Goal: Task Accomplishment & Management: Use online tool/utility

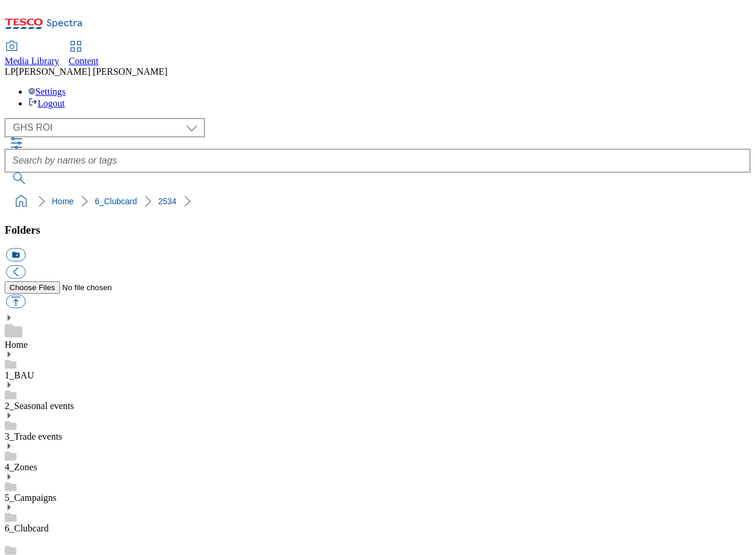
select select "flare-ghs-roi"
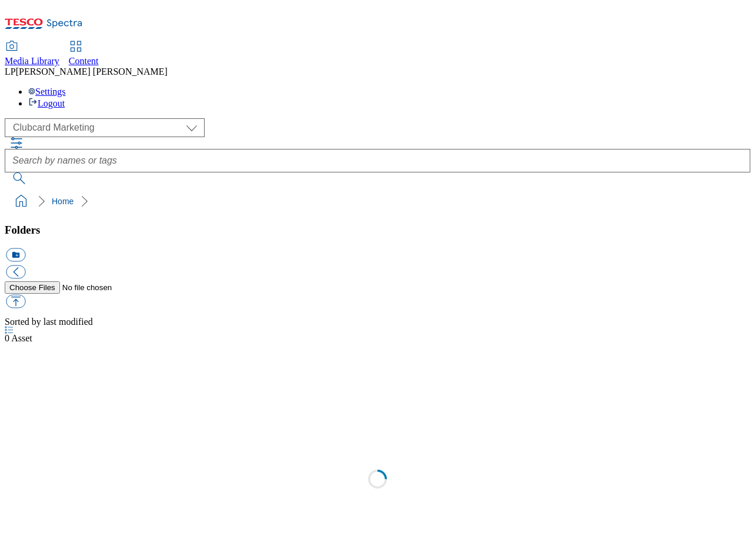
select select "flare-ghs-roi"
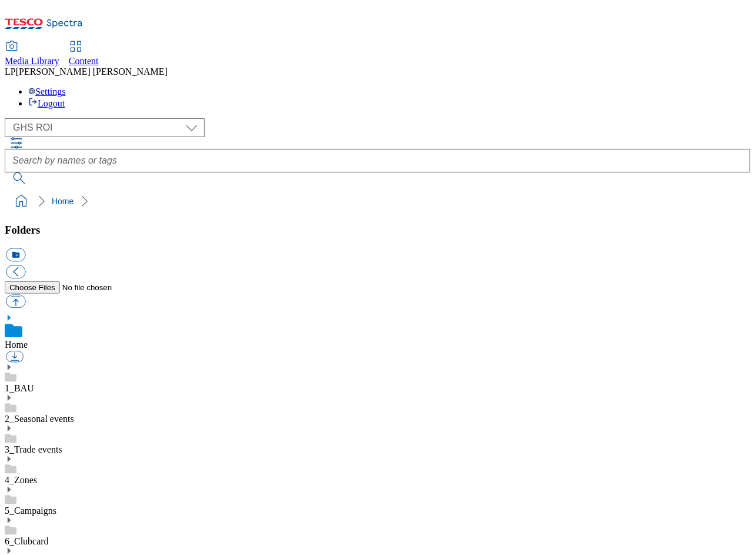
click at [11, 517] on use at bounding box center [9, 520] width 3 height 6
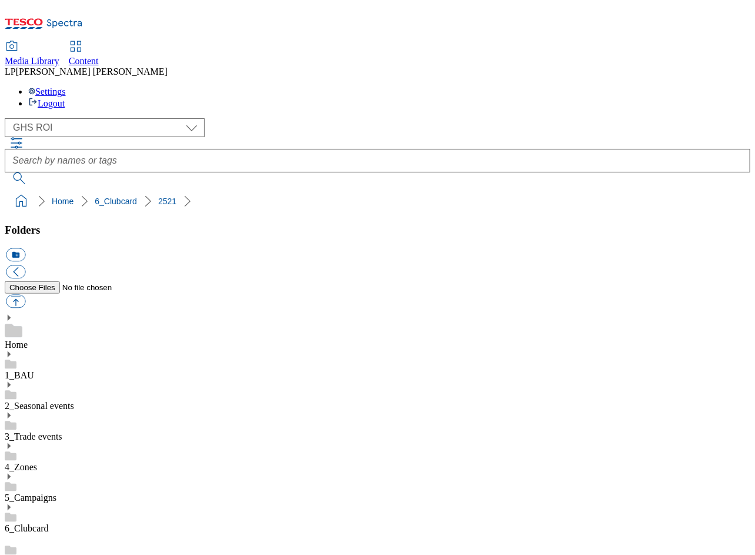
click at [24, 554] on link "2517" at bounding box center [14, 561] width 19 height 10
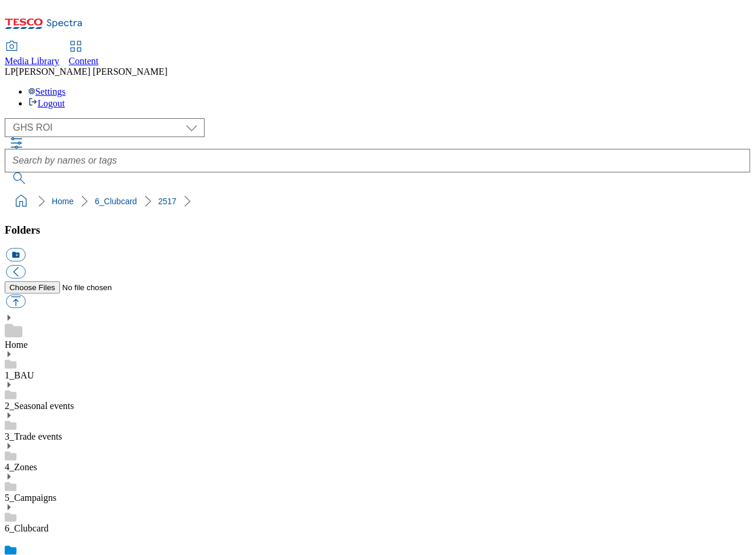
click at [49, 523] on link "6_Clubcard" at bounding box center [27, 528] width 44 height 10
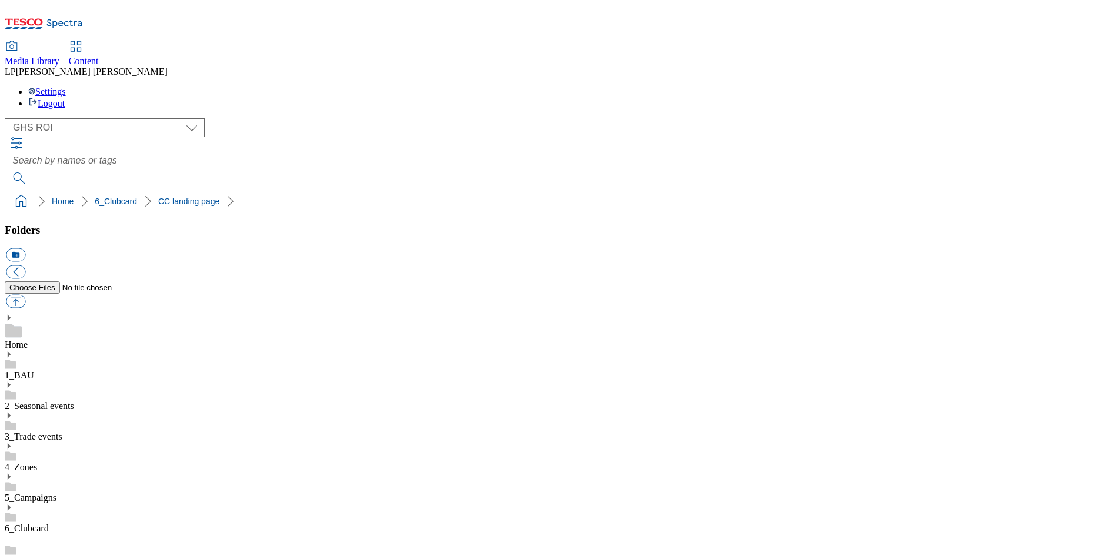
click at [13, 503] on icon at bounding box center [9, 507] width 8 height 8
click at [13, 442] on icon at bounding box center [9, 446] width 8 height 8
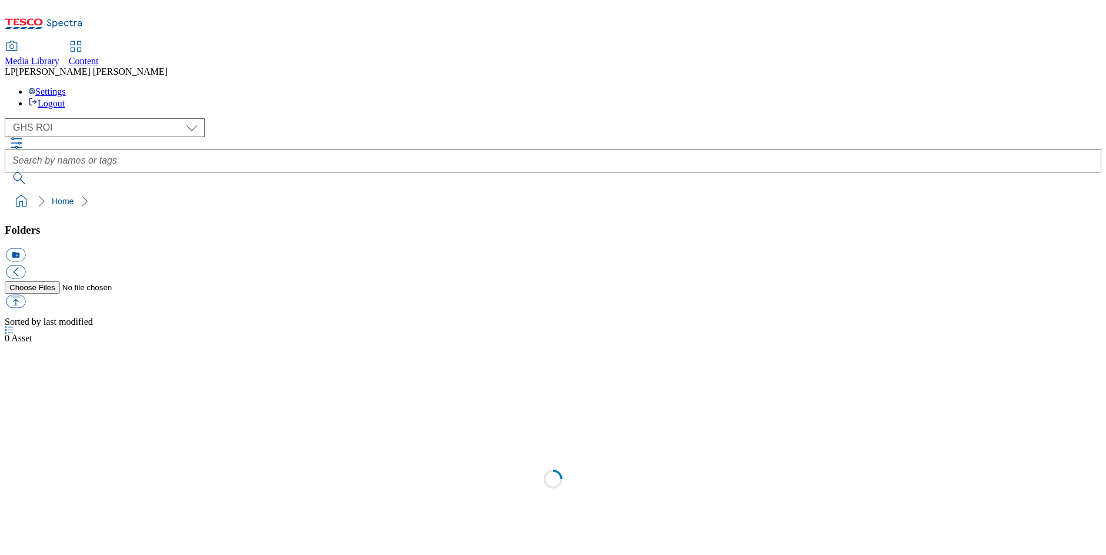
select select "flare-ghs-roi"
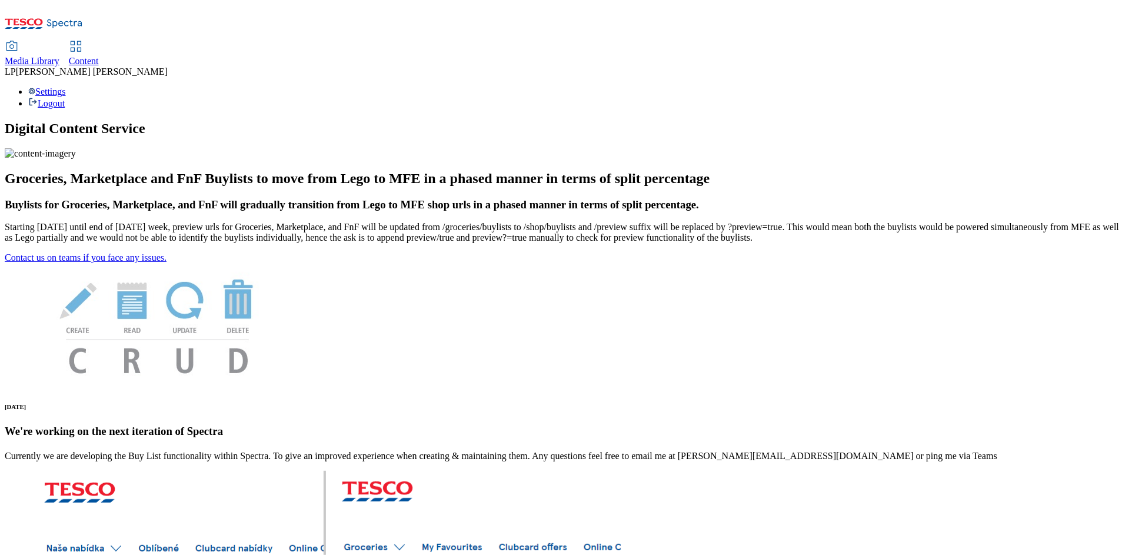
click at [99, 56] on span "Content" at bounding box center [84, 61] width 30 height 10
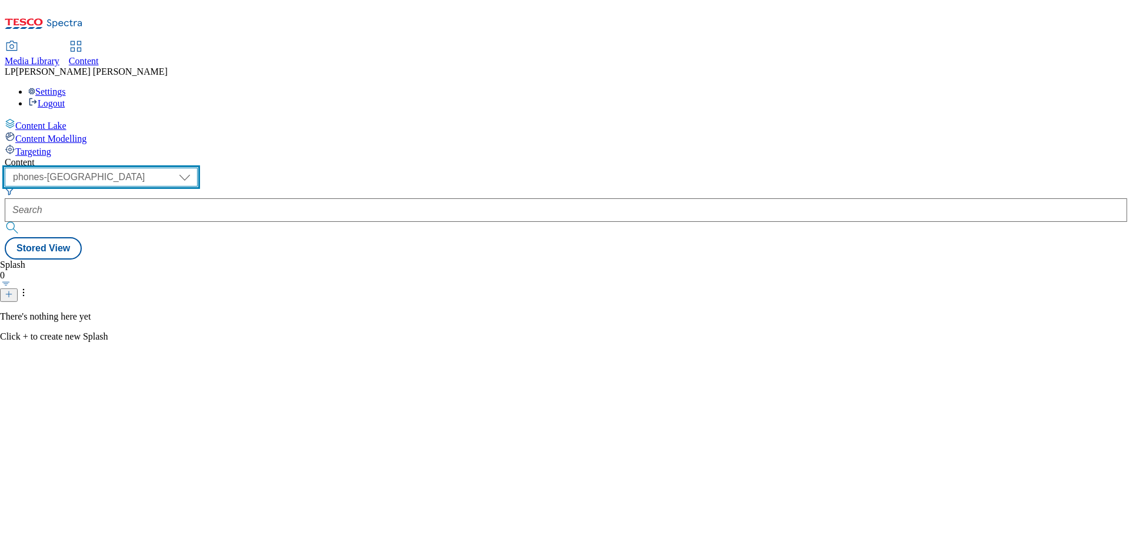
click at [188, 168] on select "dotcom-cz dotcom-hu dotcom-sk fnf-uk ghs-roi ghs-uk group-comms ighs-cz ighs-hu…" at bounding box center [101, 177] width 193 height 19
select select "ghs-roi"
click at [153, 168] on select "dotcom-cz dotcom-hu dotcom-sk fnf-uk ghs-roi ghs-uk group-comms ighs-cz ighs-hu…" at bounding box center [101, 177] width 193 height 19
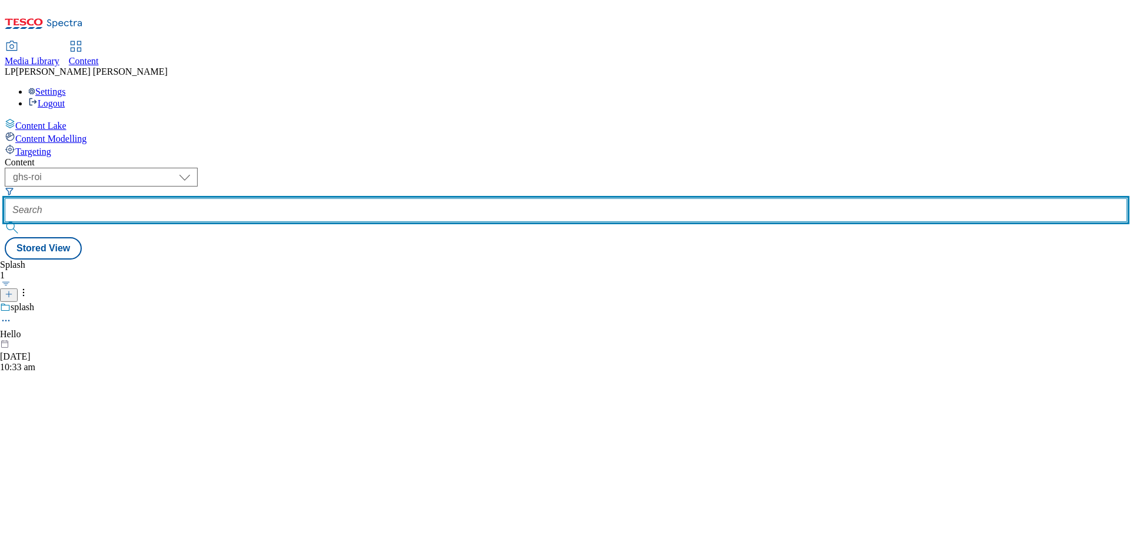
click at [342, 198] on input "text" at bounding box center [566, 210] width 1122 height 24
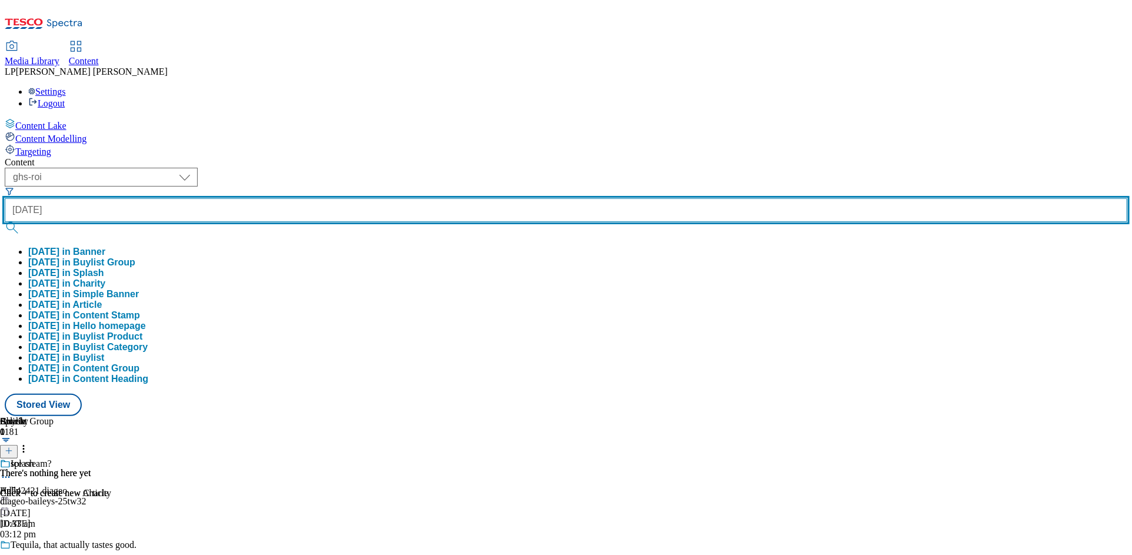
type input "halloween"
click at [5, 222] on button "submit" at bounding box center [13, 228] width 16 height 12
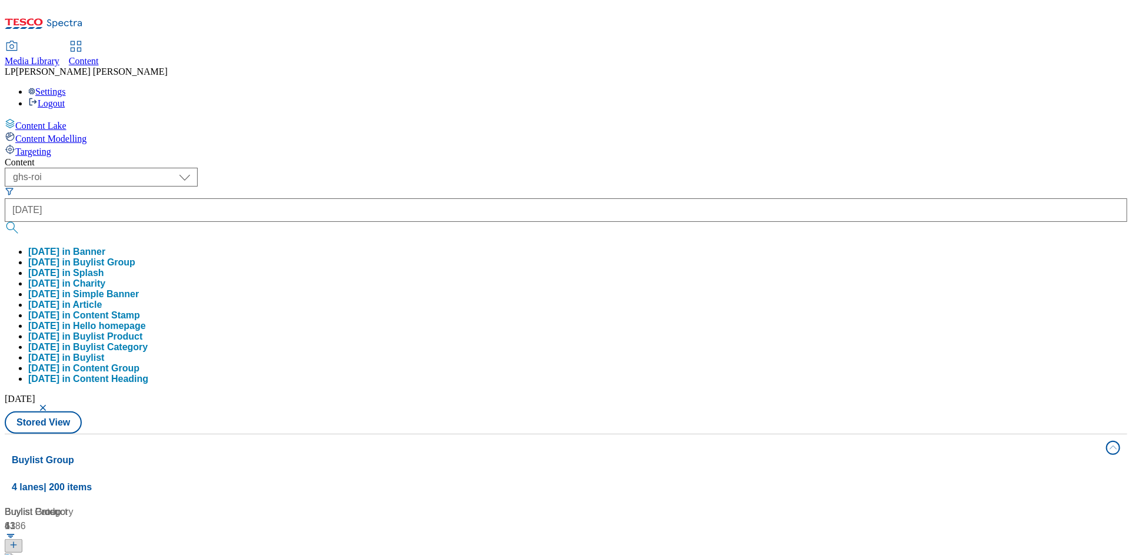
click at [449, 157] on div "Content ( optional ) dotcom-cz dotcom-hu dotcom-sk fnf-uk ghs-roi ghs-uk group-…" at bounding box center [566, 551] width 1122 height 789
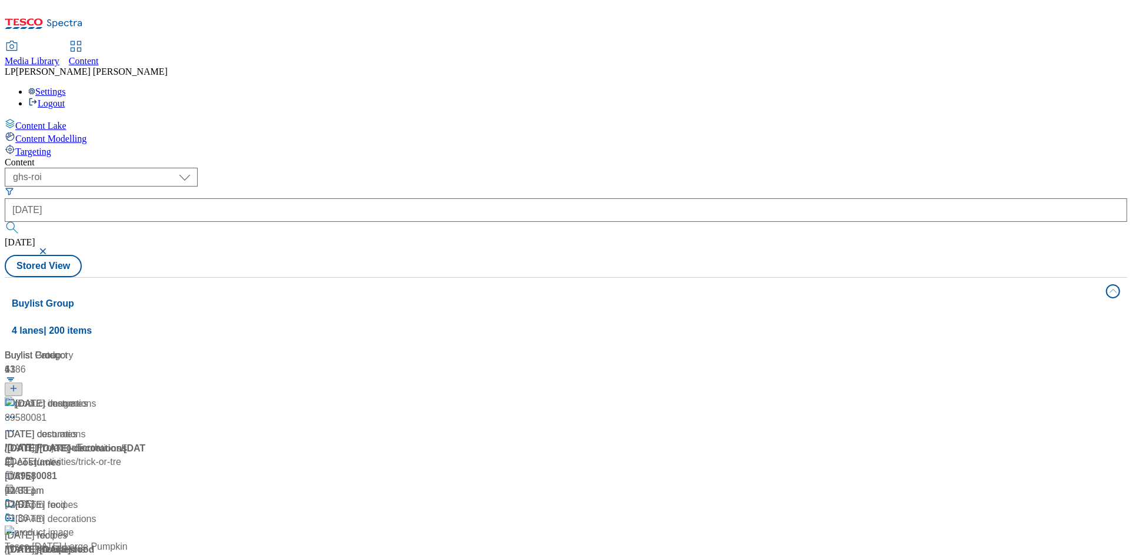
click at [152, 441] on div "/ halloween" at bounding box center [78, 448] width 147 height 14
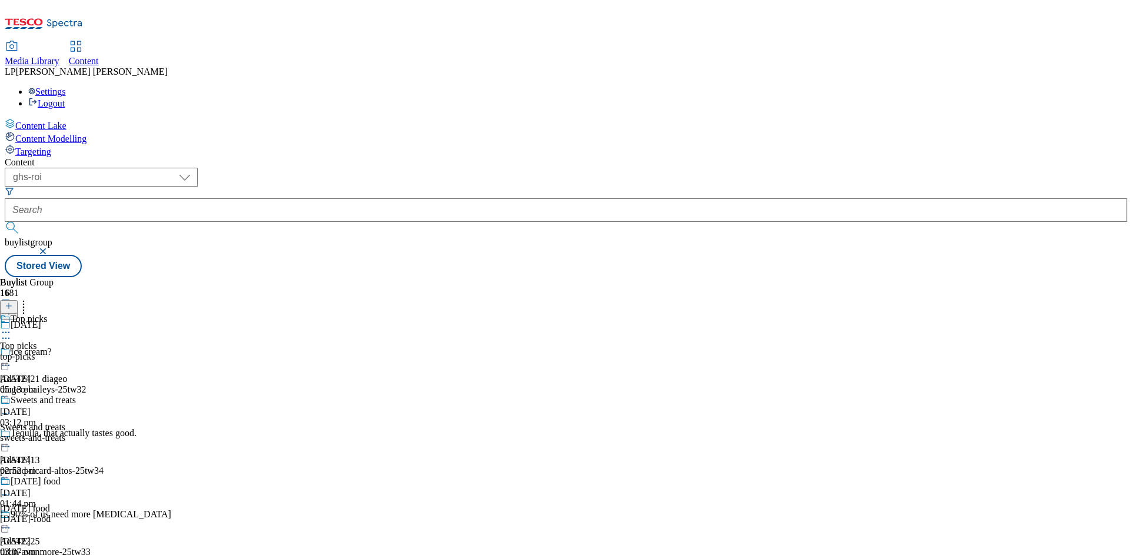
click at [116, 313] on div "Top picks Top picks top-picks 2 Oct 2025 05:13 pm" at bounding box center [58, 353] width 116 height 81
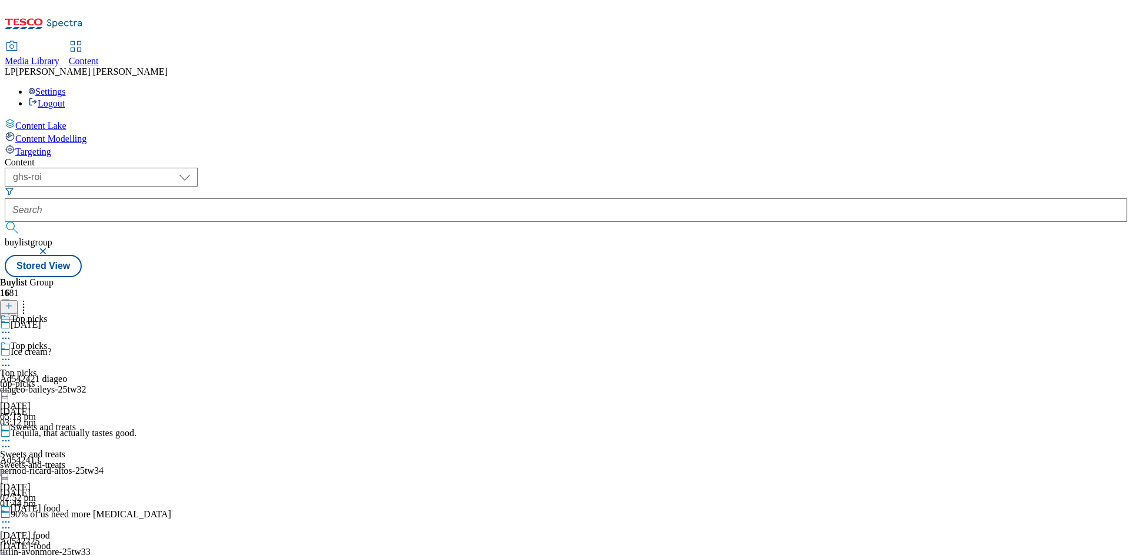
click at [116, 422] on div "Sweets and treats Sweets and treats sweets-and-treats 2 Oct 2025 02:52 pm" at bounding box center [58, 462] width 116 height 81
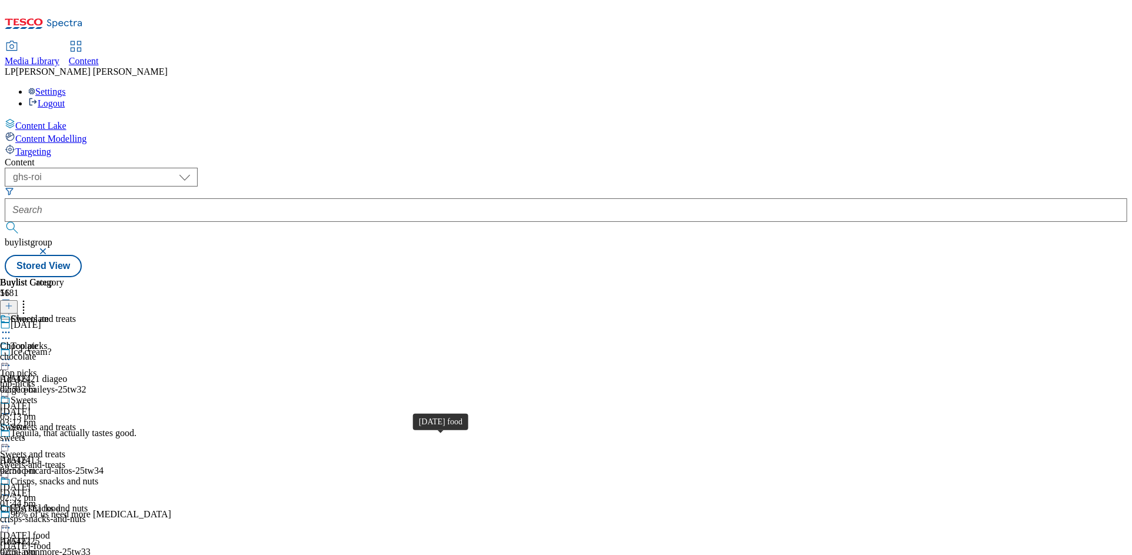
click at [50, 530] on div "Halloween food" at bounding box center [25, 535] width 50 height 11
click at [55, 422] on span "Wine and Fizz" at bounding box center [27, 427] width 55 height 11
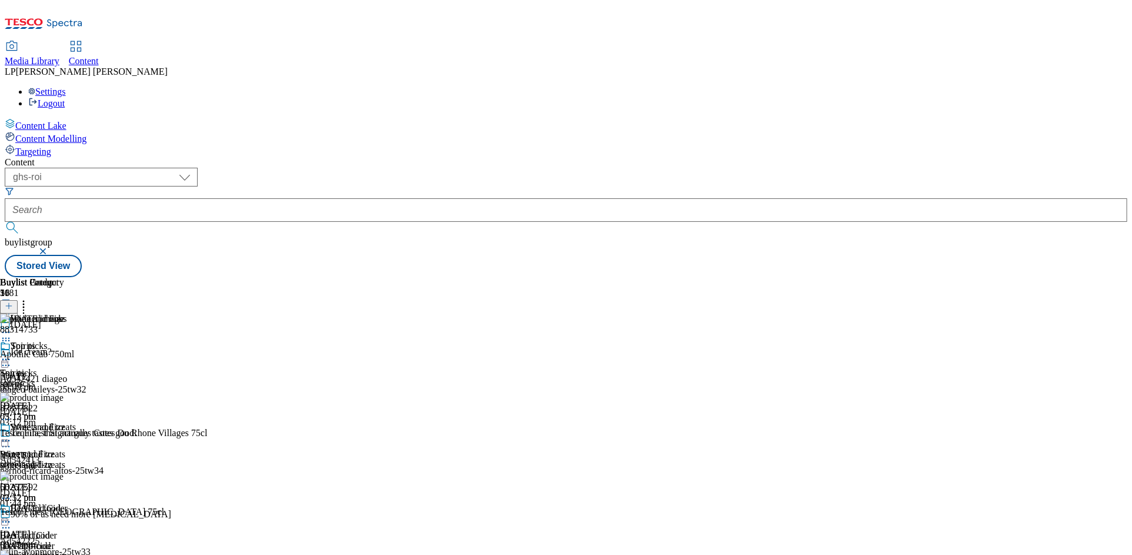
click at [12, 435] on icon at bounding box center [6, 441] width 12 height 12
click at [55, 458] on button "Edit" at bounding box center [39, 465] width 31 height 14
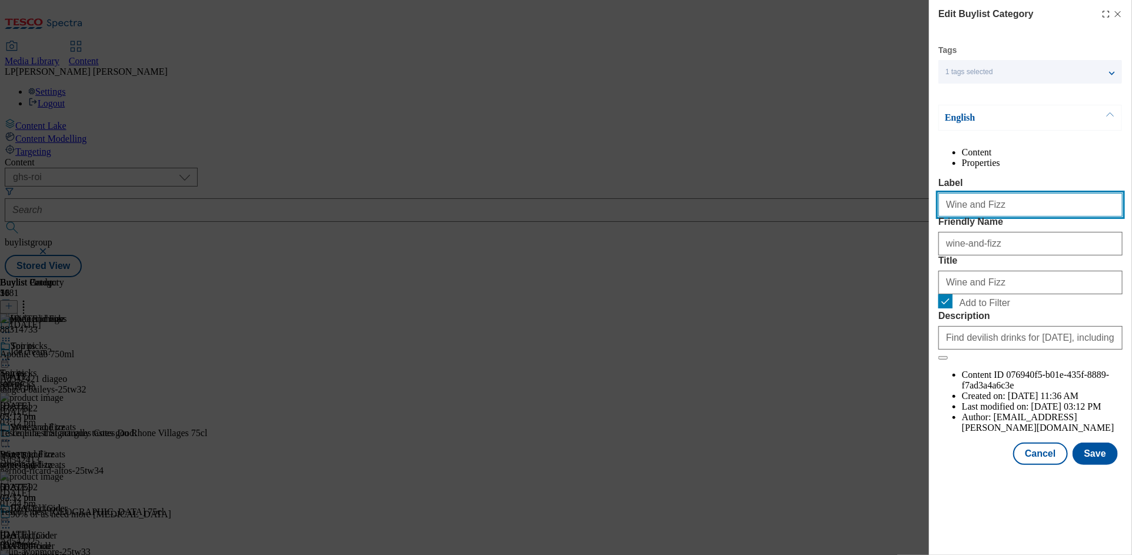
click at [979, 216] on input "Wine and Fizz" at bounding box center [1030, 205] width 184 height 24
click at [977, 216] on input "Wine and Fizz" at bounding box center [1030, 205] width 184 height 24
type input "Wine and fizz"
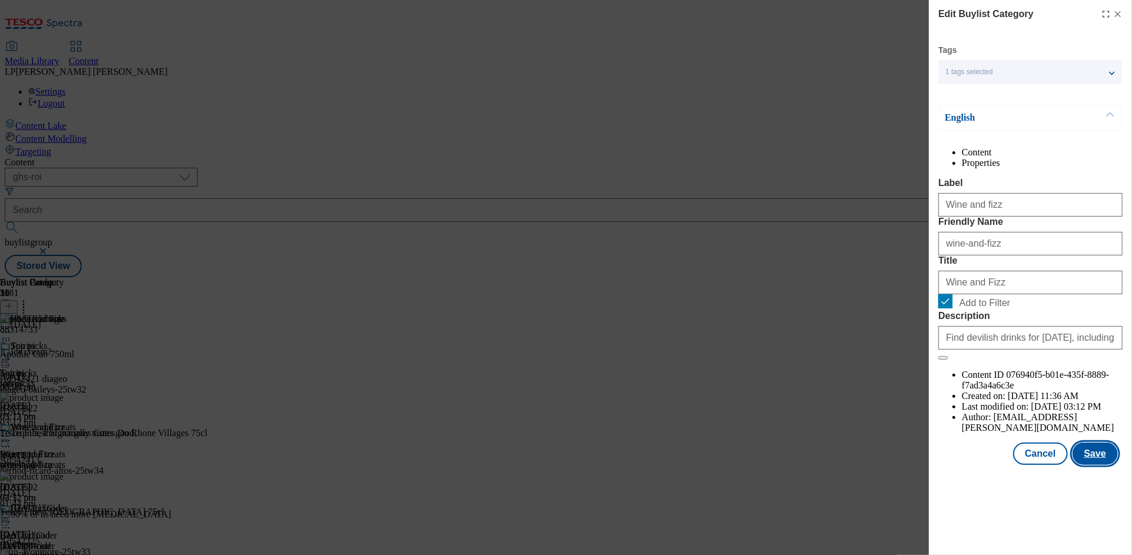
click at [1084, 465] on button "Save" at bounding box center [1094, 453] width 45 height 22
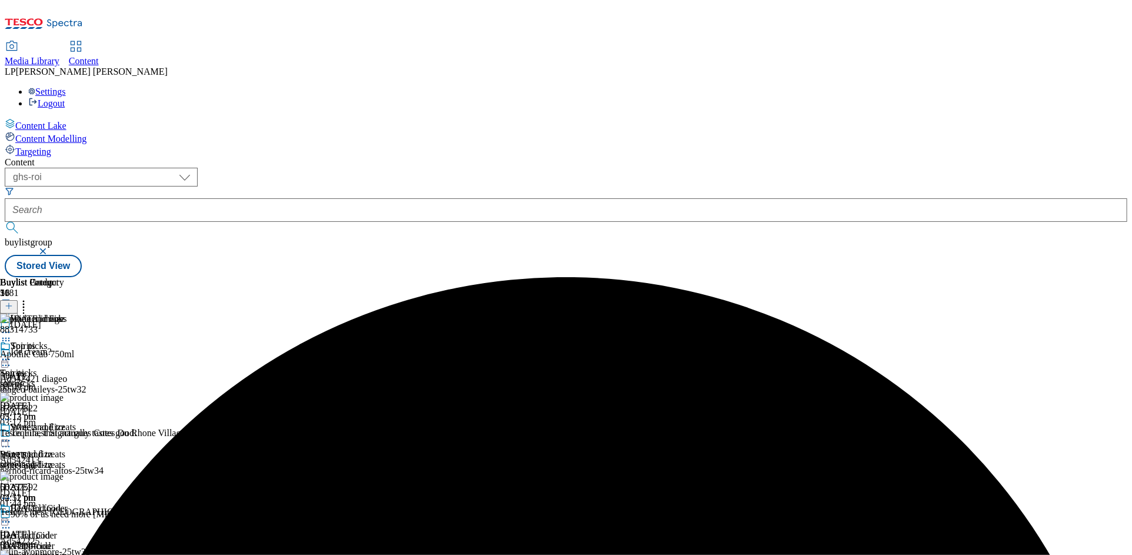
click at [96, 459] on div "wine-and-fizz" at bounding box center [48, 464] width 96 height 11
click at [57, 530] on div "Beer and Cider" at bounding box center [28, 535] width 57 height 11
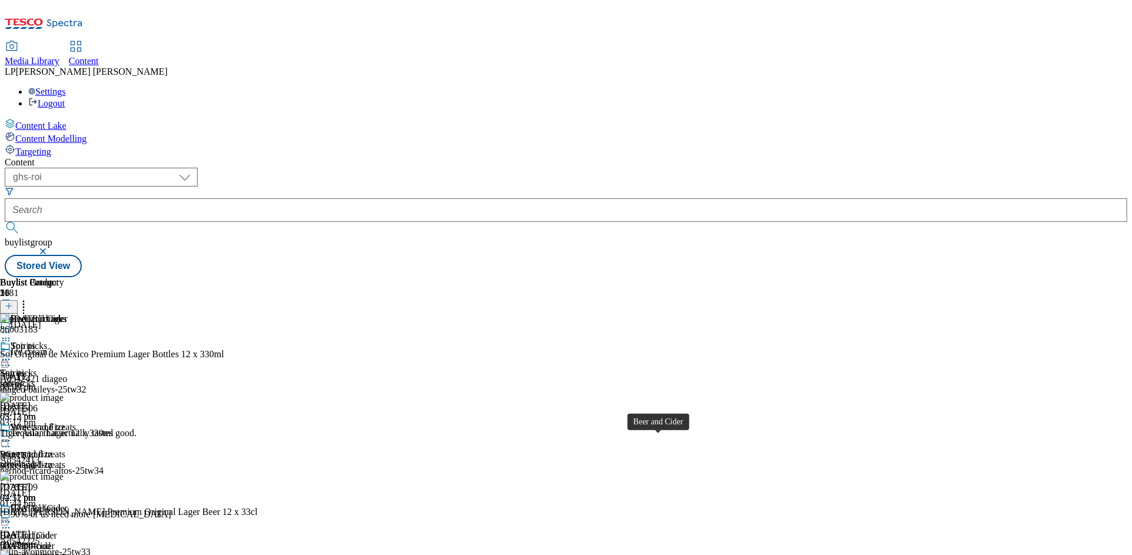
click at [57, 530] on span "Beer and Cider" at bounding box center [28, 535] width 57 height 11
click at [12, 516] on icon at bounding box center [6, 522] width 12 height 12
click at [55, 539] on button "Edit" at bounding box center [39, 546] width 31 height 14
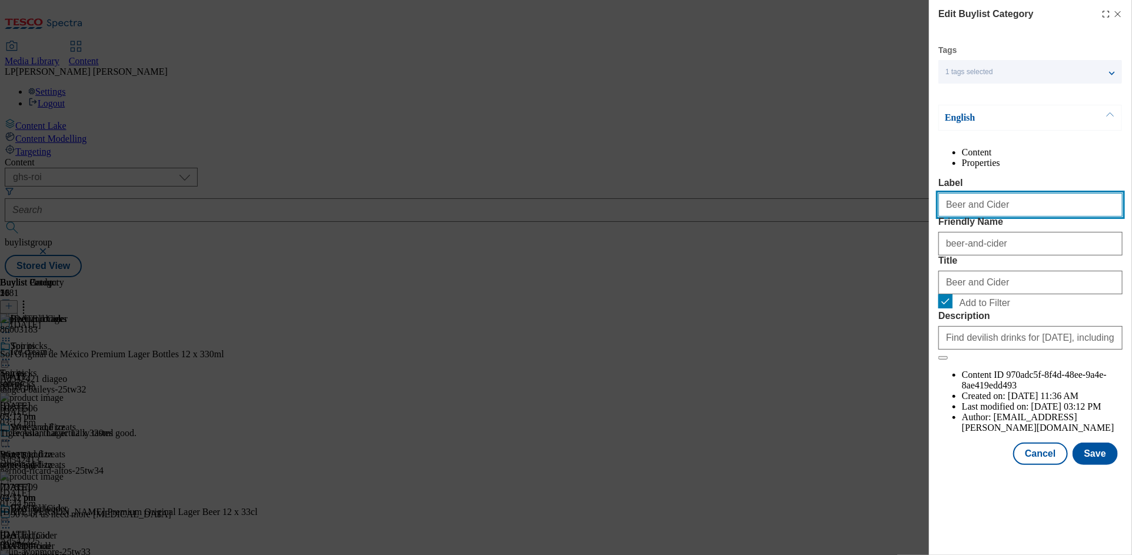
click at [979, 216] on input "Beer and Cider" at bounding box center [1030, 205] width 184 height 24
type input "Beer and cider"
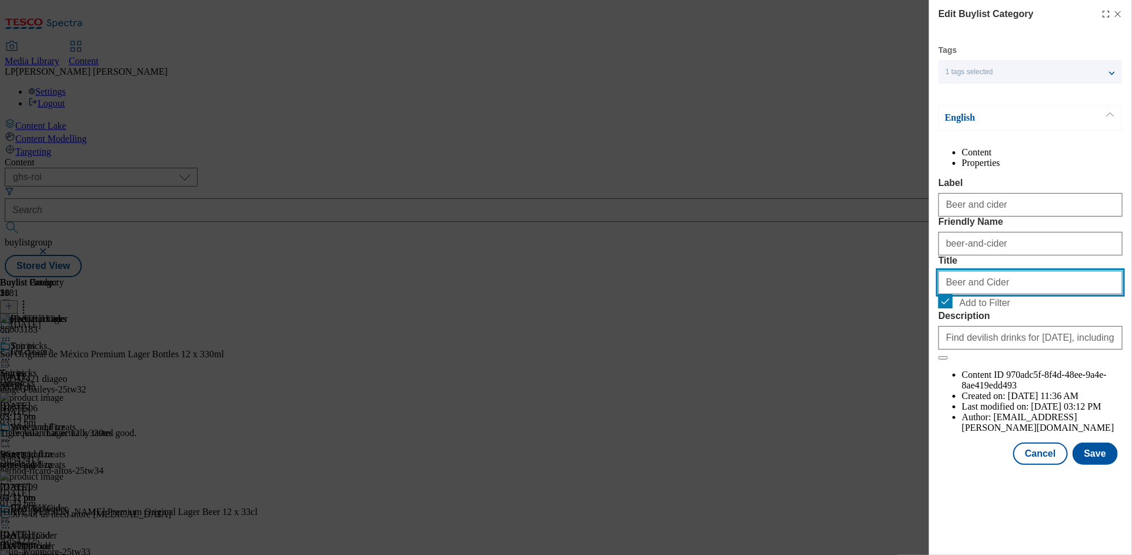
click at [980, 294] on input "Beer and Cider" at bounding box center [1030, 283] width 184 height 24
type input "Beer and cider"
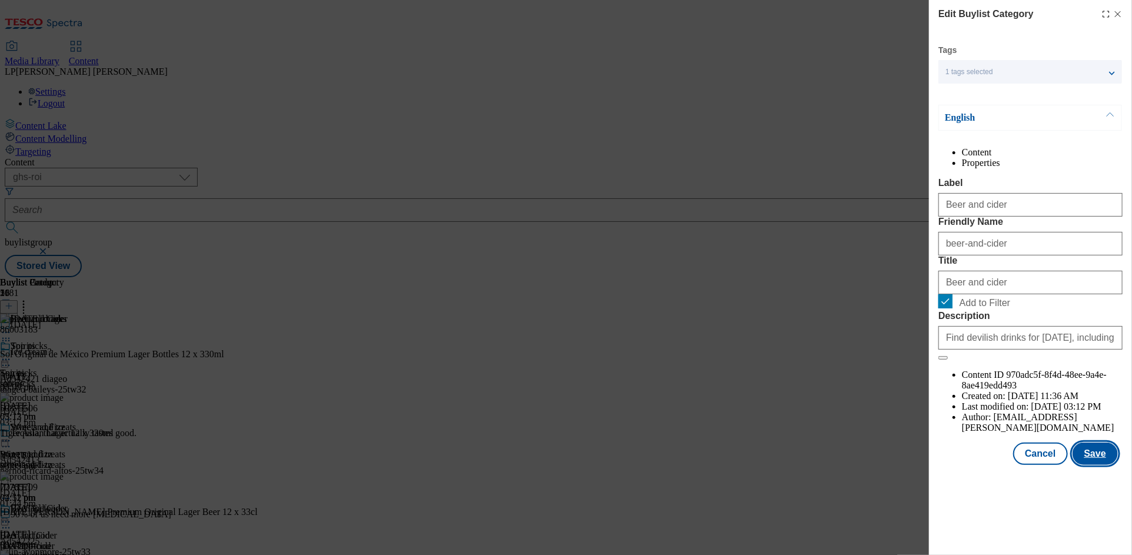
click at [1087, 465] on button "Save" at bounding box center [1094, 453] width 45 height 22
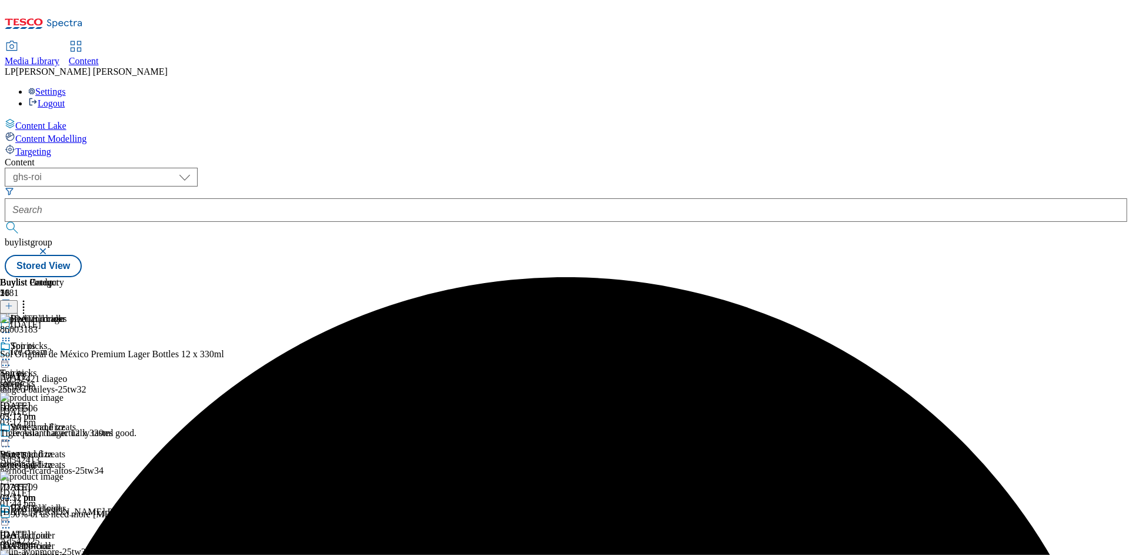
click at [12, 435] on icon at bounding box center [6, 441] width 12 height 12
click at [55, 458] on button "Edit" at bounding box center [39, 465] width 31 height 14
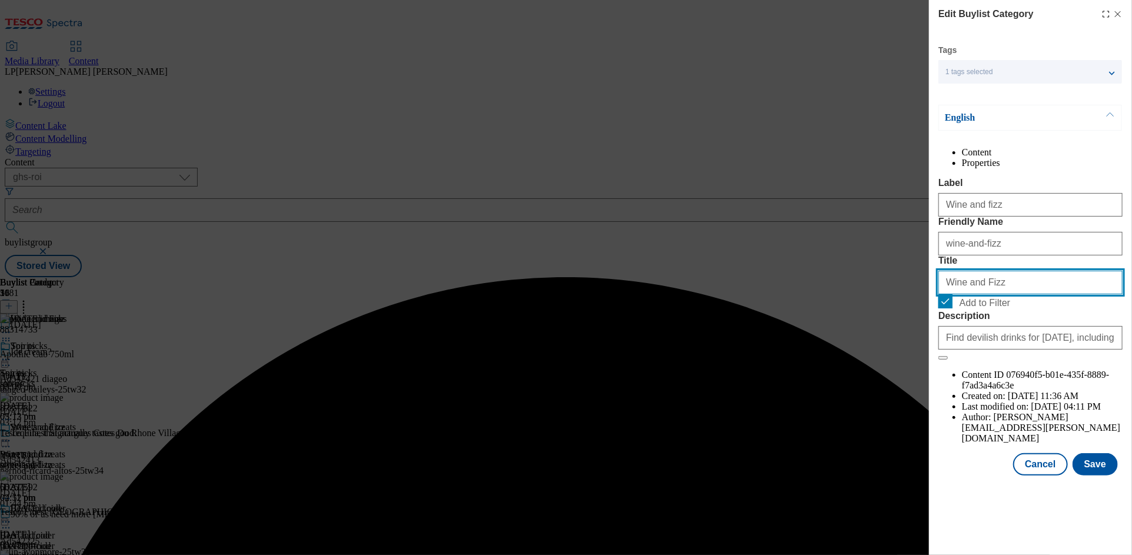
click at [980, 294] on input "Wine and Fizz" at bounding box center [1030, 283] width 184 height 24
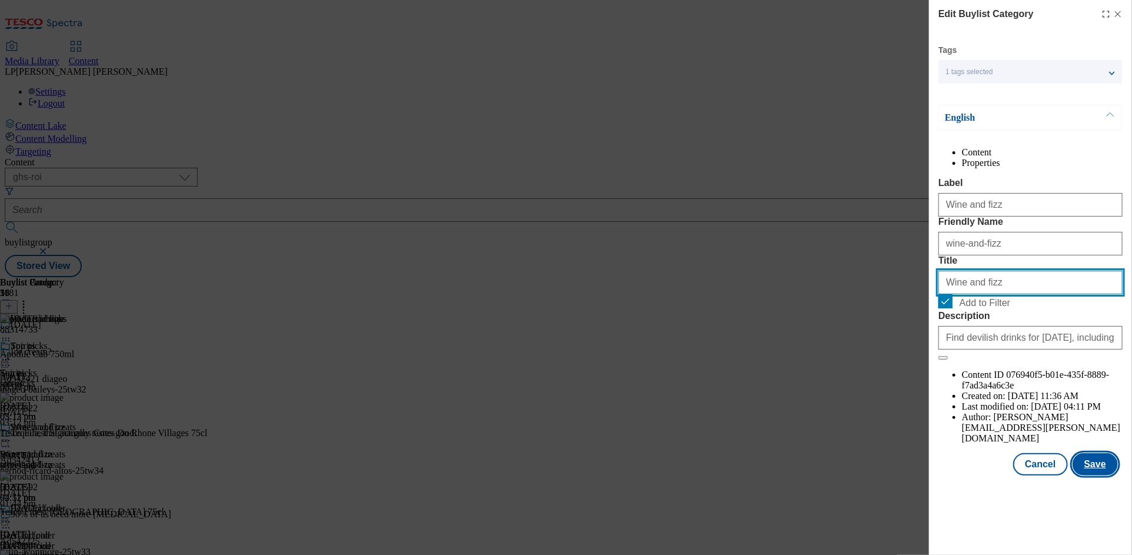
type input "Wine and fizz"
click at [1093, 475] on button "Save" at bounding box center [1094, 464] width 45 height 22
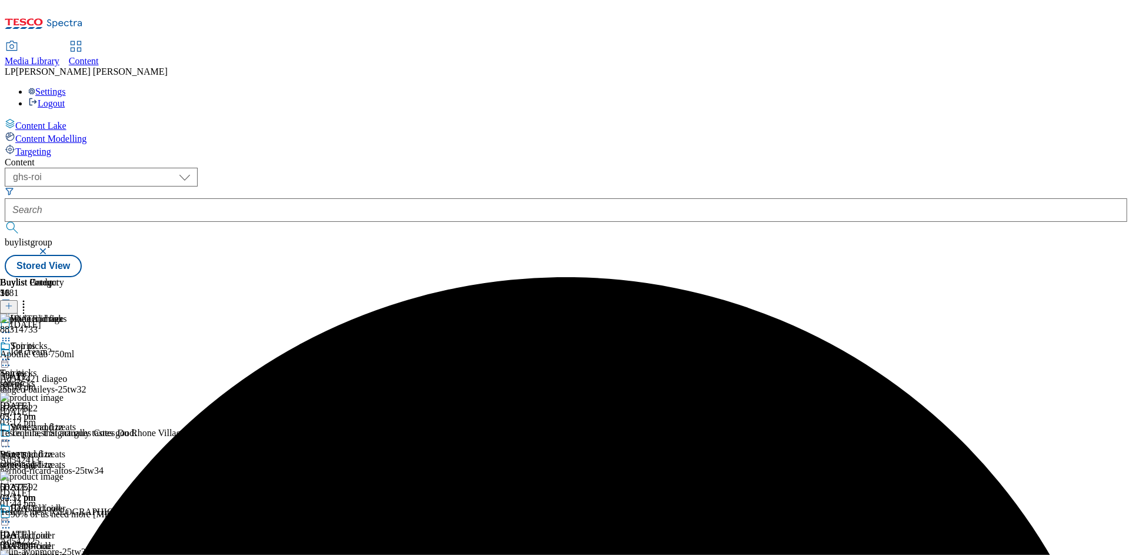
click at [12, 435] on icon at bounding box center [6, 441] width 12 height 12
click at [64, 515] on span "Preview" at bounding box center [50, 519] width 28 height 9
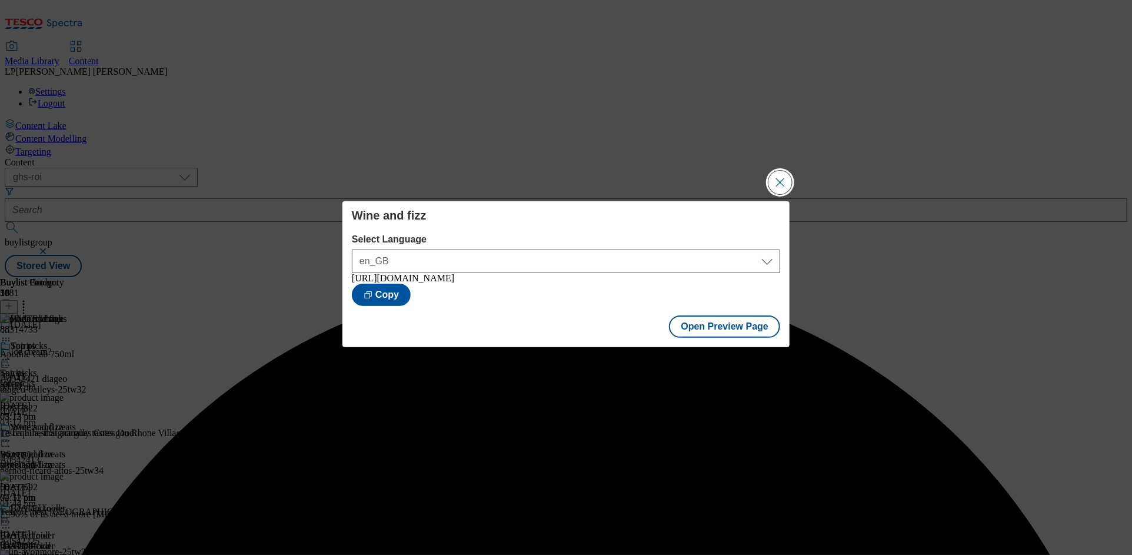
click at [780, 182] on button "Close Modal" at bounding box center [780, 183] width 24 height 24
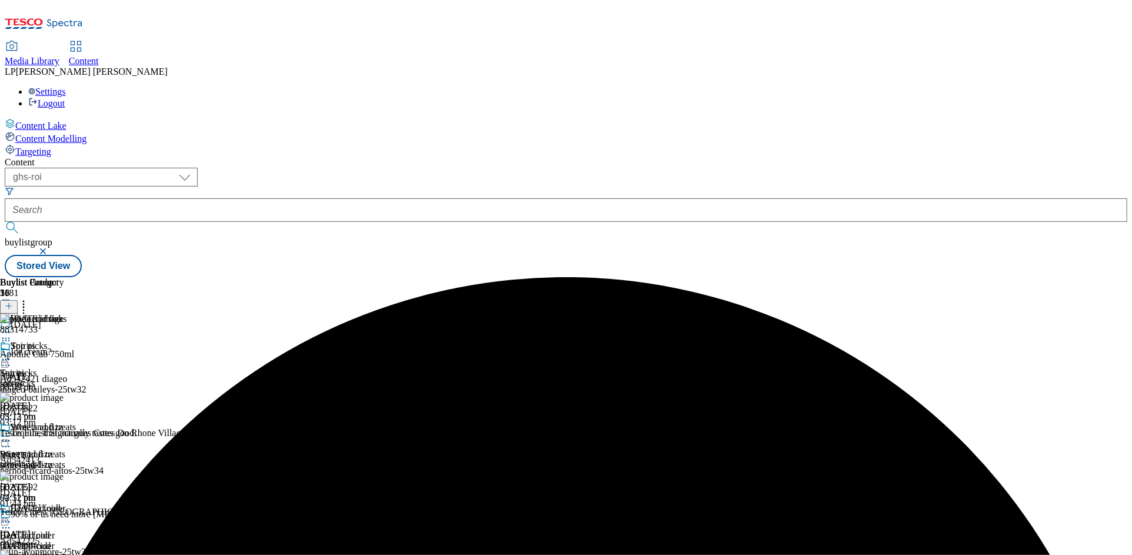
click at [12, 516] on icon at bounding box center [6, 522] width 12 height 12
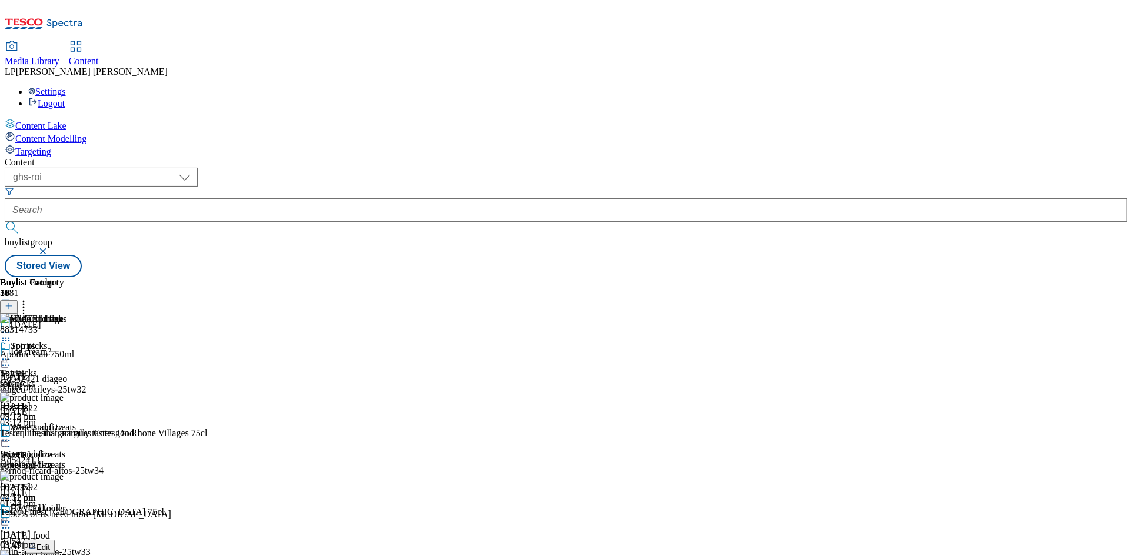
click at [12, 516] on icon at bounding box center [6, 522] width 12 height 12
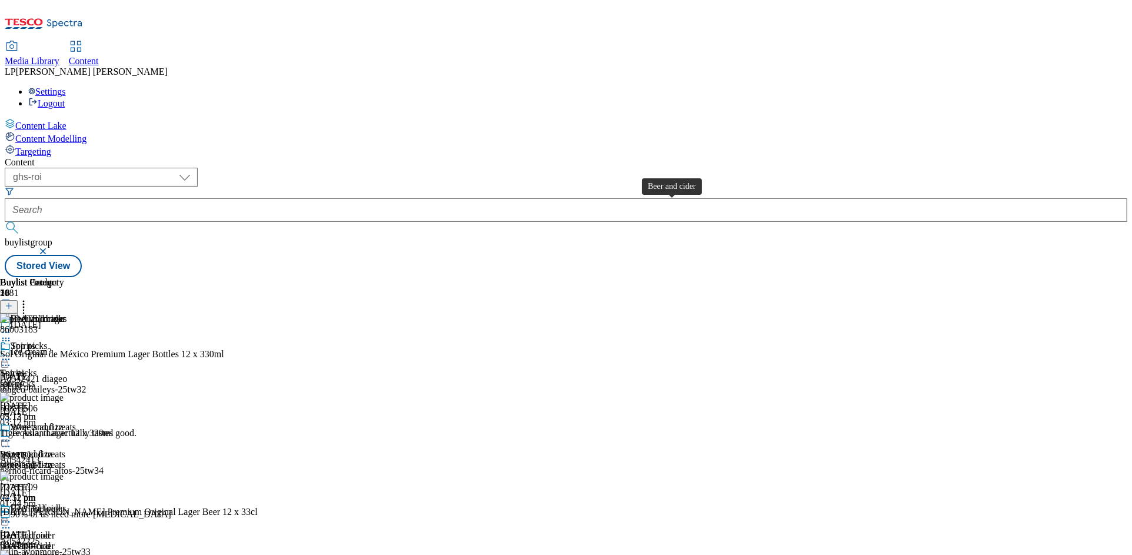
click at [65, 503] on div "Beer and cider" at bounding box center [38, 508] width 55 height 11
click at [116, 378] on div "top-picks" at bounding box center [58, 383] width 116 height 11
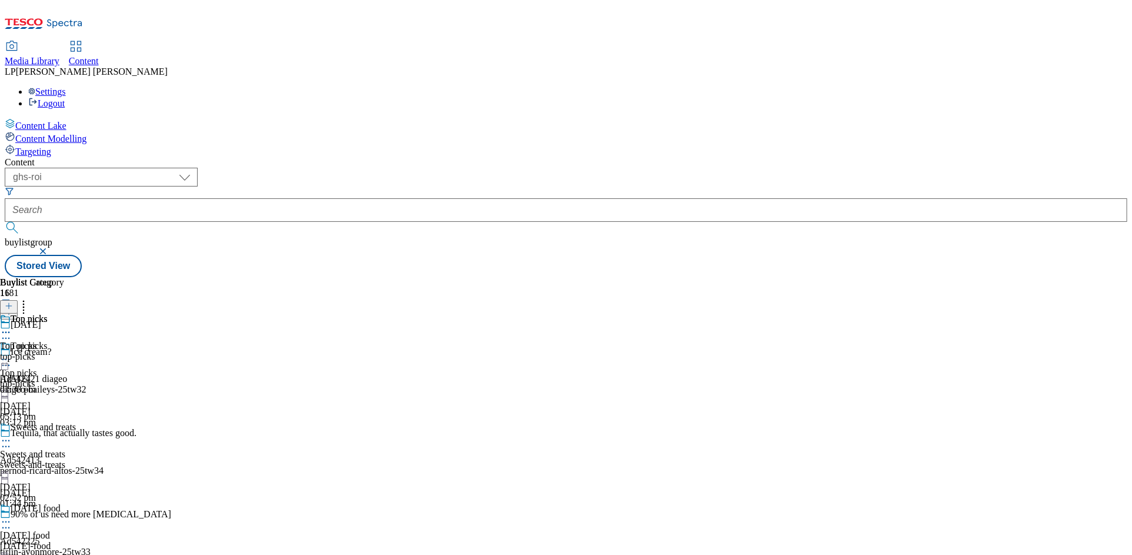
click at [7, 359] on circle at bounding box center [6, 360] width 2 height 2
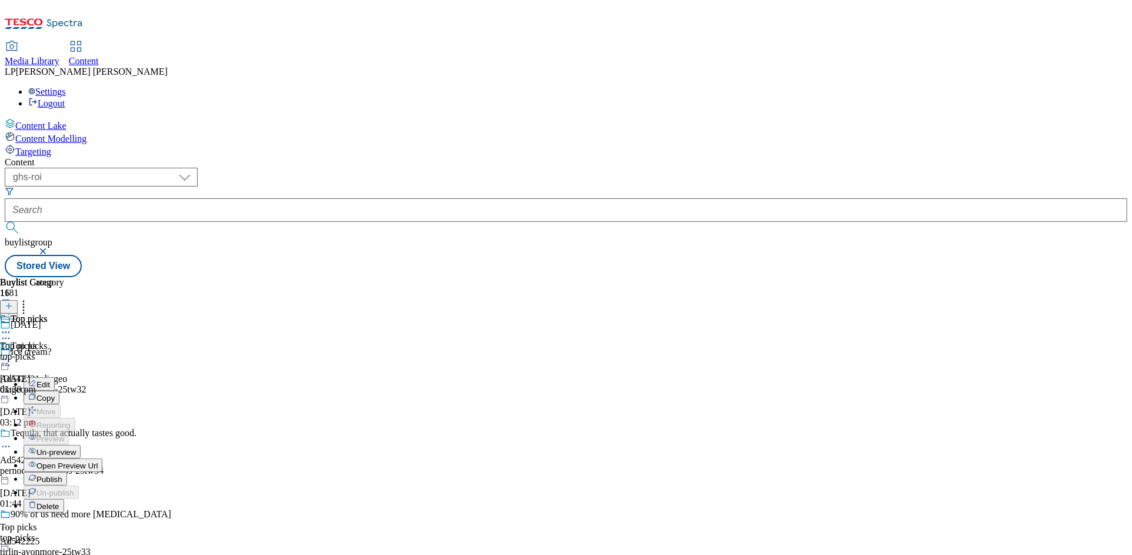
click at [98, 461] on span "Open Preview Url" at bounding box center [66, 465] width 61 height 9
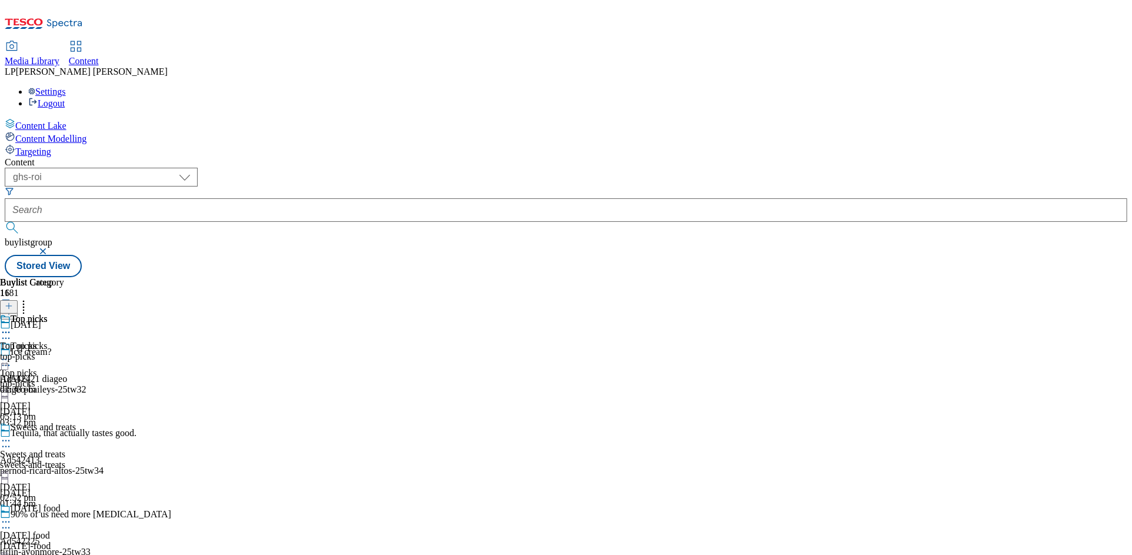
click at [12, 353] on icon at bounding box center [6, 359] width 12 height 12
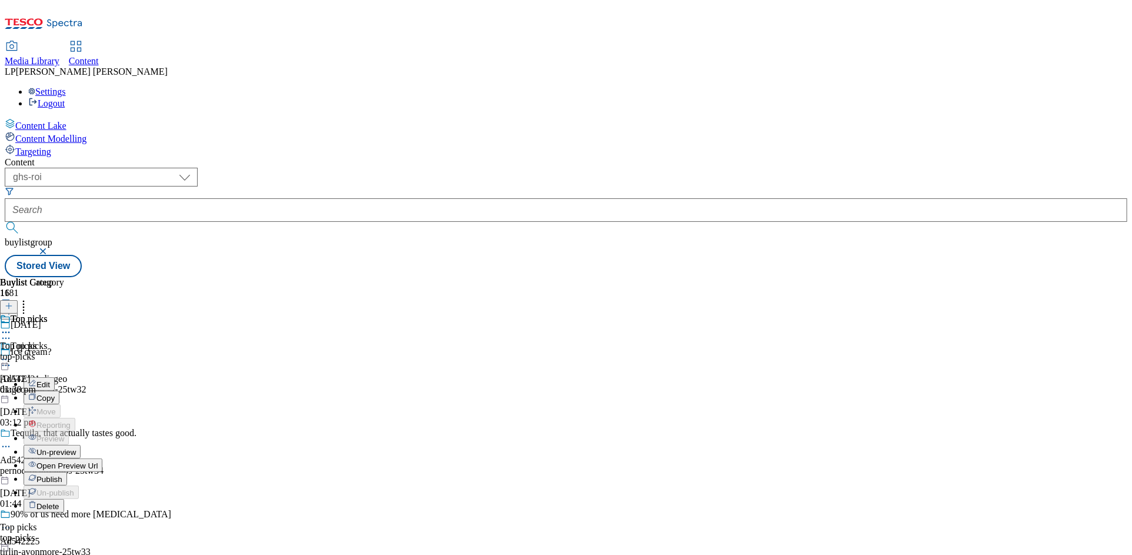
click at [55, 377] on button "Edit" at bounding box center [39, 384] width 31 height 14
select select "evergreen"
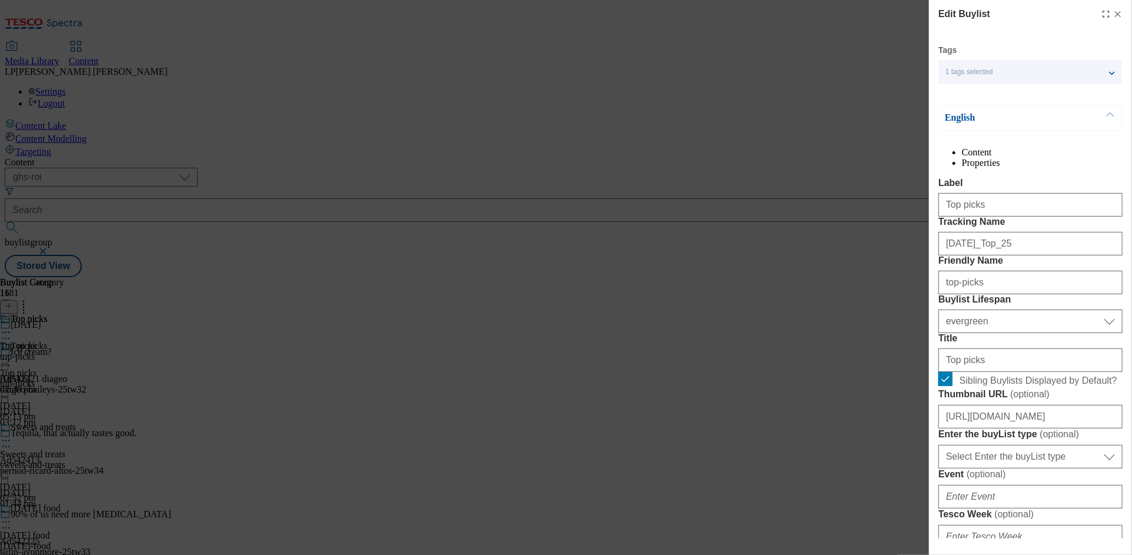
select select "Banner"
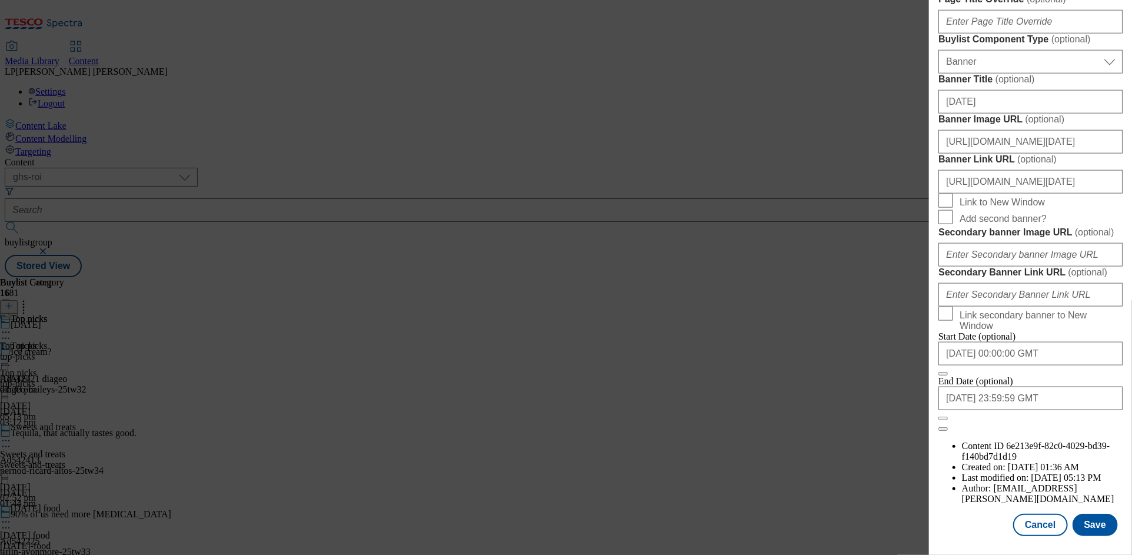
scroll to position [896, 0]
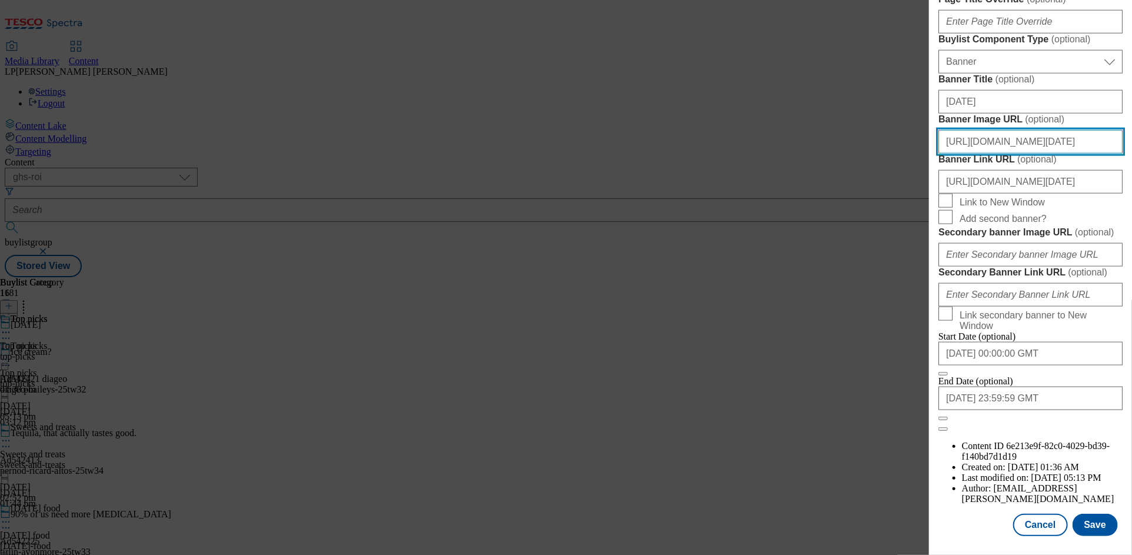
click at [1005, 154] on input "https://digitalcontent.api.tesco.com/v2/media/ghs-roi/5ffab499-c258-4fcc-bea7-c…" at bounding box center [1030, 142] width 184 height 24
paste input "4e41c050-1c3a-457b-892d-aa2761aff720/BL-Halloween25-GHS-Header"
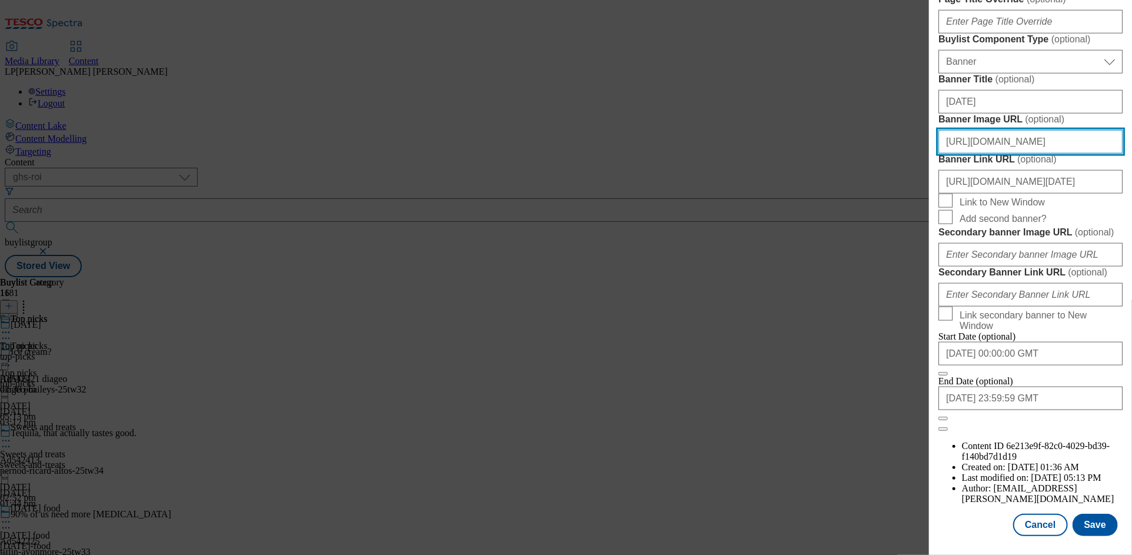
type input "https://digitalcontent.api.tesco.com/v2/media/ghs-roi/4e41c050-1c3a-457b-892d-a…"
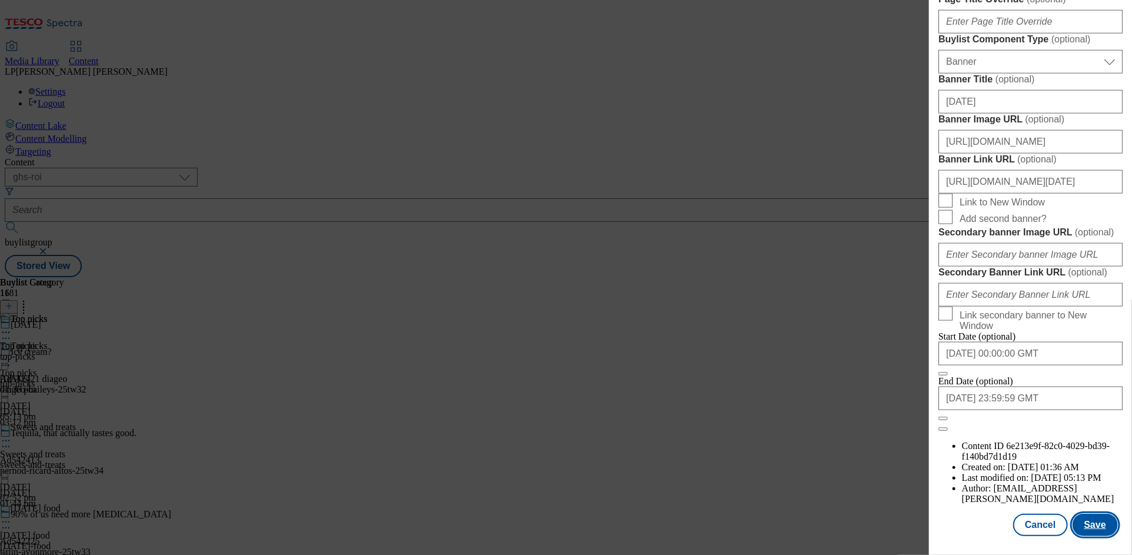
click at [1088, 520] on button "Save" at bounding box center [1094, 524] width 45 height 22
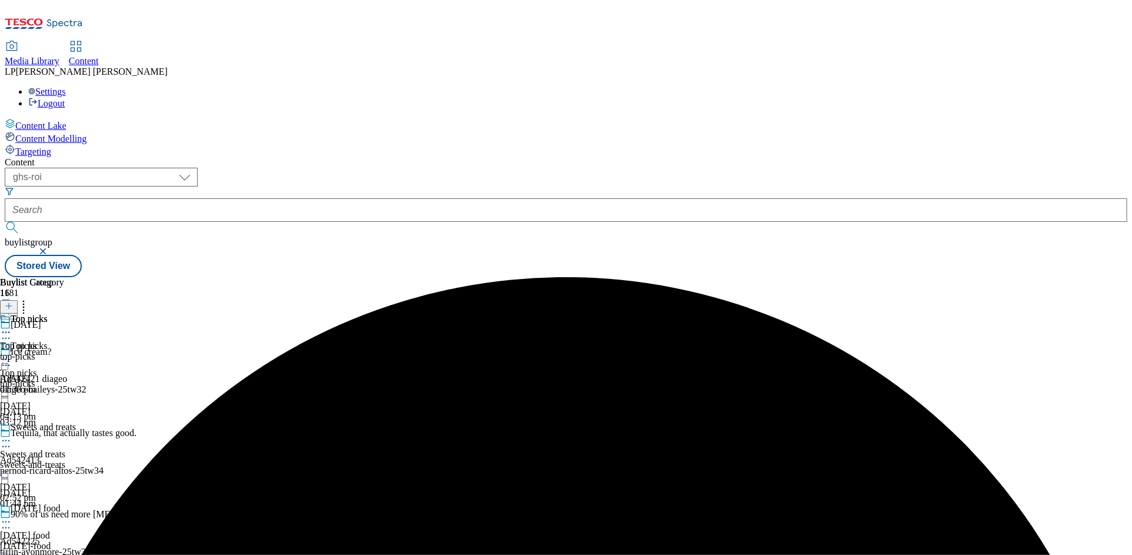
click at [116, 353] on div at bounding box center [58, 360] width 116 height 14
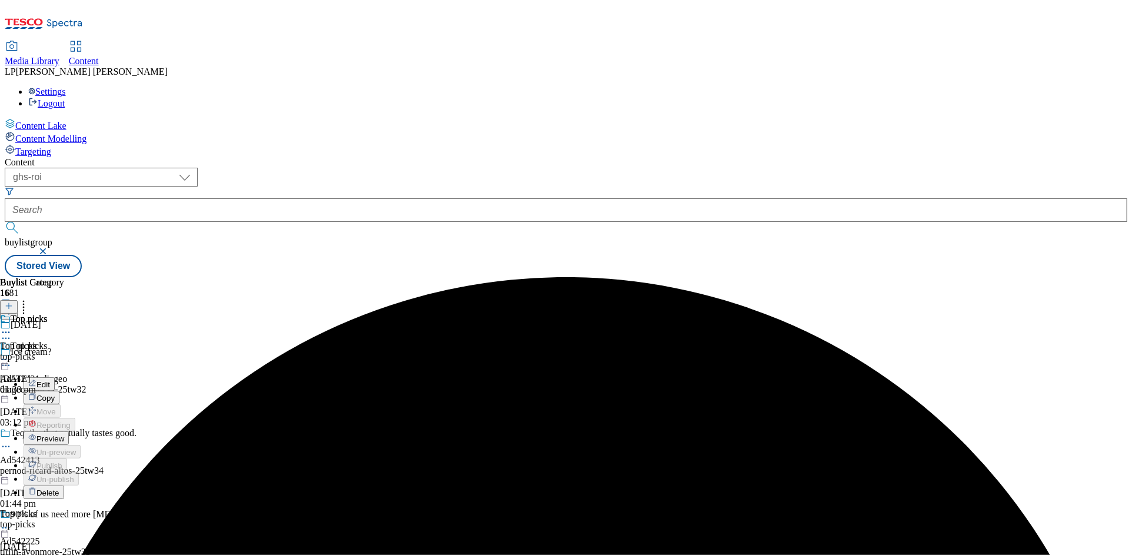
click at [69, 431] on button "Preview" at bounding box center [46, 438] width 45 height 14
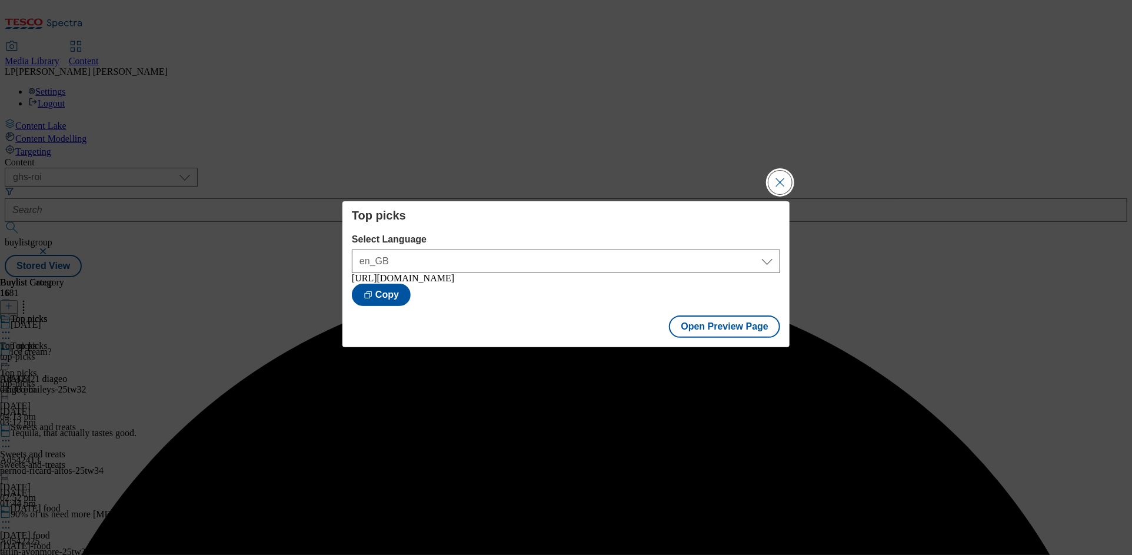
click at [776, 174] on button "Close Modal" at bounding box center [780, 183] width 24 height 24
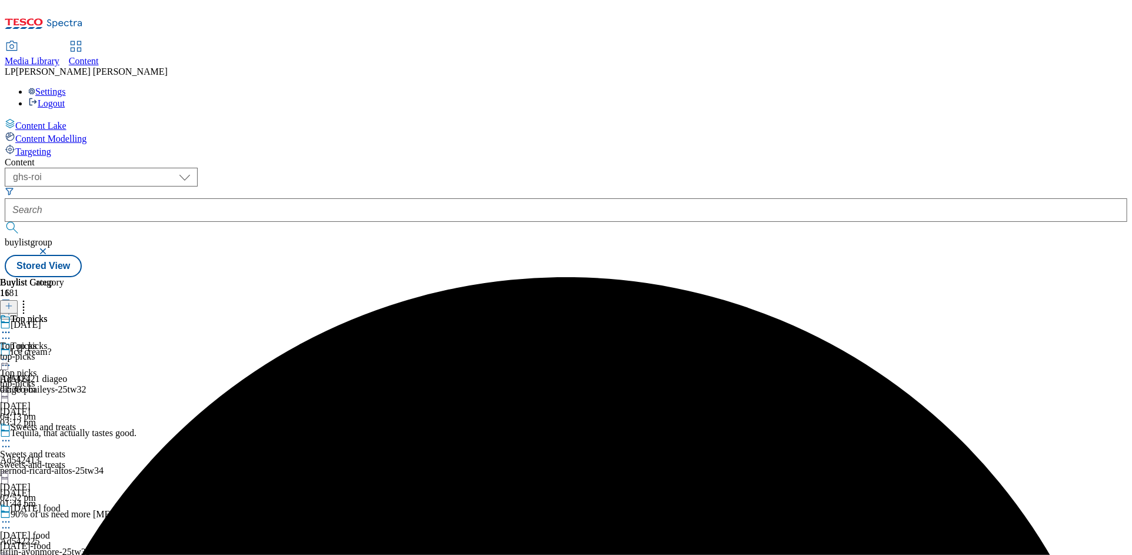
click at [12, 435] on icon at bounding box center [6, 441] width 12 height 12
click at [55, 458] on button "Edit" at bounding box center [39, 465] width 31 height 14
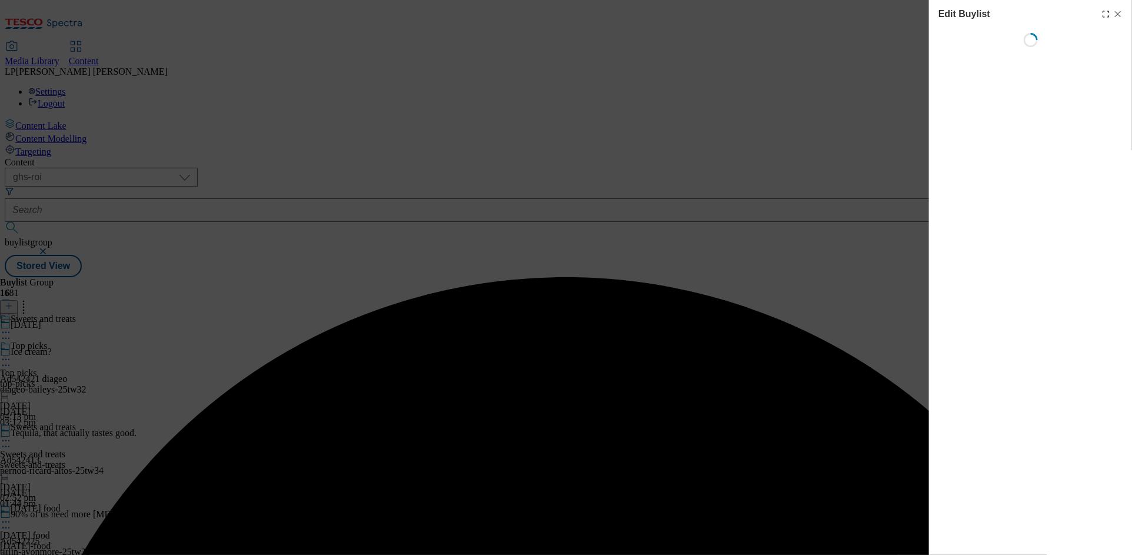
select select "evergreen"
select select "Banner"
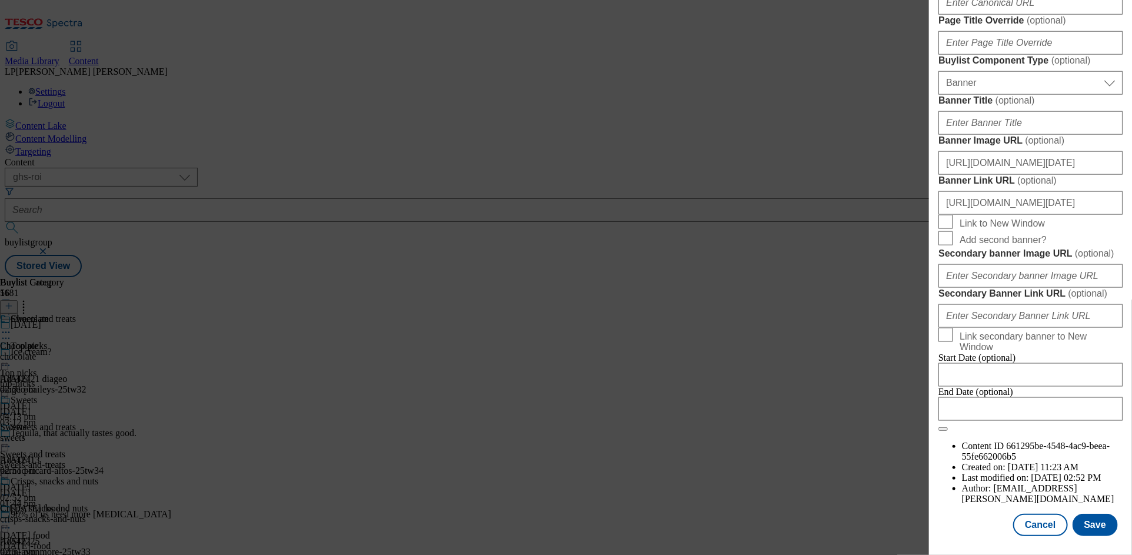
scroll to position [960, 0]
click at [1030, 175] on input "https://digitalcontent.api.tesco.com/v2/media/ghs-roi/5ffab499-c258-4fcc-bea7-c…" at bounding box center [1030, 163] width 184 height 24
paste input "4e41c050-1c3a-457b-892d-aa2761aff720/BL-Halloween25-GHS-Header"
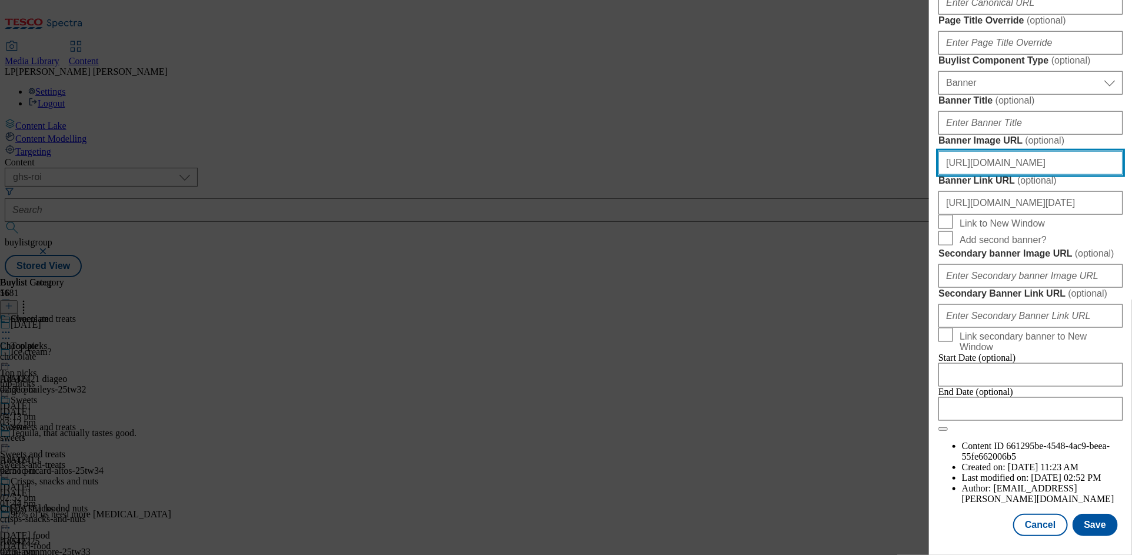
scroll to position [1163, 0]
type input "https://digitalcontent.api.tesco.com/v2/media/ghs-roi/4e41c050-1c3a-457b-892d-a…"
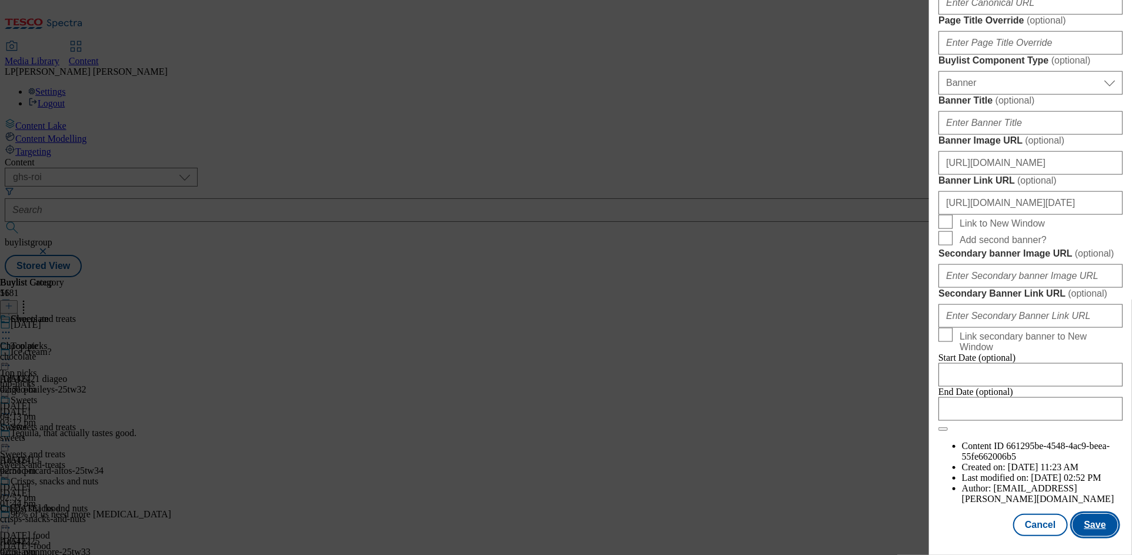
click at [1092, 519] on button "Save" at bounding box center [1094, 524] width 45 height 22
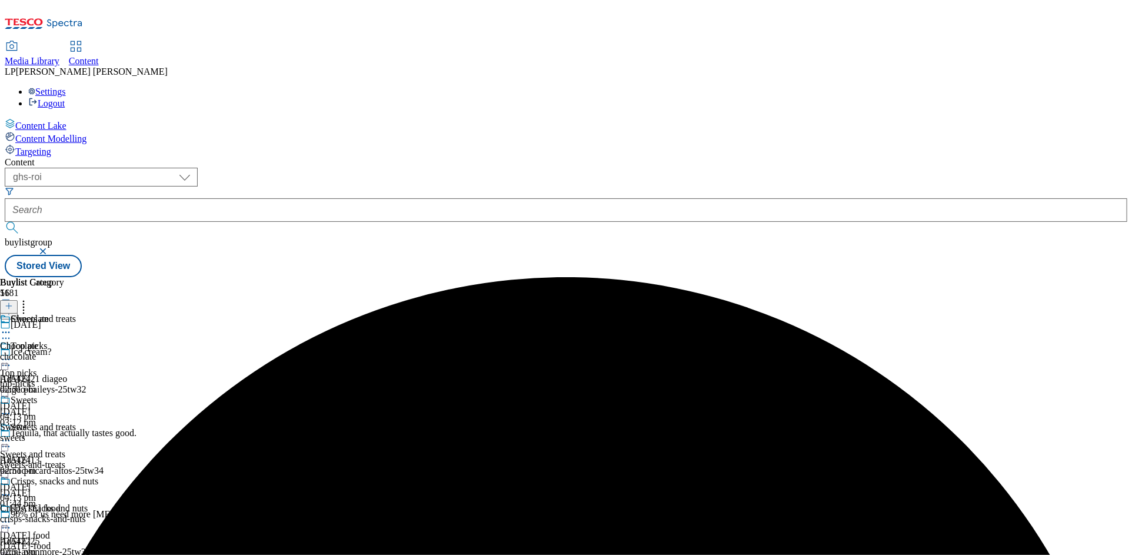
click at [12, 435] on icon at bounding box center [6, 441] width 12 height 12
click at [64, 515] on span "Preview" at bounding box center [50, 519] width 28 height 9
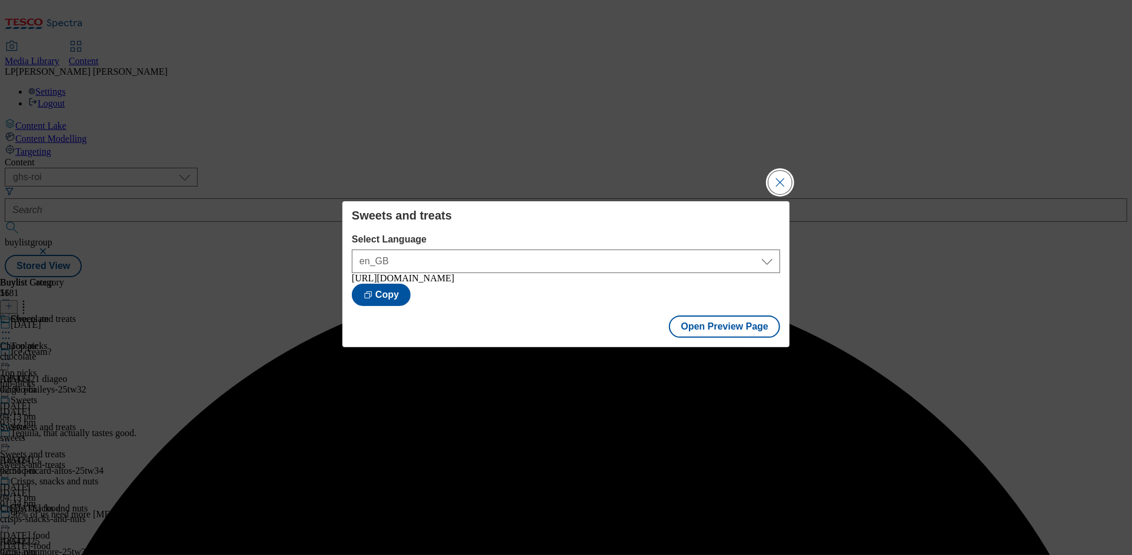
click at [772, 189] on button "Close Modal" at bounding box center [780, 183] width 24 height 24
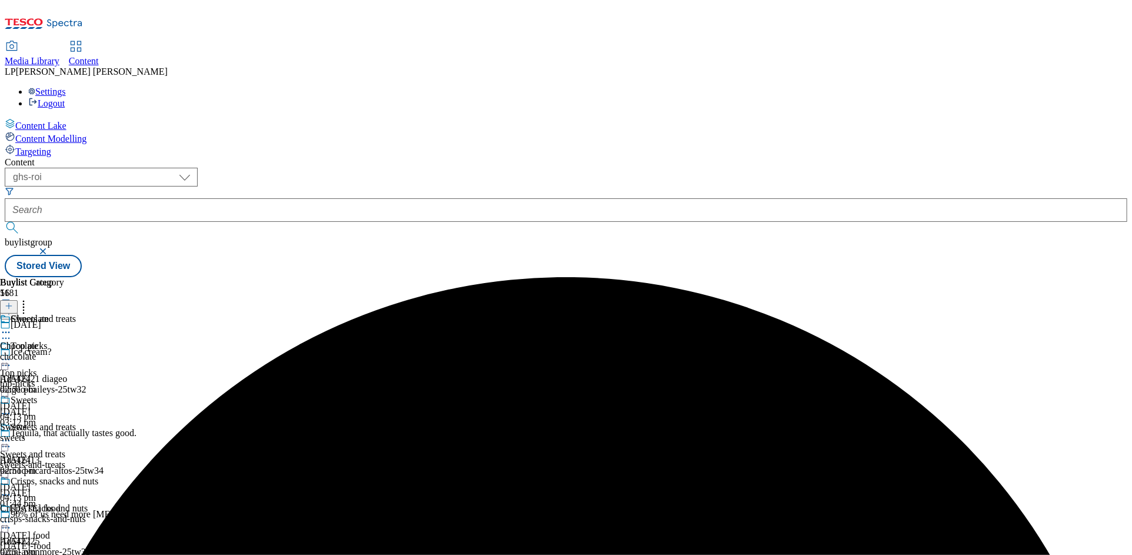
scroll to position [203, 0]
click at [7, 521] on circle at bounding box center [6, 522] width 2 height 2
click at [55, 539] on button "Edit" at bounding box center [39, 546] width 31 height 14
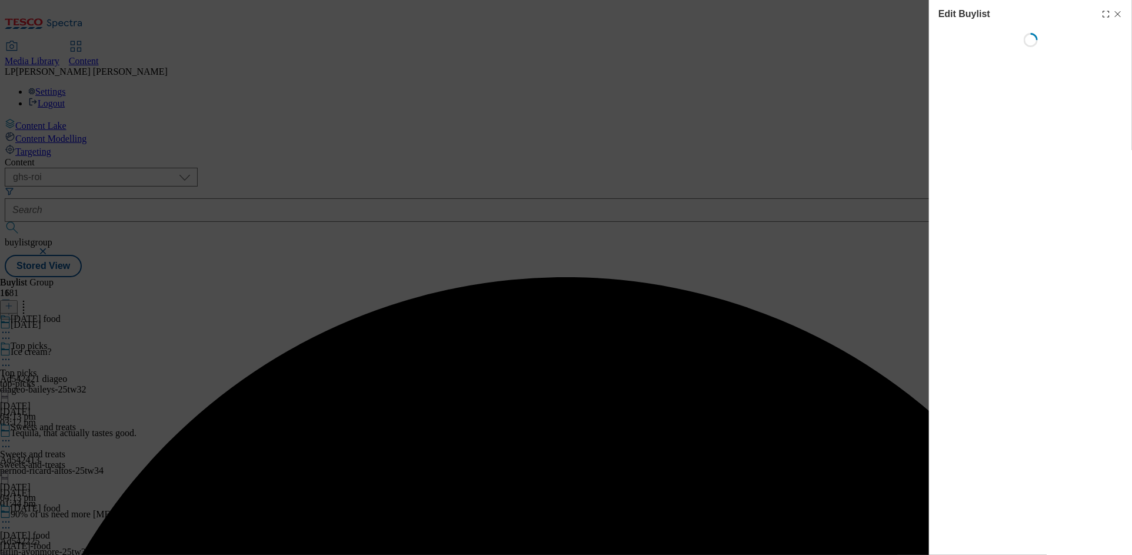
select select "evergreen"
select select "Banner"
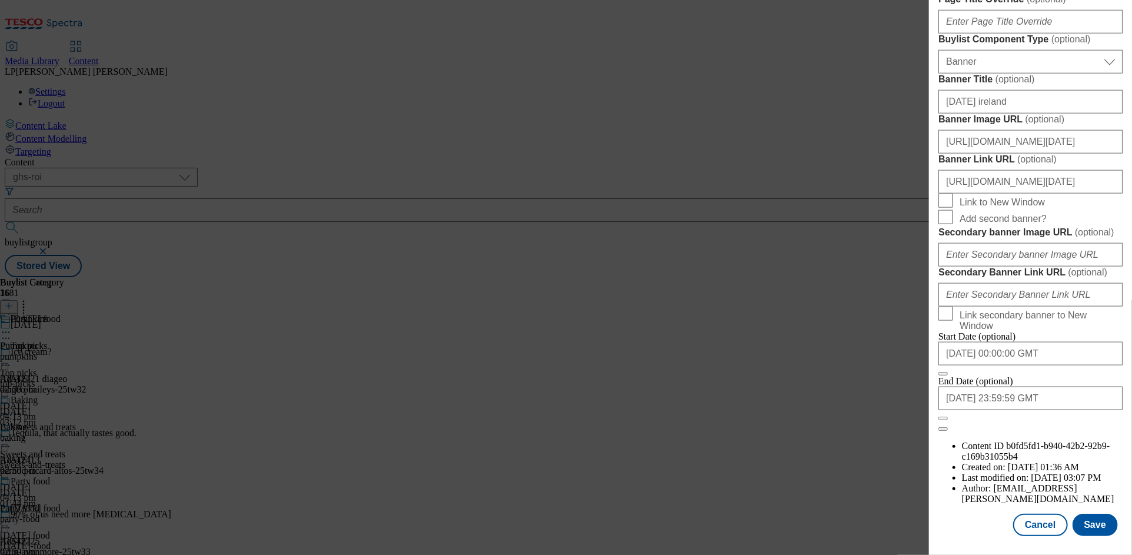
scroll to position [833, 0]
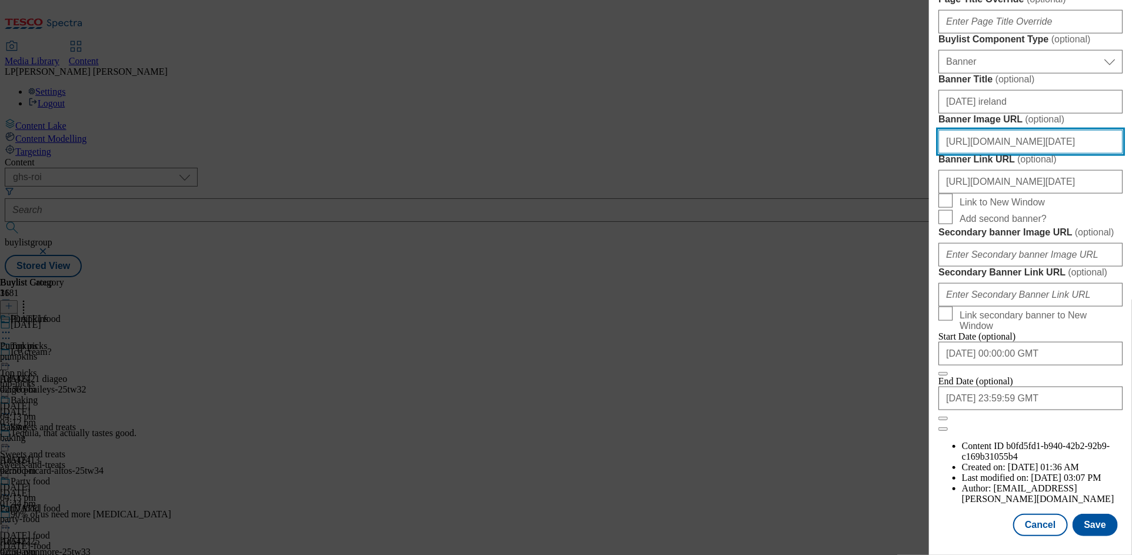
click at [1008, 154] on input "https://digitalcontent.api.tesco.com/v2/media/ghs-roi/5ffab499-c258-4fcc-bea7-c…" at bounding box center [1030, 142] width 184 height 24
paste input "4e41c050-1c3a-457b-892d-aa2761aff720/BL-Halloween25-GHS-Header"
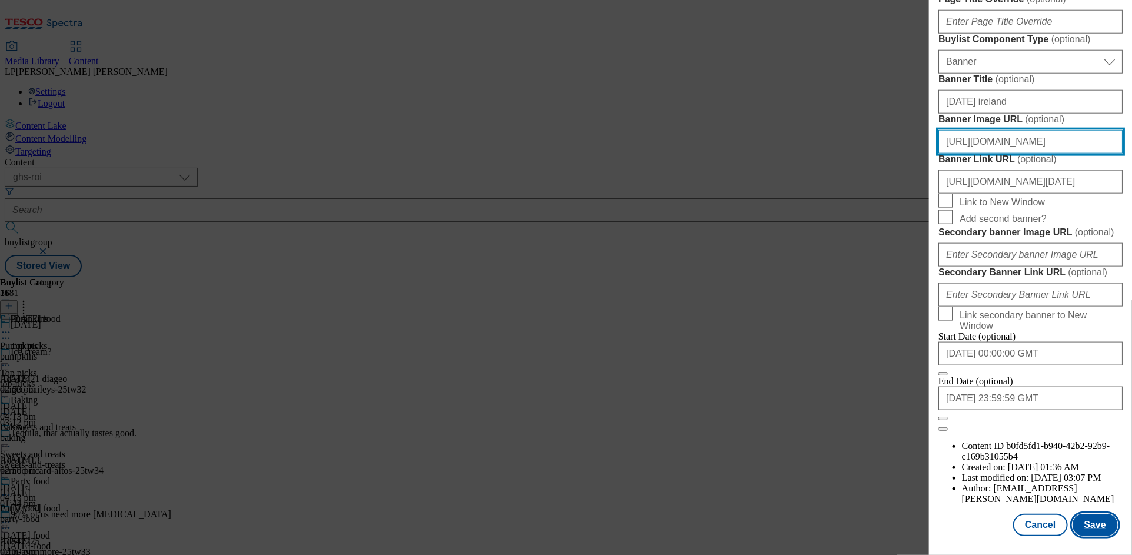
type input "https://digitalcontent.api.tesco.com/v2/media/ghs-roi/4e41c050-1c3a-457b-892d-a…"
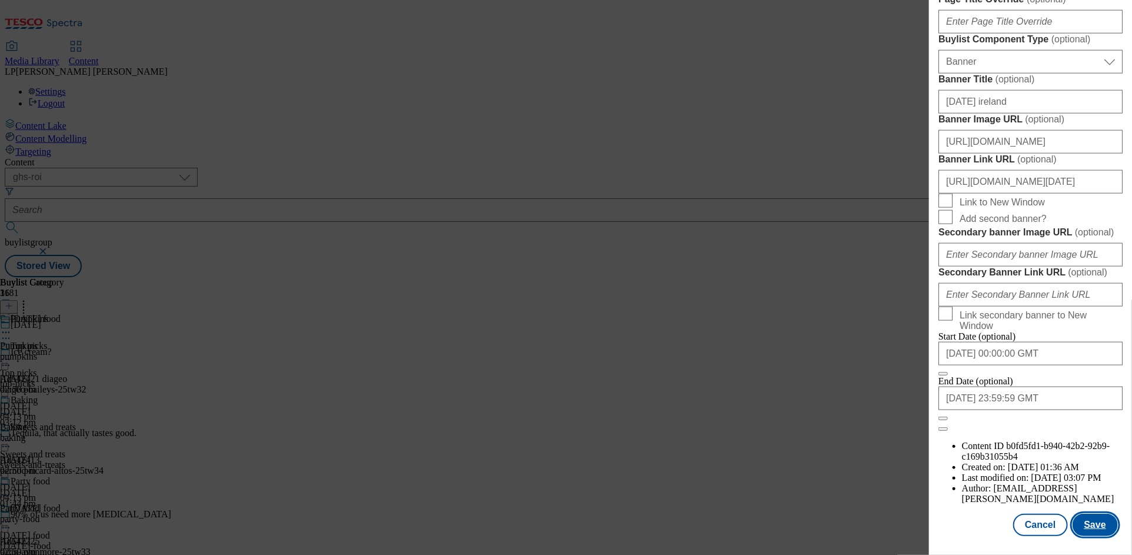
click at [1098, 513] on button "Save" at bounding box center [1094, 524] width 45 height 22
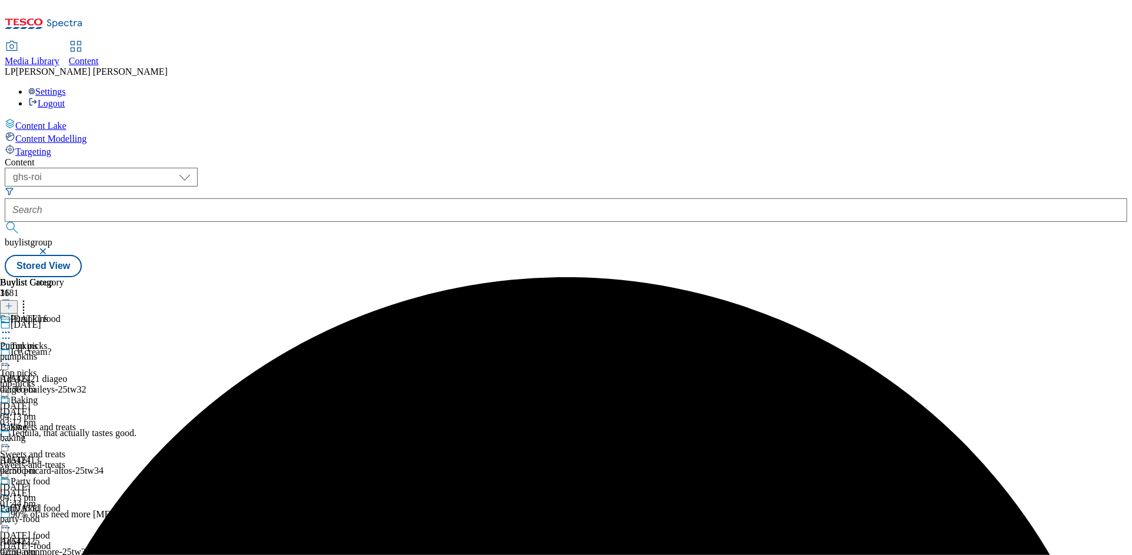
scroll to position [186, 0]
click at [12, 516] on icon at bounding box center [6, 522] width 12 height 12
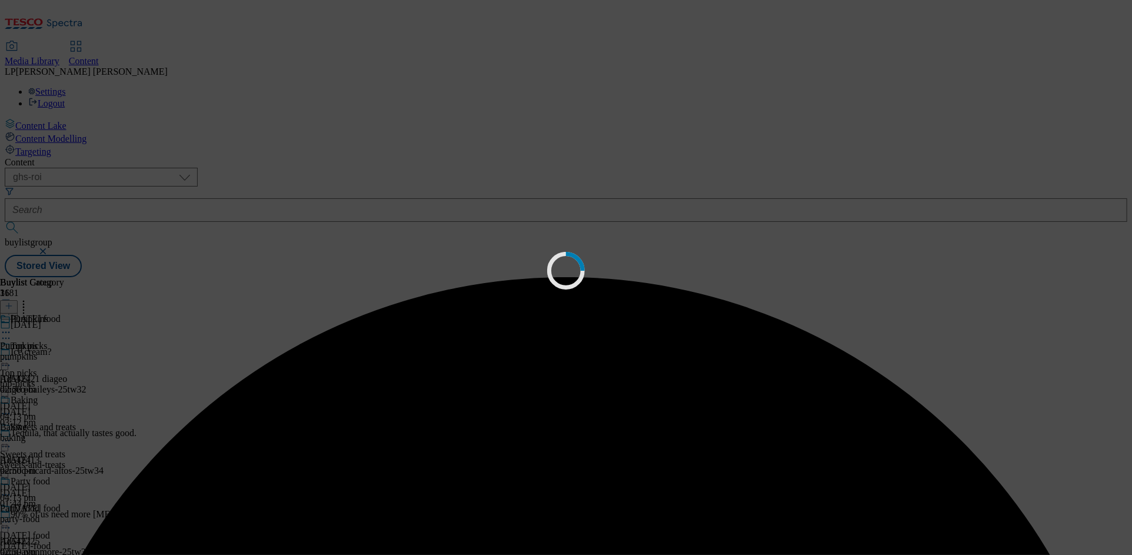
scroll to position [0, 0]
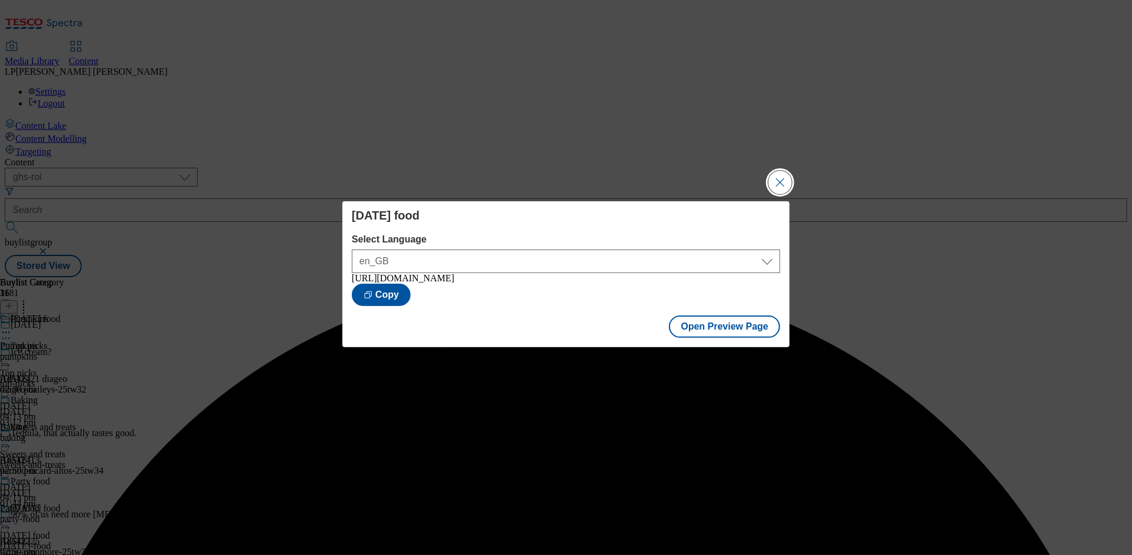
click at [784, 181] on button "Close Modal" at bounding box center [780, 183] width 24 height 24
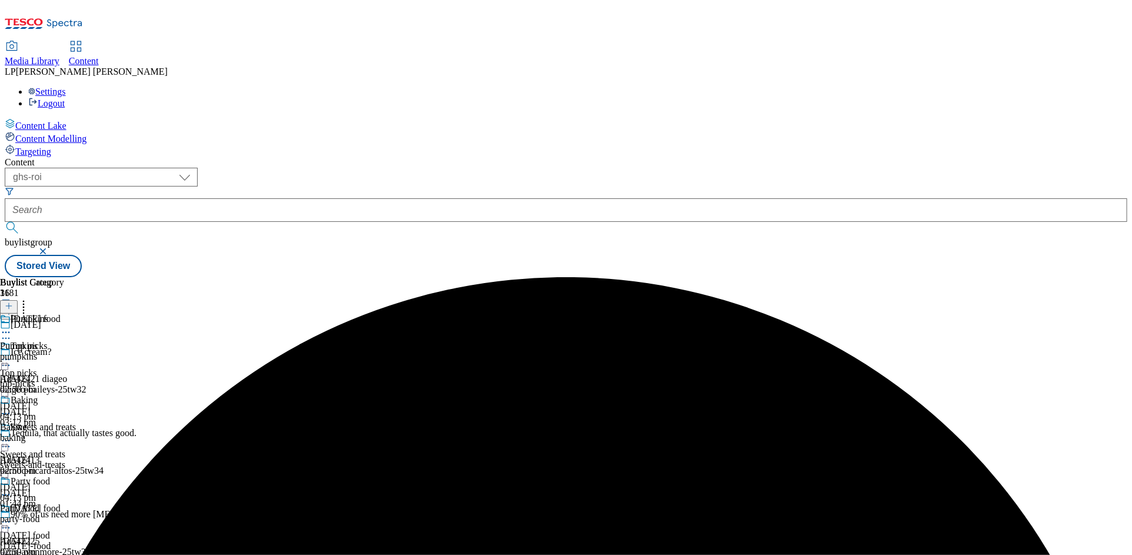
scroll to position [198, 0]
select select "evergreen"
select select "Banner"
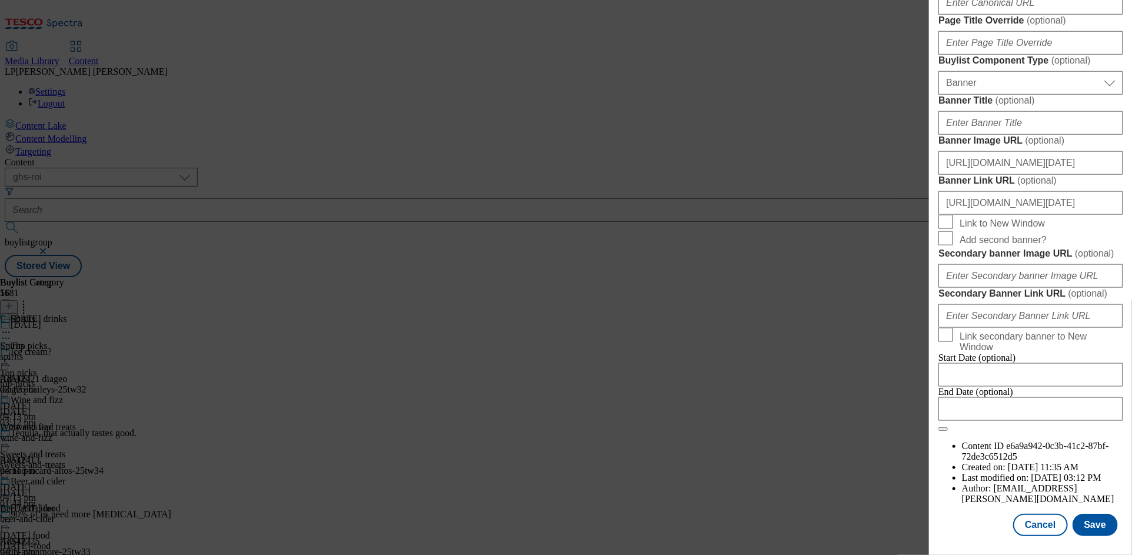
scroll to position [825, 0]
click at [996, 175] on input "https://digitalcontent.api.tesco.com/v2/media/ghs-roi/5ffab499-c258-4fcc-bea7-c…" at bounding box center [1030, 163] width 184 height 24
paste input "4e41c050-1c3a-457b-892d-aa2761aff720/BL-Halloween25-GHS-Header"
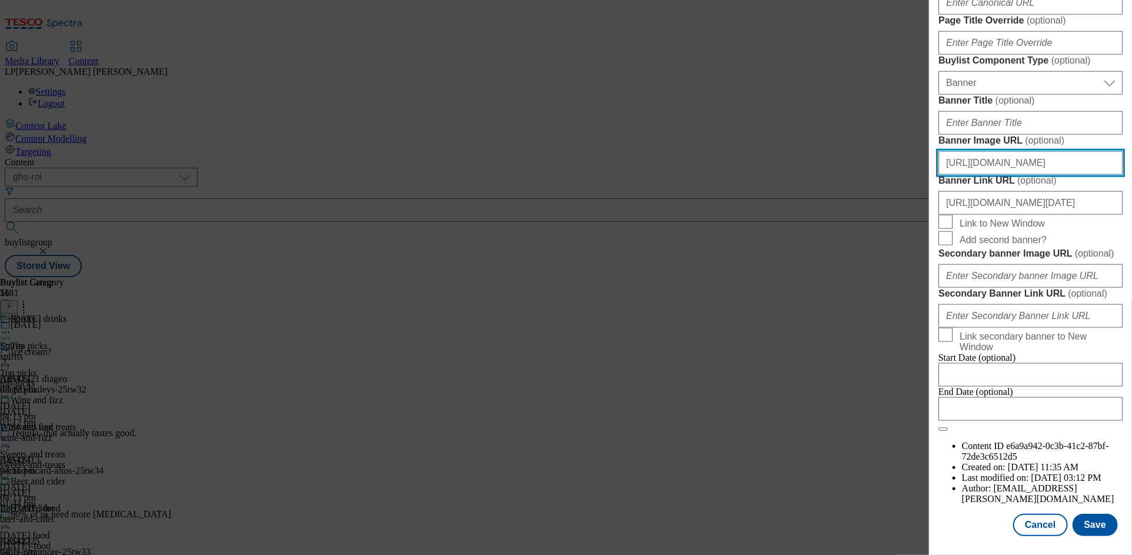
scroll to position [1163, 0]
type input "https://digitalcontent.api.tesco.com/v2/media/ghs-roi/4e41c050-1c3a-457b-892d-a…"
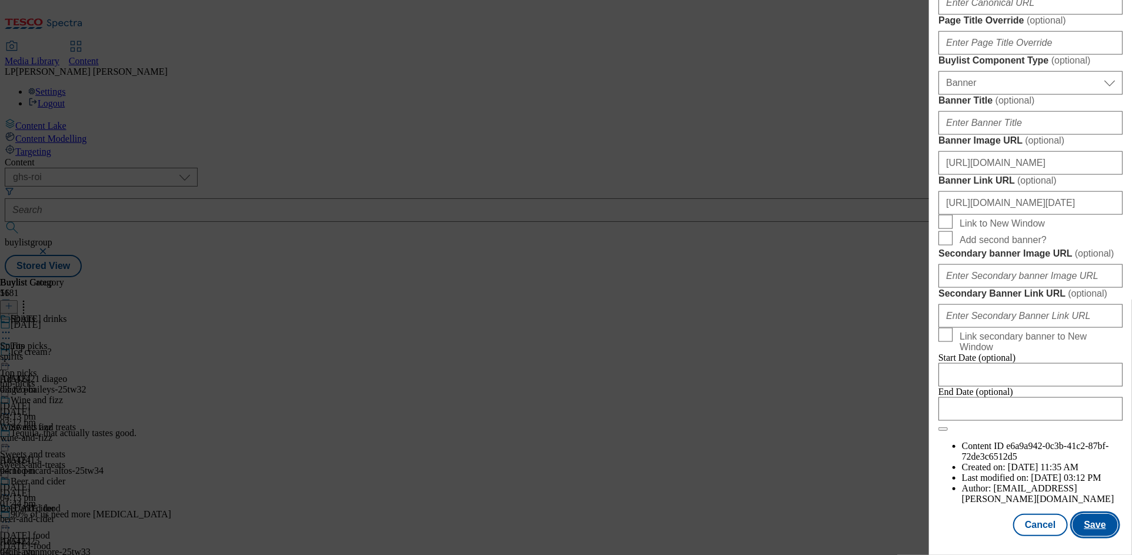
scroll to position [0, 0]
click at [1088, 525] on button "Save" at bounding box center [1094, 524] width 45 height 22
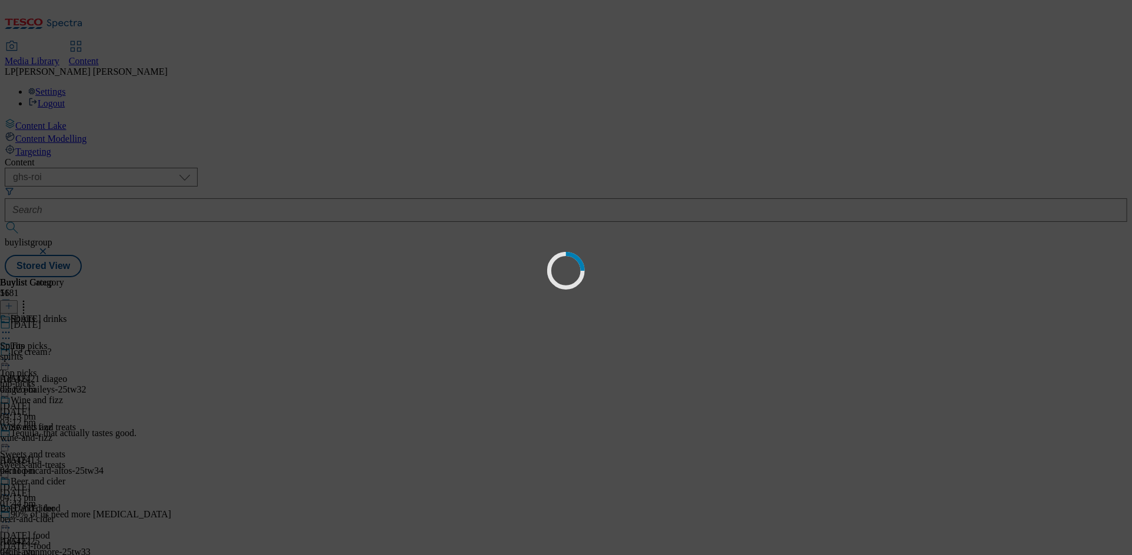
click at [1088, 525] on div "Loading" at bounding box center [566, 277] width 1132 height 555
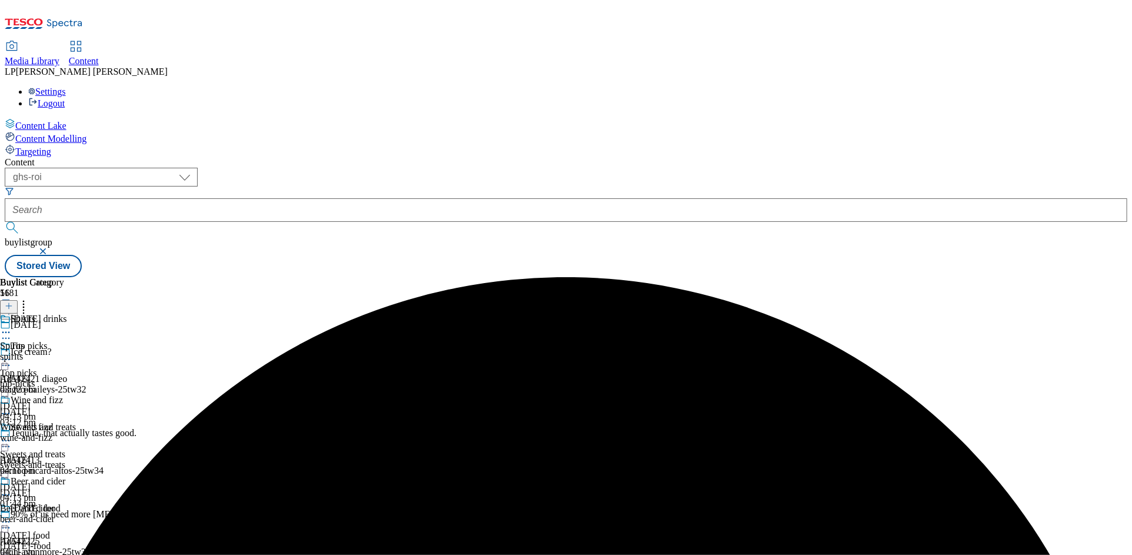
click at [12, 326] on icon at bounding box center [6, 332] width 12 height 12
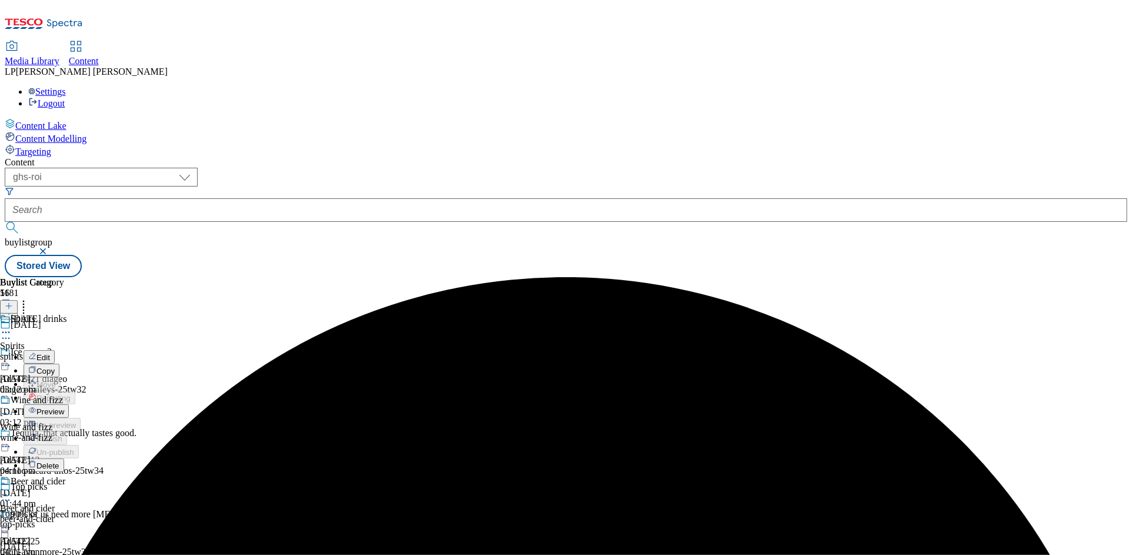
click at [69, 404] on button "Preview" at bounding box center [46, 411] width 45 height 14
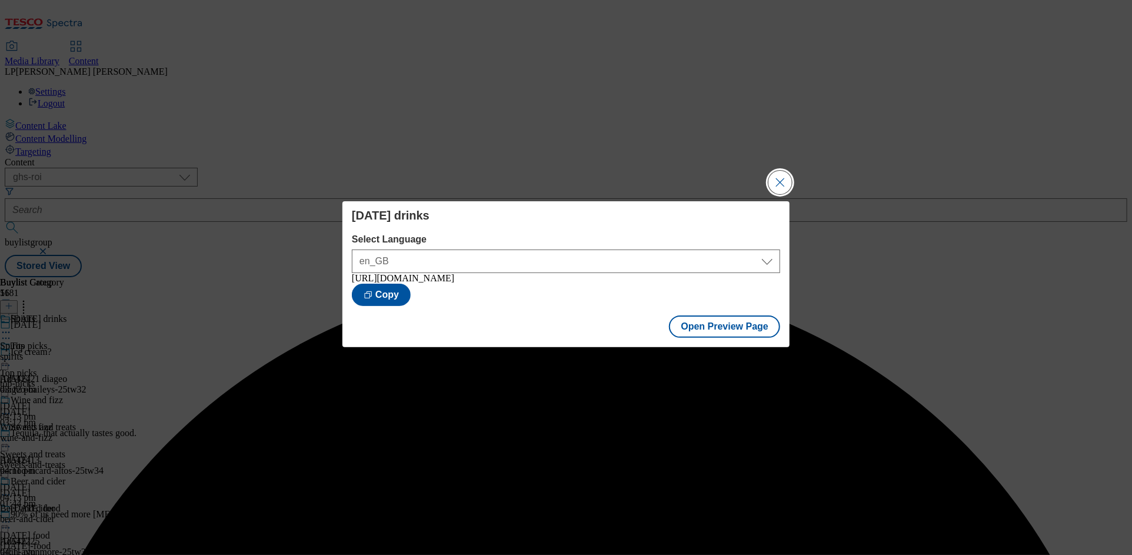
click at [776, 186] on button "Close Modal" at bounding box center [780, 183] width 24 height 24
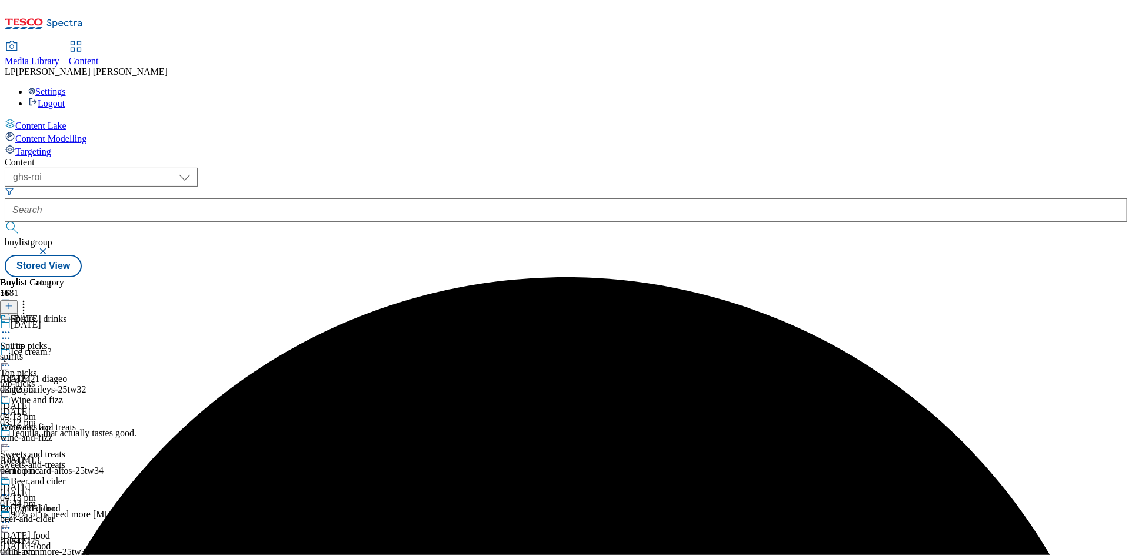
scroll to position [295, 0]
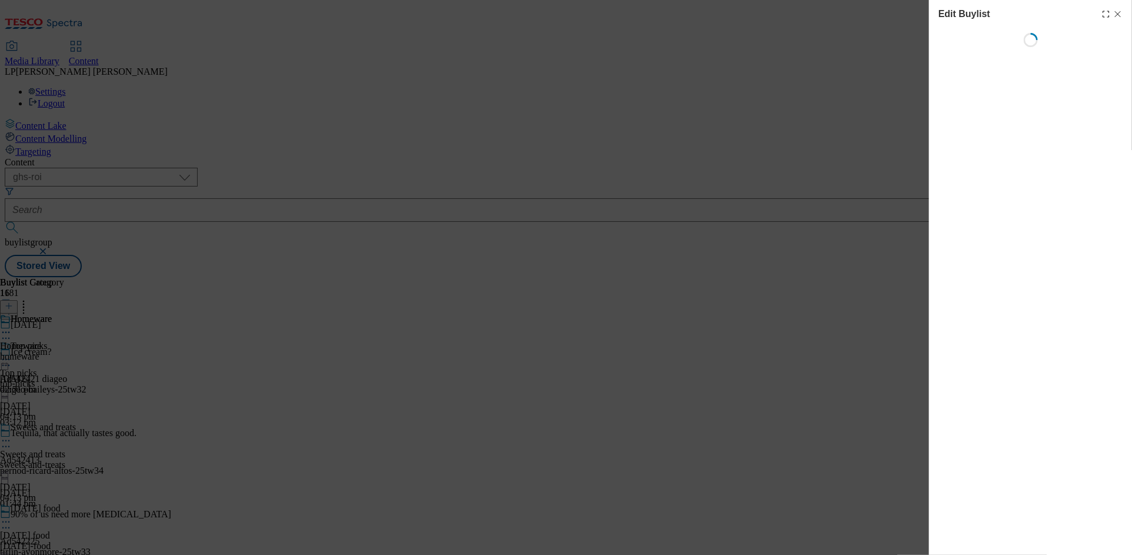
select select "evergreen"
select select "Banner"
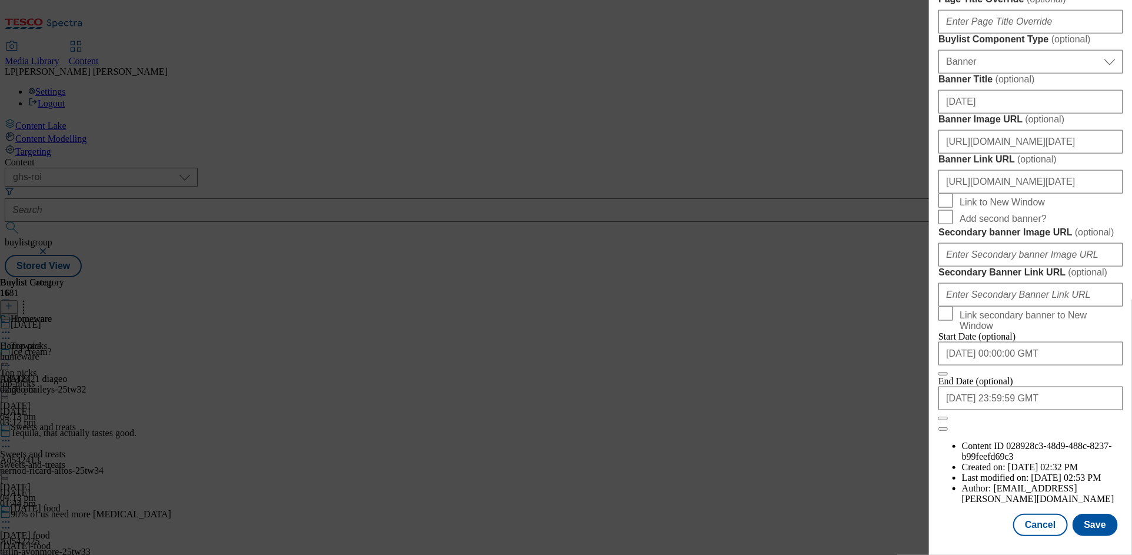
scroll to position [884, 0]
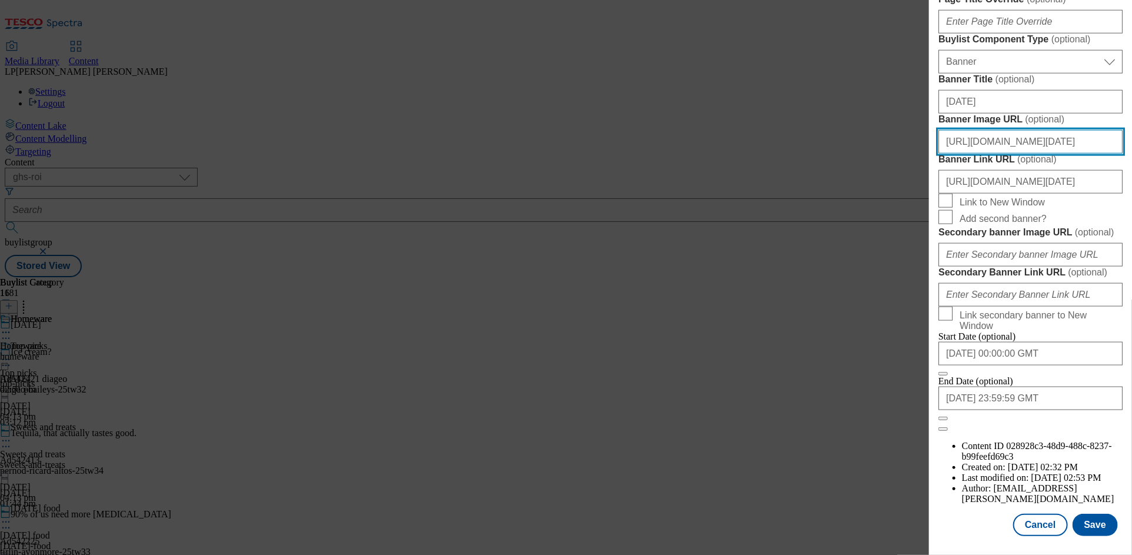
click at [1009, 154] on input "https://digitalcontent.api.tesco.com/v2/media/ghs-roi/d1a3283d-9a49-4c8e-8f39-1…" at bounding box center [1030, 142] width 184 height 24
paste input "4e41c050-1c3a-457b-892d-aa2761aff720/BL-Halloween25-GHS-Header"
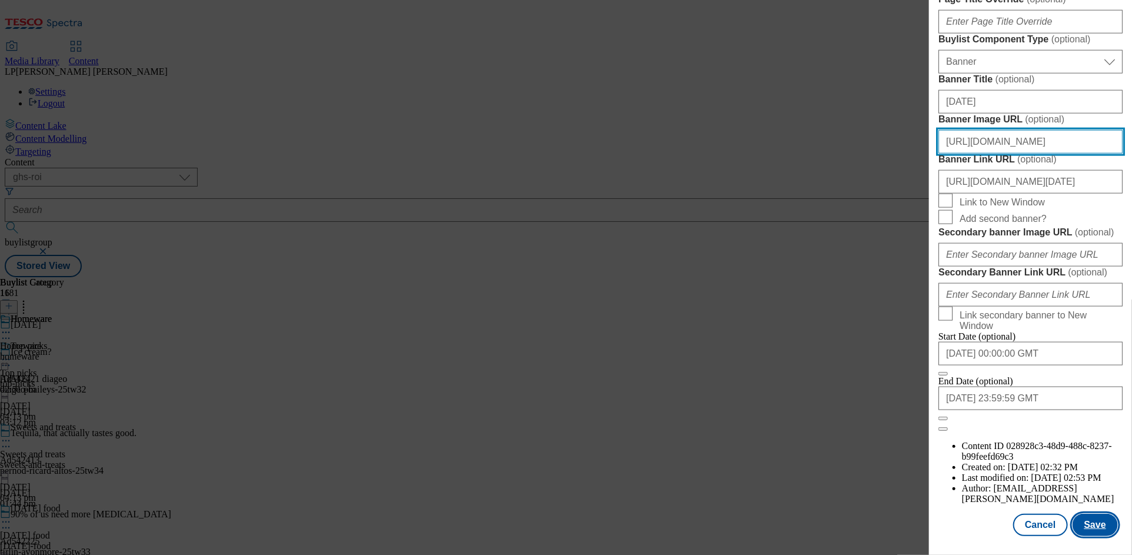
type input "https://digitalcontent.api.tesco.com/v2/media/ghs-roi/4e41c050-1c3a-457b-892d-a…"
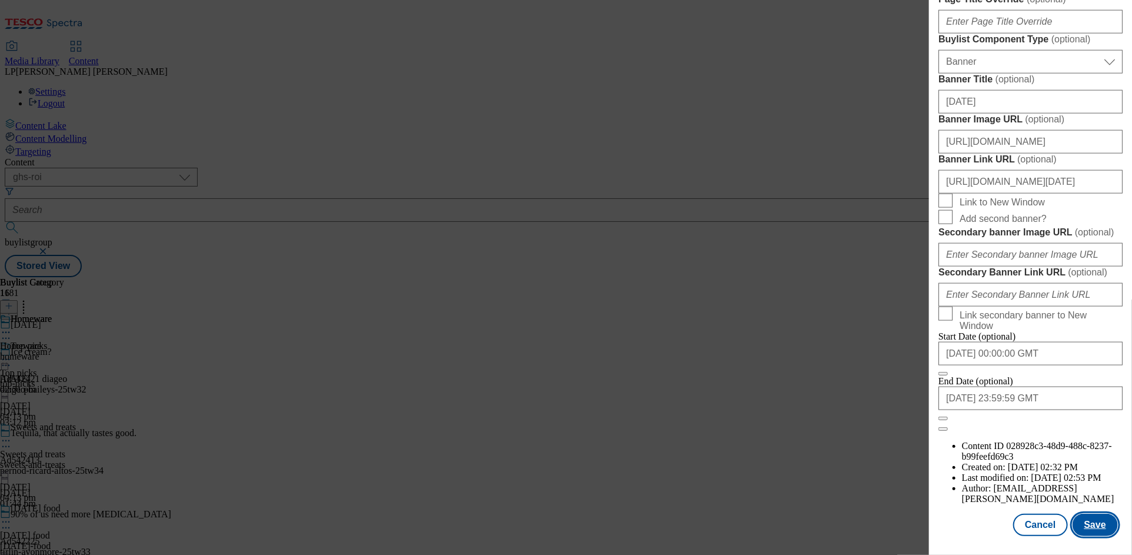
scroll to position [0, 0]
click at [1090, 514] on button "Save" at bounding box center [1094, 524] width 45 height 22
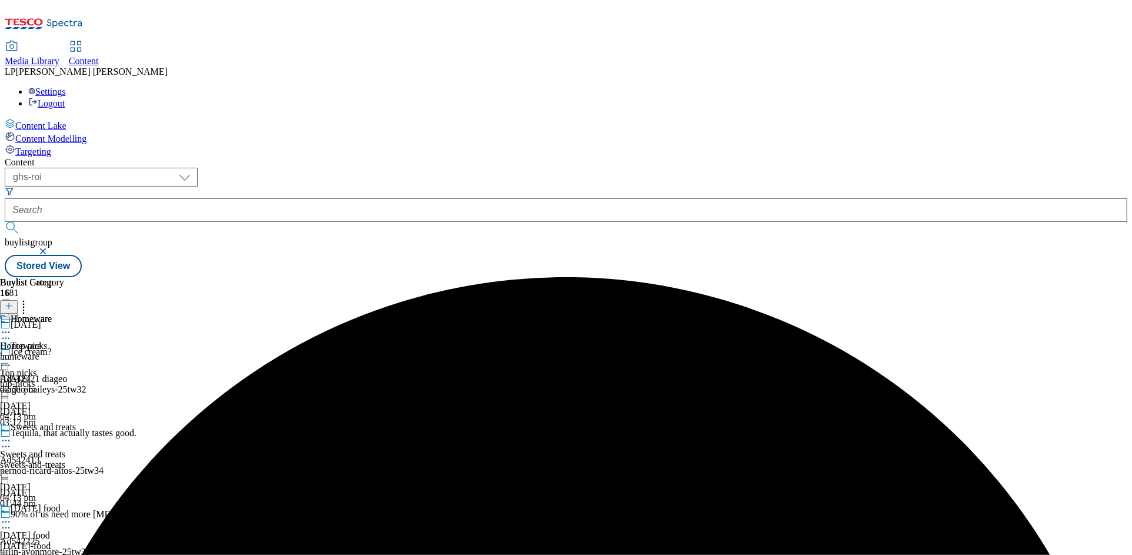
click at [12, 326] on icon at bounding box center [6, 332] width 12 height 12
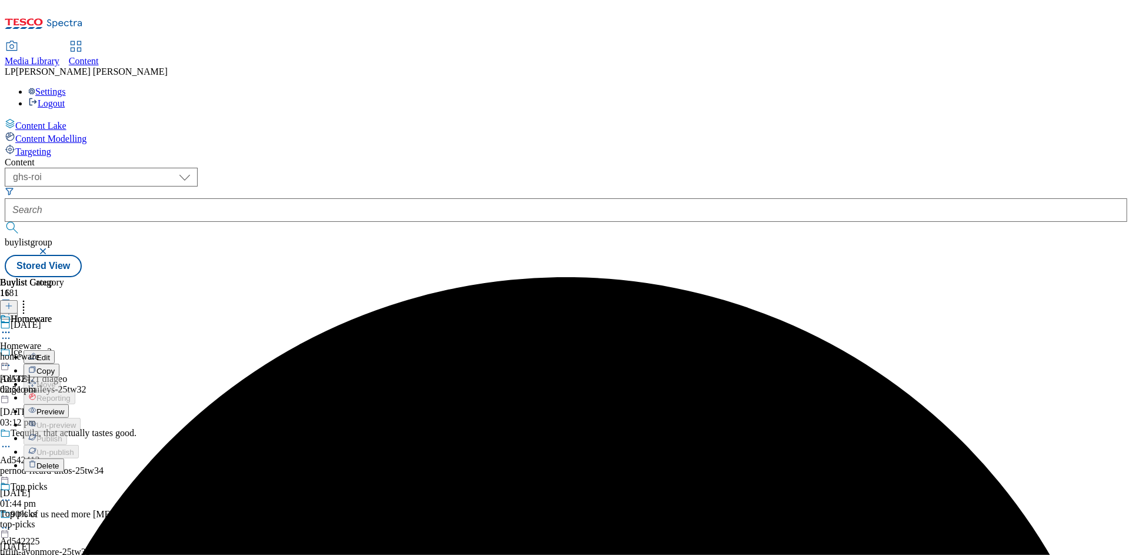
click at [69, 404] on button "Preview" at bounding box center [46, 411] width 45 height 14
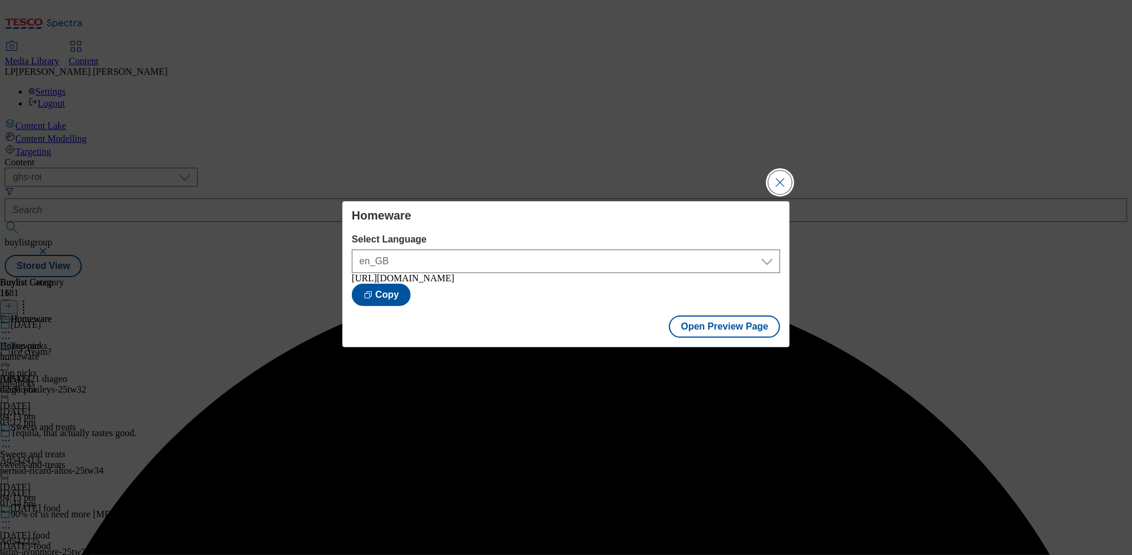
click at [780, 181] on button "Close Modal" at bounding box center [780, 183] width 24 height 24
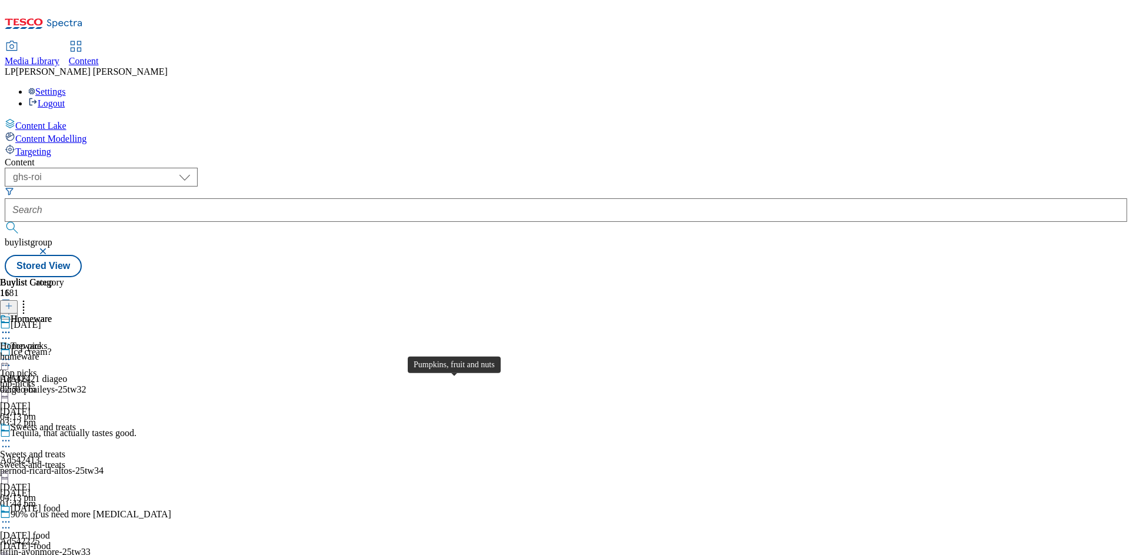
scroll to position [799, 0]
click at [12, 326] on icon at bounding box center [6, 332] width 12 height 12
click at [52, 313] on div "Homeware" at bounding box center [31, 318] width 41 height 11
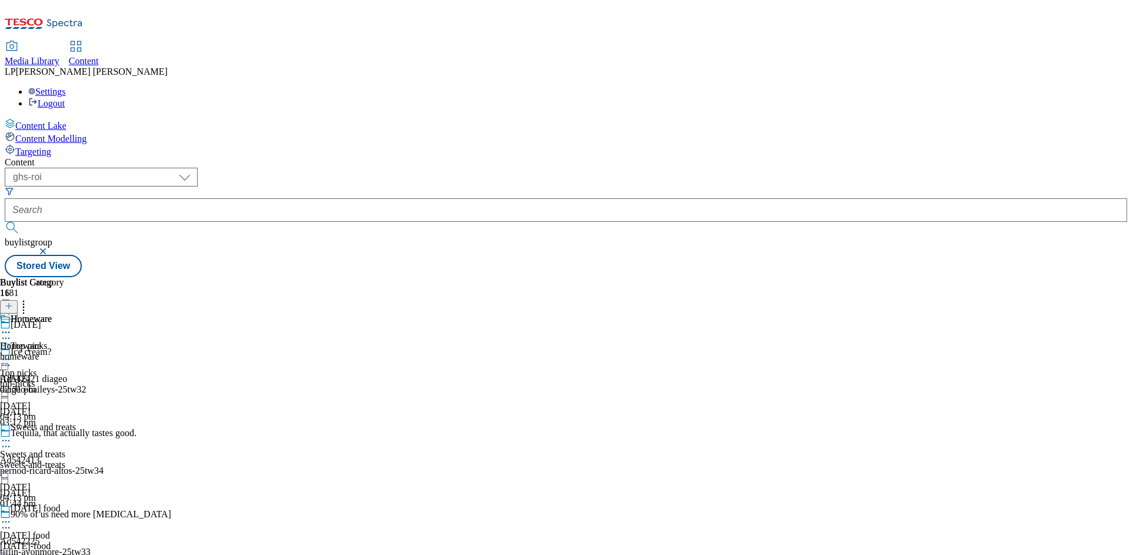
scroll to position [1587, 0]
click at [64, 351] on div "decorations" at bounding box center [32, 356] width 64 height 11
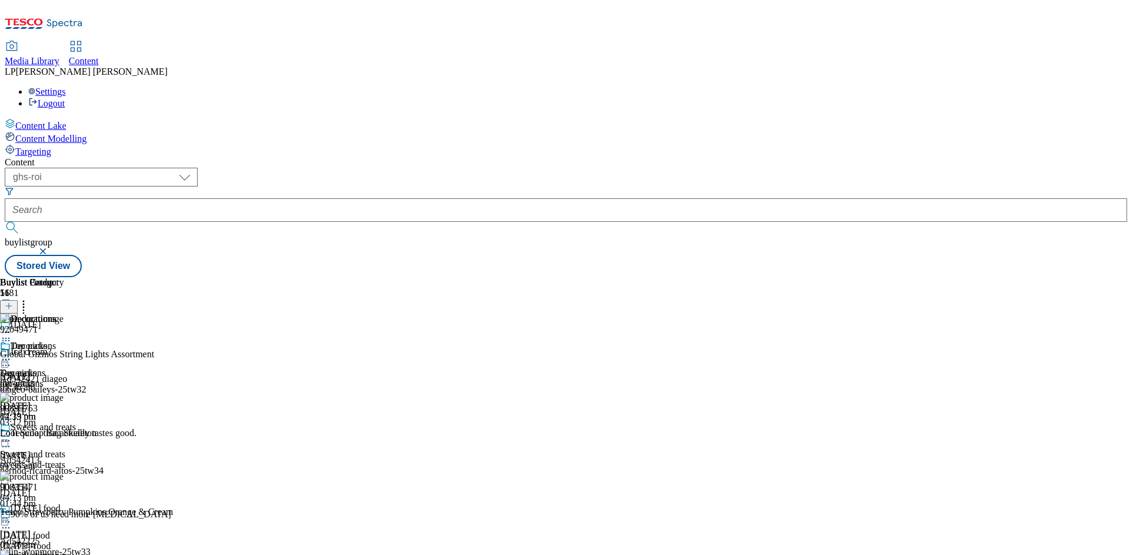
scroll to position [1586, 0]
click at [179, 319] on div "Halloween" at bounding box center [89, 332] width 179 height 27
click at [12, 353] on icon at bounding box center [6, 359] width 12 height 12
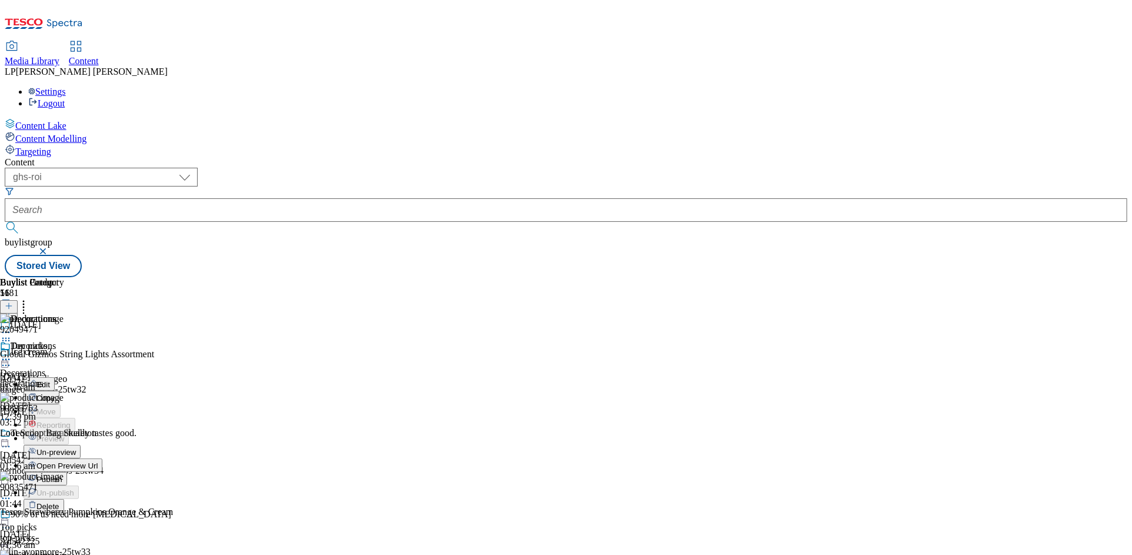
click at [98, 461] on span "Open Preview Url" at bounding box center [66, 465] width 61 height 9
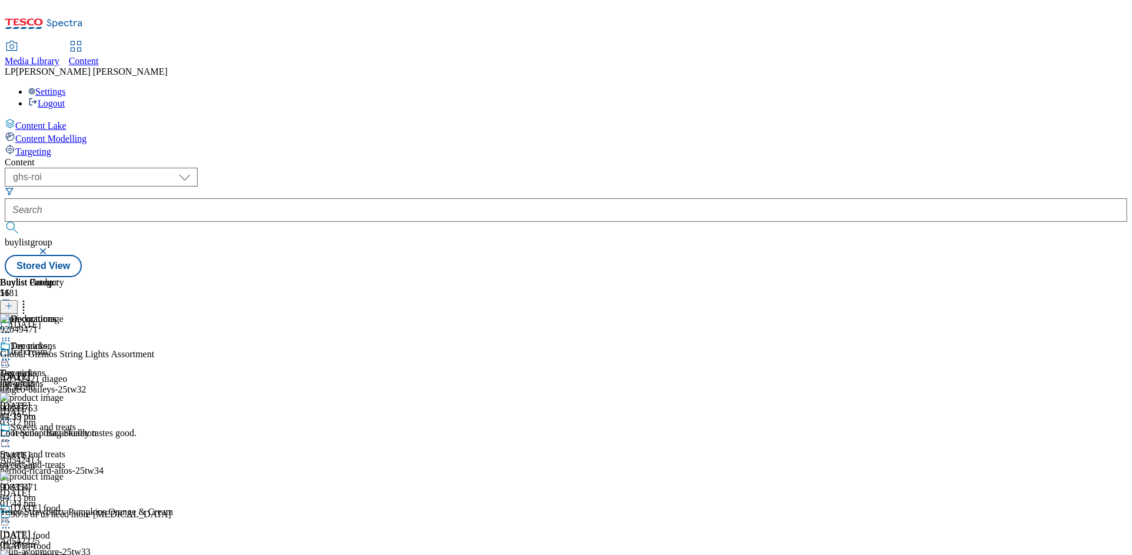
scroll to position [347, 0]
click at [12, 326] on icon at bounding box center [6, 332] width 12 height 12
click at [50, 353] on span "Edit" at bounding box center [43, 357] width 14 height 9
select select "evergreen"
select select "Banner"
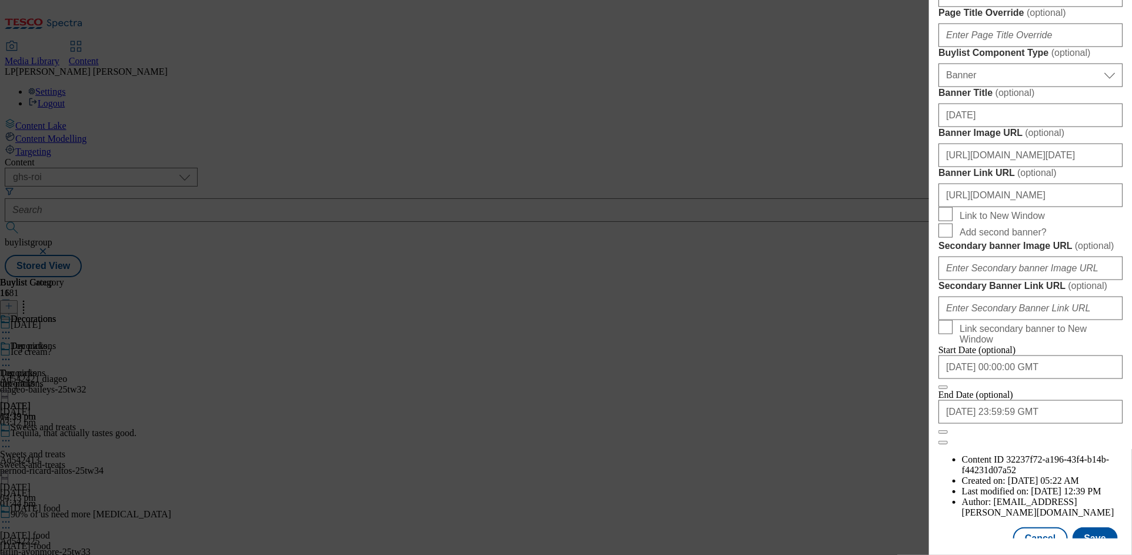
scroll to position [950, 0]
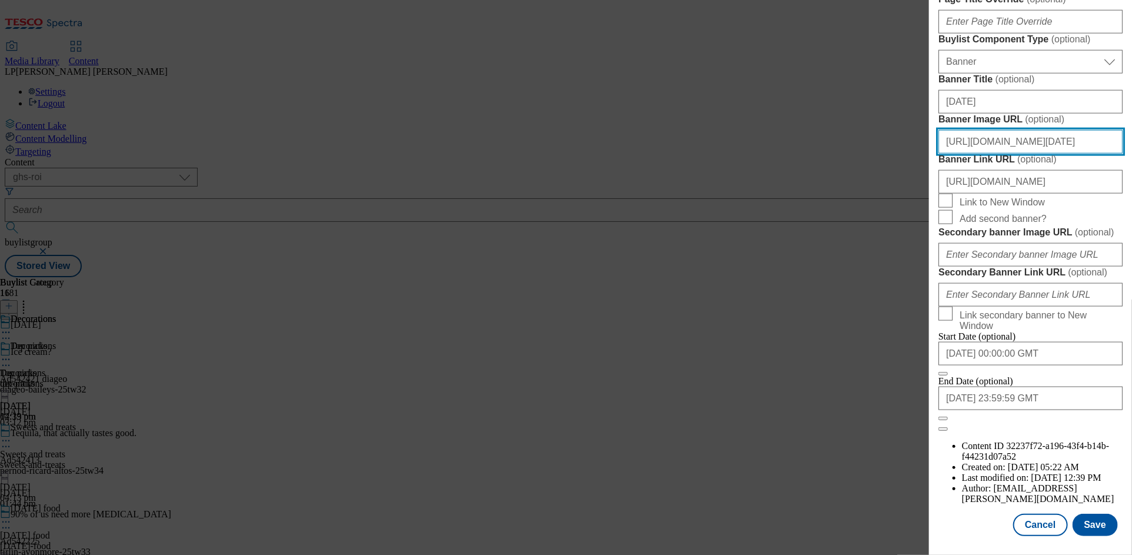
click at [1003, 154] on input "https://digitalcontent.api.tesco.com/v2/media/ghs-roi/d1a3283d-9a49-4c8e-8f39-1…" at bounding box center [1030, 142] width 184 height 24
paste input "4e41c050-1c3a-457b-892d-aa2761aff720/BL-Halloween25-GHS-Header"
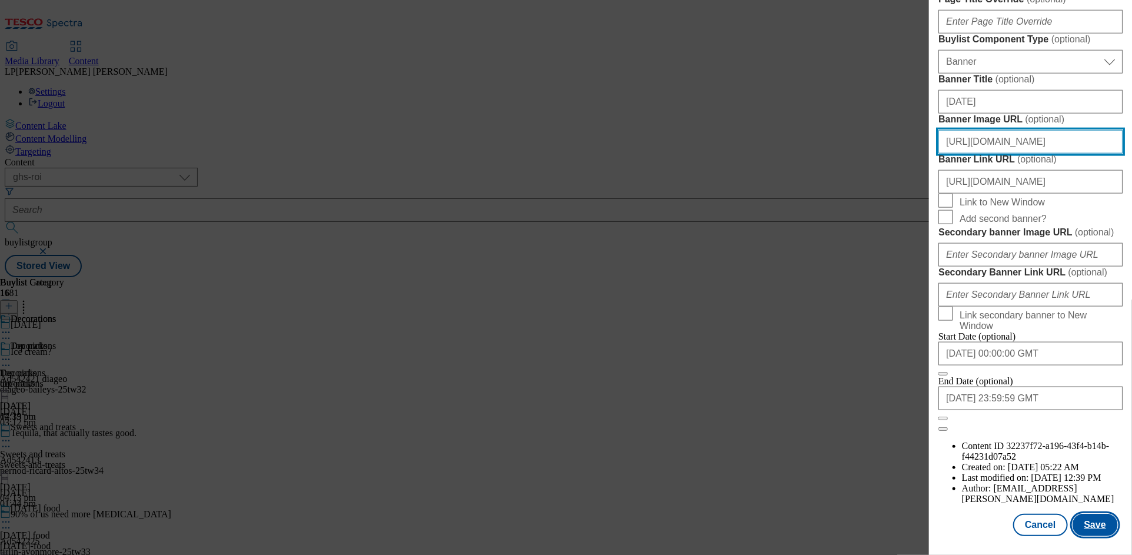
type input "https://digitalcontent.api.tesco.com/v2/media/ghs-roi/4e41c050-1c3a-457b-892d-a…"
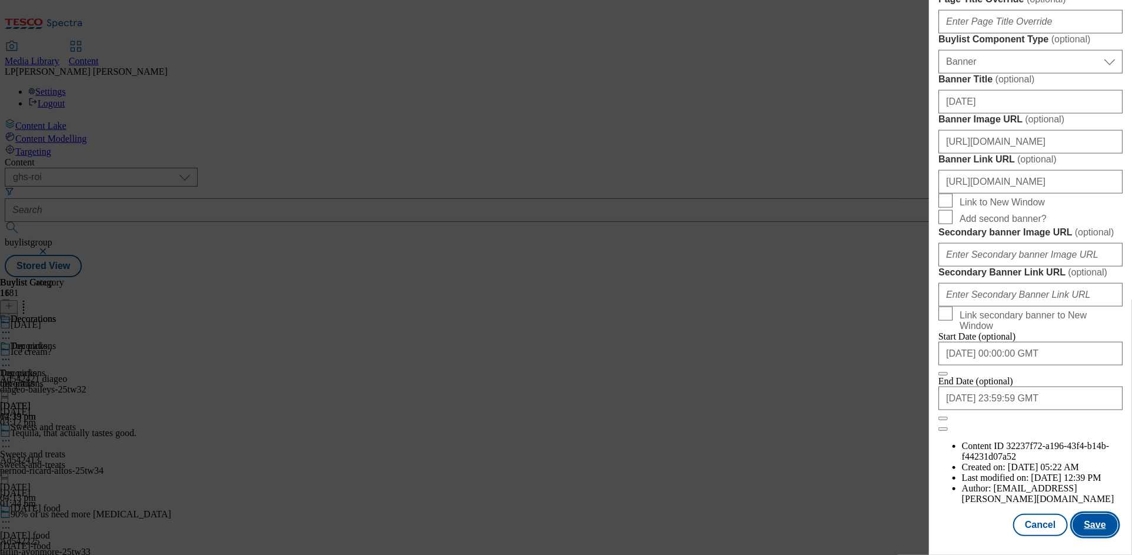
click at [1098, 513] on button "Save" at bounding box center [1094, 524] width 45 height 22
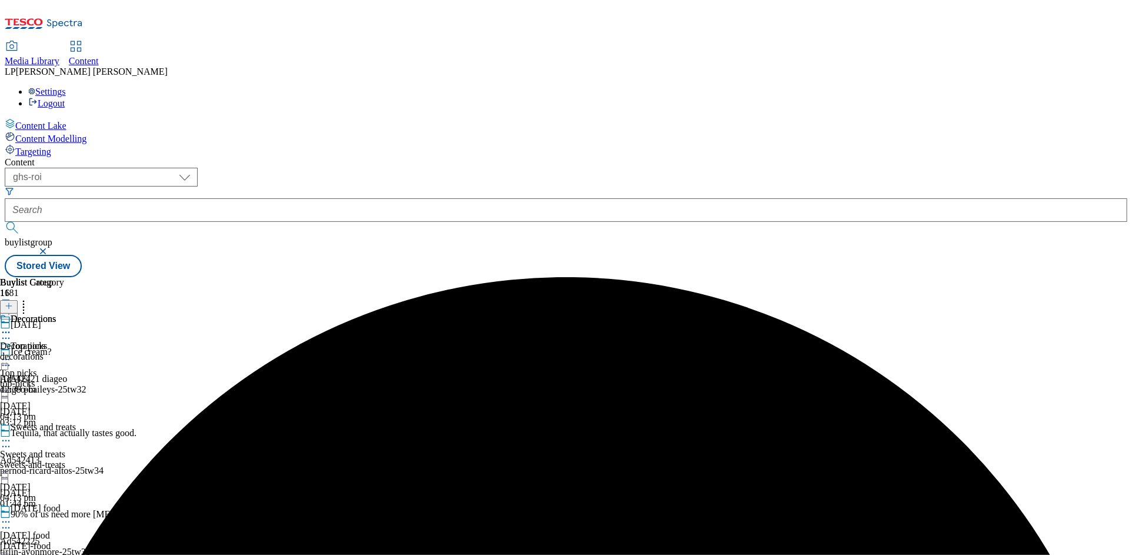
click at [12, 326] on icon at bounding box center [6, 332] width 12 height 12
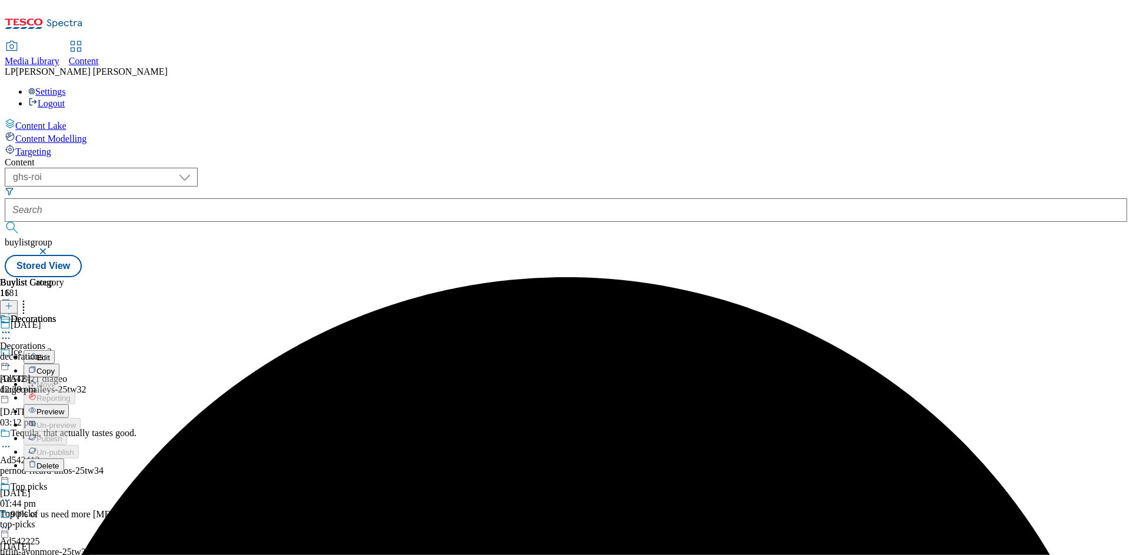
click at [64, 407] on span "Preview" at bounding box center [50, 411] width 28 height 9
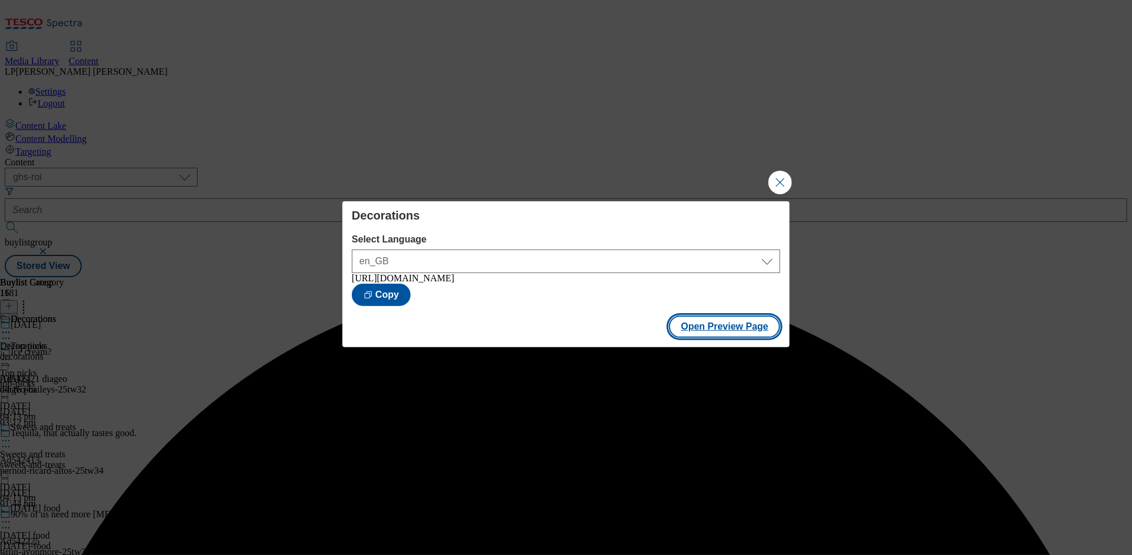
click at [729, 335] on button "Open Preview Page" at bounding box center [724, 326] width 111 height 22
click at [785, 184] on button "Close Modal" at bounding box center [780, 183] width 24 height 24
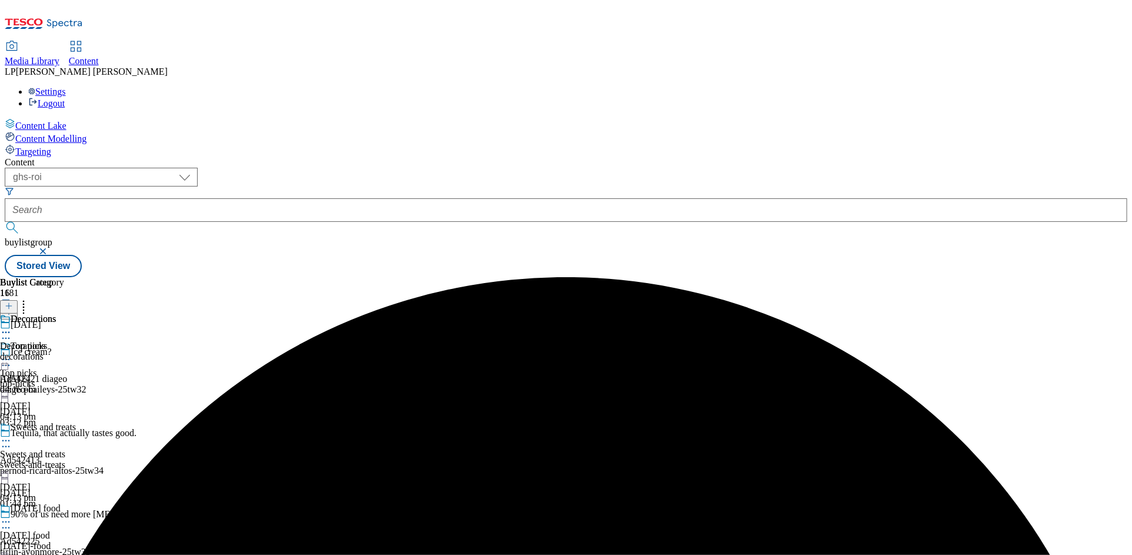
click at [12, 326] on icon at bounding box center [6, 332] width 12 height 12
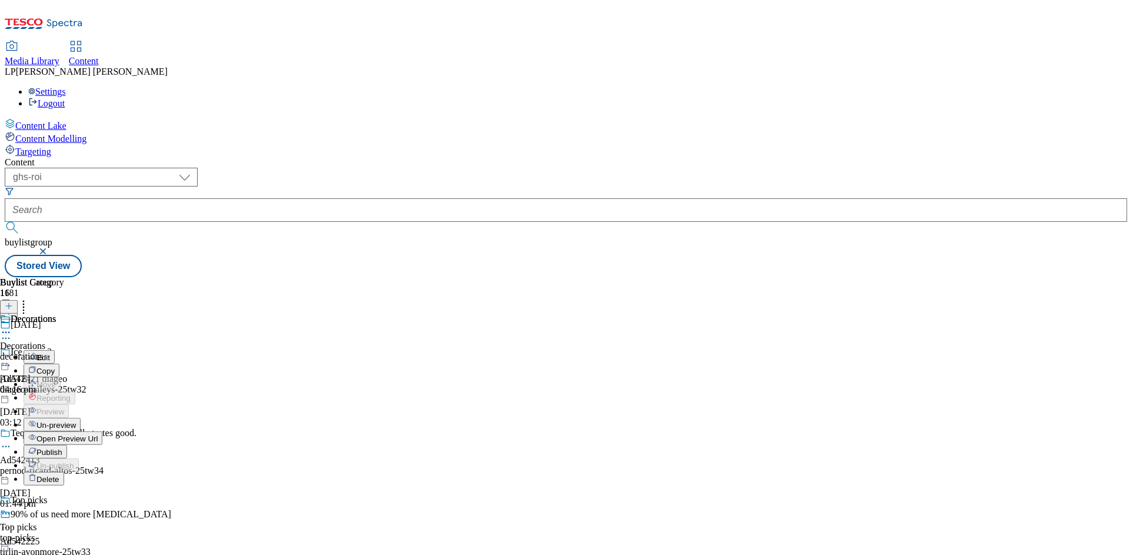
click at [76, 421] on span "Un-preview" at bounding box center [55, 425] width 39 height 9
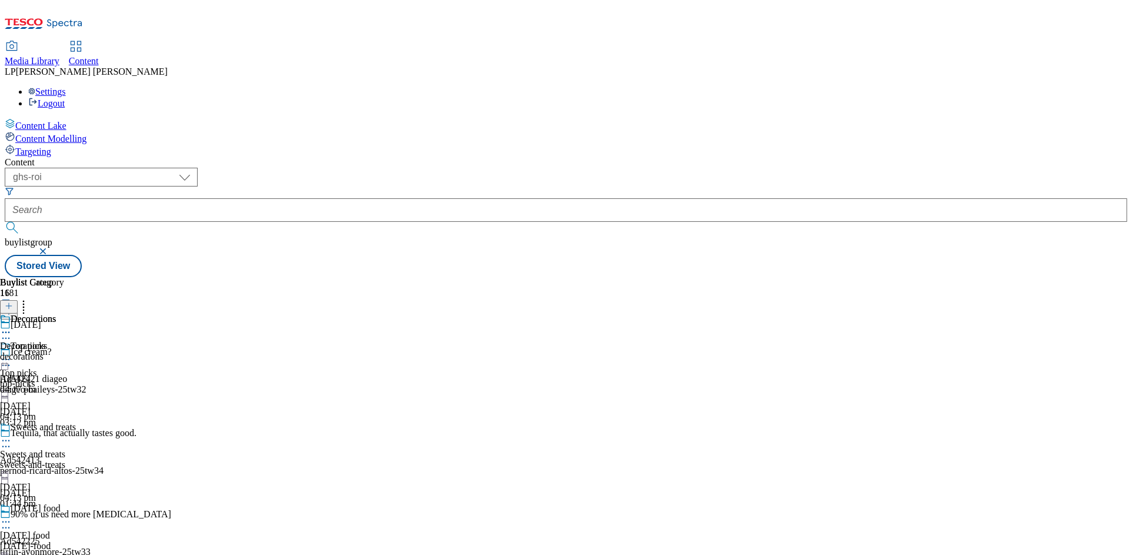
click at [116, 378] on div "top-picks" at bounding box center [58, 383] width 116 height 11
click at [116, 459] on div "sweets-and-treats" at bounding box center [58, 464] width 116 height 11
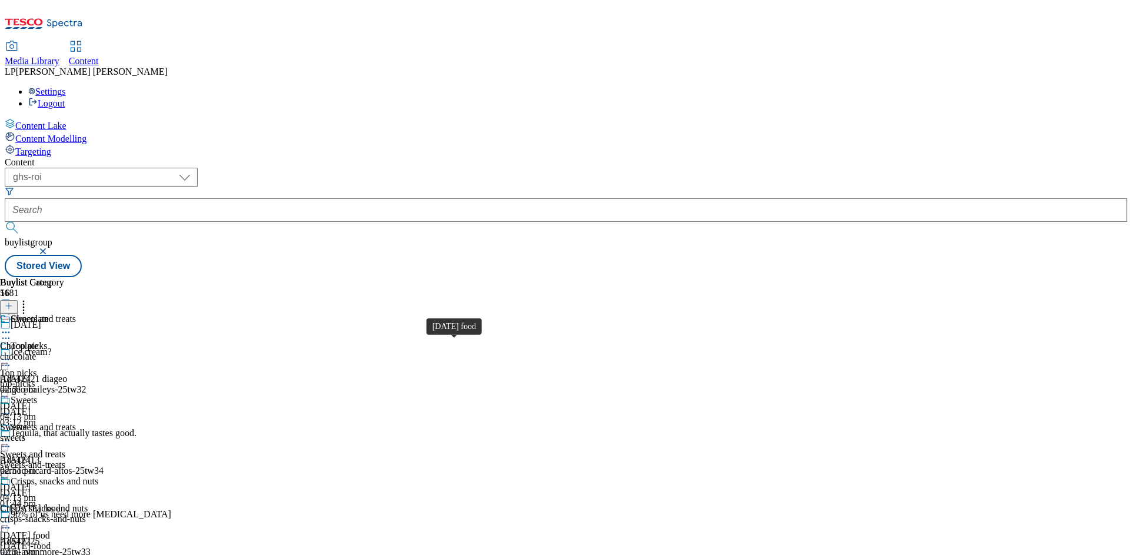
scroll to position [93, 0]
click at [61, 503] on span "Halloween food" at bounding box center [36, 509] width 50 height 13
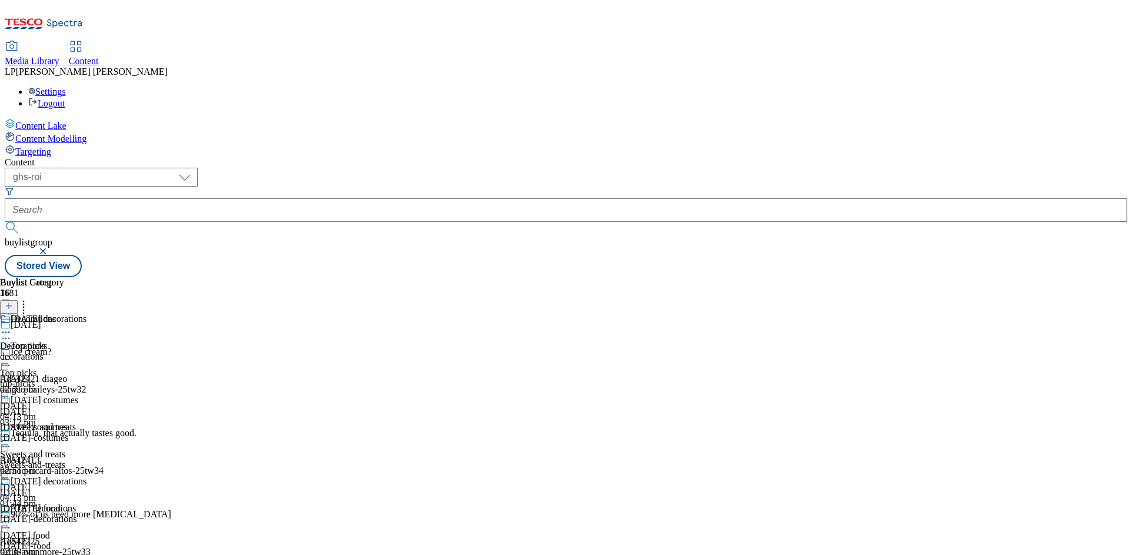
select select "evergreen"
select select "Banner"
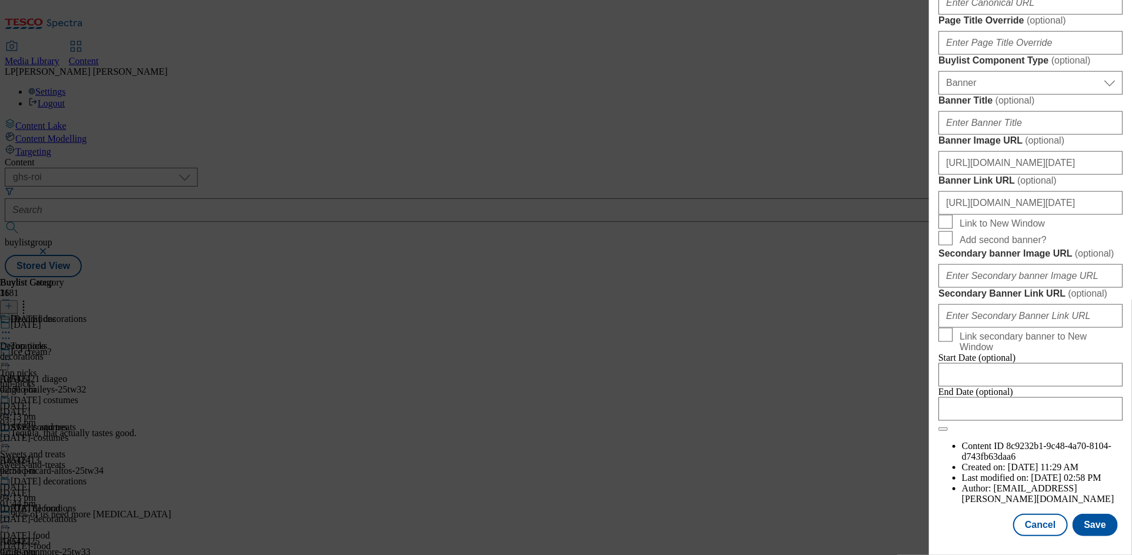
scroll to position [923, 0]
click at [1019, 175] on input "https://digitalcontent.api.tesco.com/v2/media/ghs-roi/5ffab499-c258-4fcc-bea7-c…" at bounding box center [1030, 163] width 184 height 24
click at [1042, 175] on input "https://digitalcontent.api.tesco.com/v2/media/ghs-roi/5ffab499-c258-4fcc-bea7-c…" at bounding box center [1030, 163] width 184 height 24
drag, startPoint x: 1018, startPoint y: 318, endPoint x: 1123, endPoint y: 314, distance: 104.8
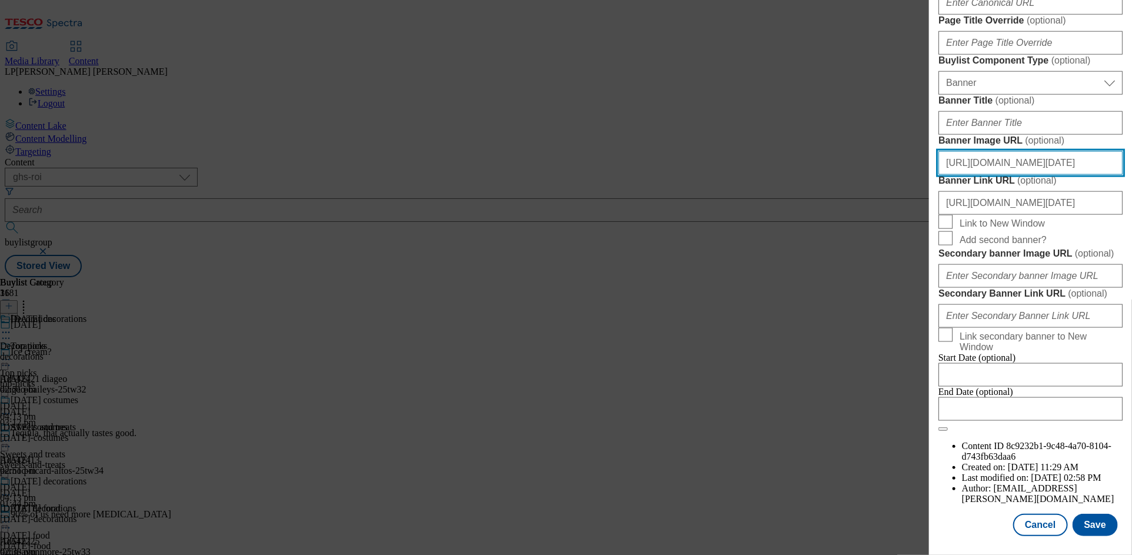
click at [1123, 314] on div "Edit Buylist Tags 1 tags selected buylist English Content Properties Label Hall…" at bounding box center [1030, 269] width 203 height 538
click at [1062, 175] on input "https://digitalcontent.api.tesco.com/v2/media/ghs-roi/5ffab499-c258-4fcc-bea7-c…" at bounding box center [1030, 163] width 184 height 24
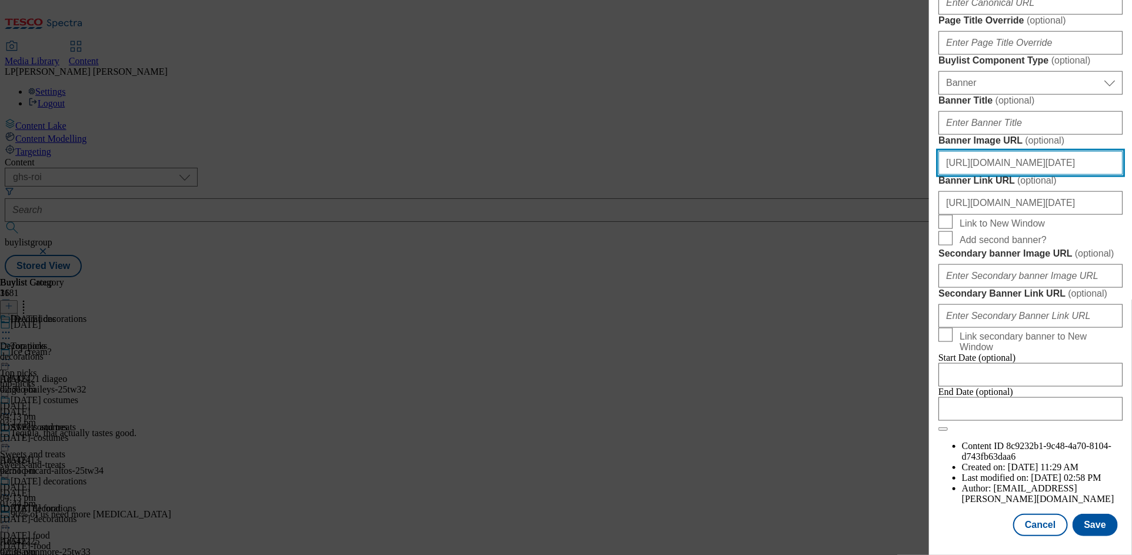
paste input "4e41c050-1c3a-457b-892d-aa2761aff720/BL-Halloween25-GHS-Header"
type input "https://digitalcontent.api.tesco.com/v2/media/ghs-roi/4e41c050-1c3a-457b-892d-a…"
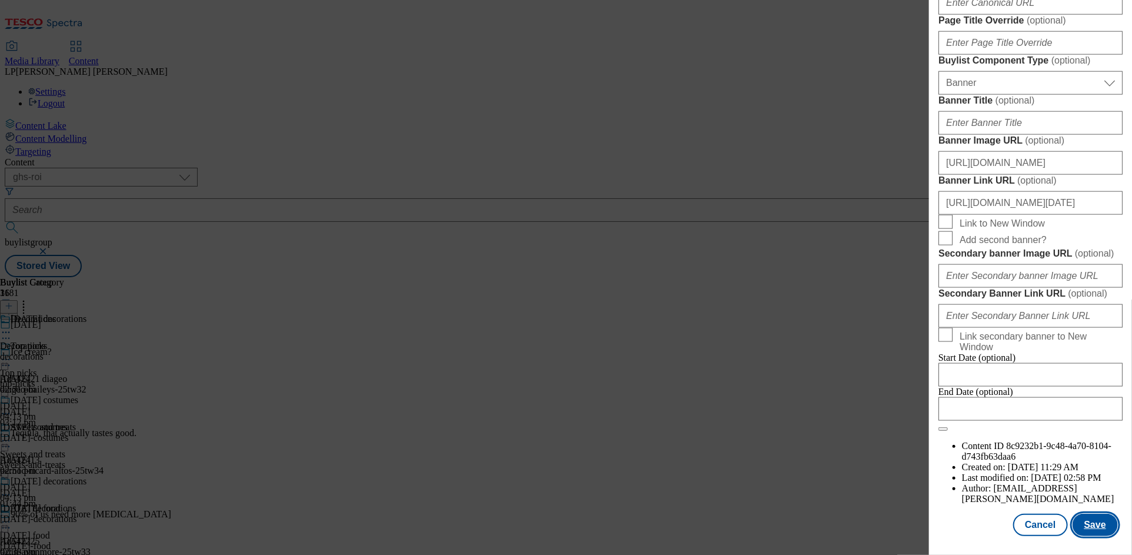
click at [1087, 513] on button "Save" at bounding box center [1094, 524] width 45 height 22
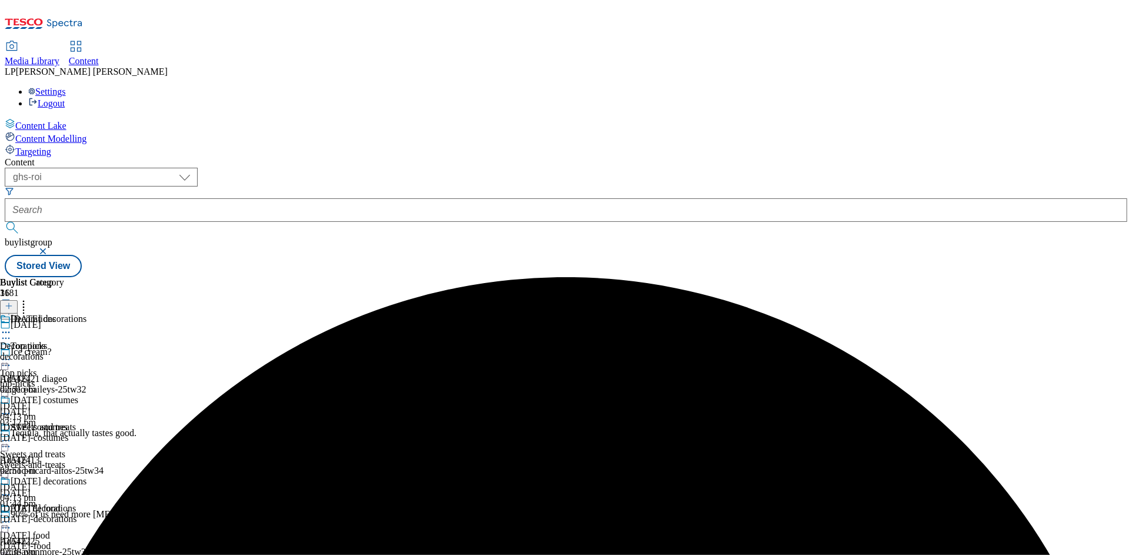
click at [12, 326] on icon at bounding box center [6, 332] width 12 height 12
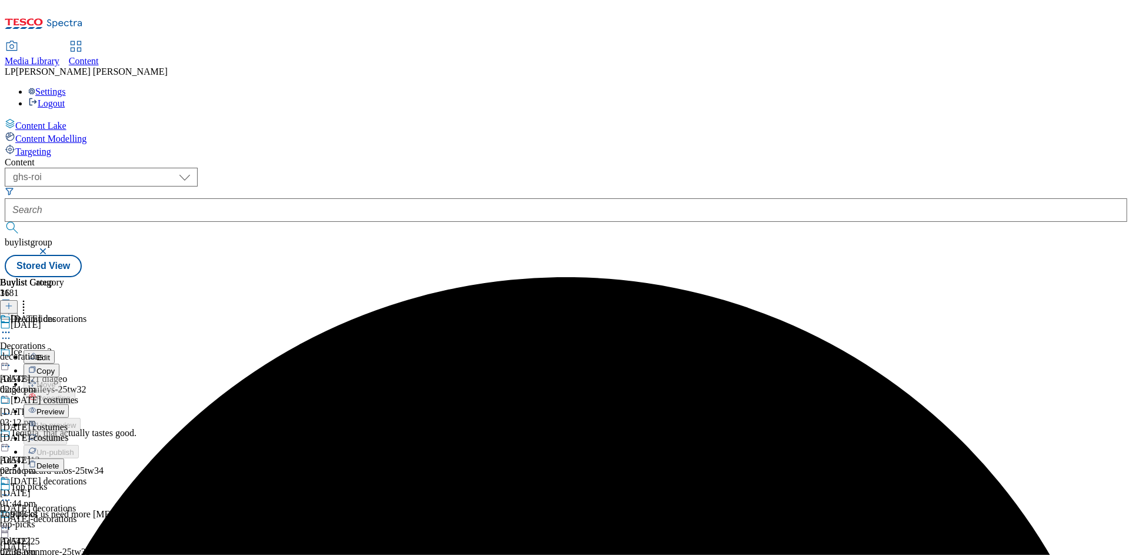
click at [64, 407] on span "Preview" at bounding box center [50, 411] width 28 height 9
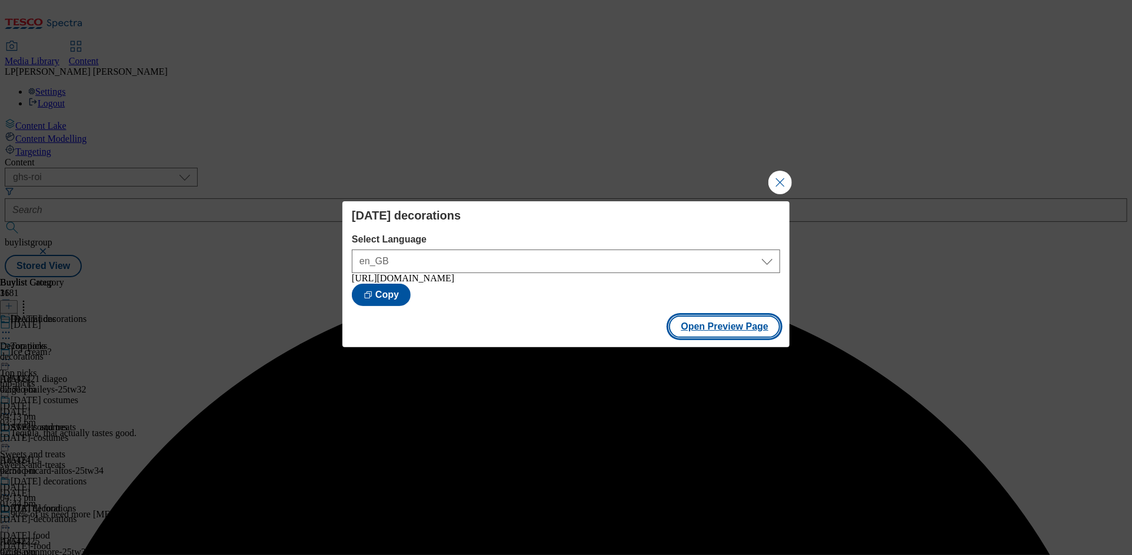
click at [722, 331] on button "Open Preview Page" at bounding box center [724, 326] width 111 height 22
drag, startPoint x: 784, startPoint y: 186, endPoint x: 785, endPoint y: 175, distance: 10.6
click at [784, 186] on button "Close Modal" at bounding box center [780, 183] width 24 height 24
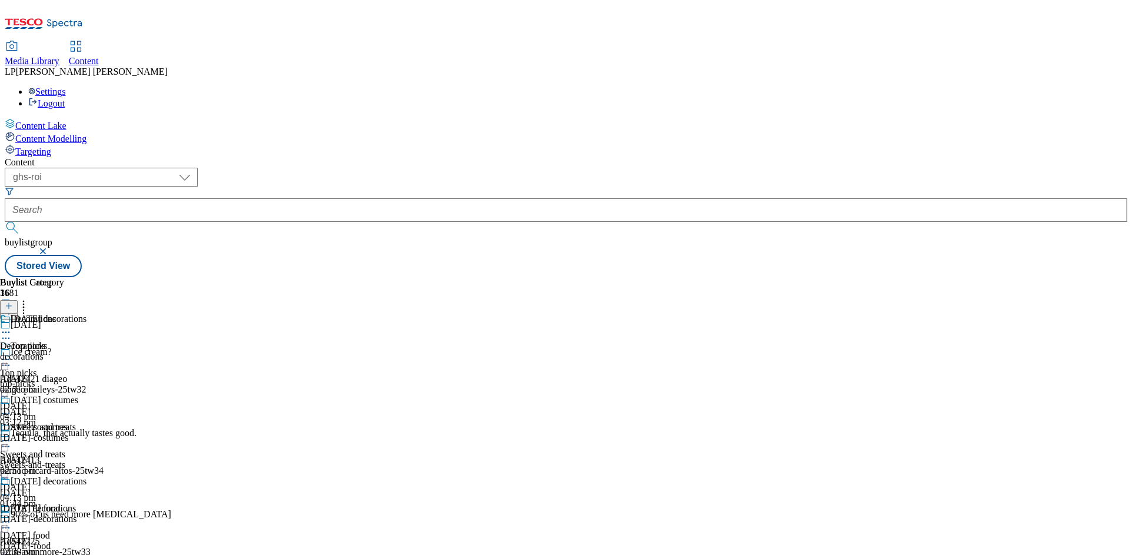
click at [59, 56] on span "Media Library" at bounding box center [32, 61] width 55 height 10
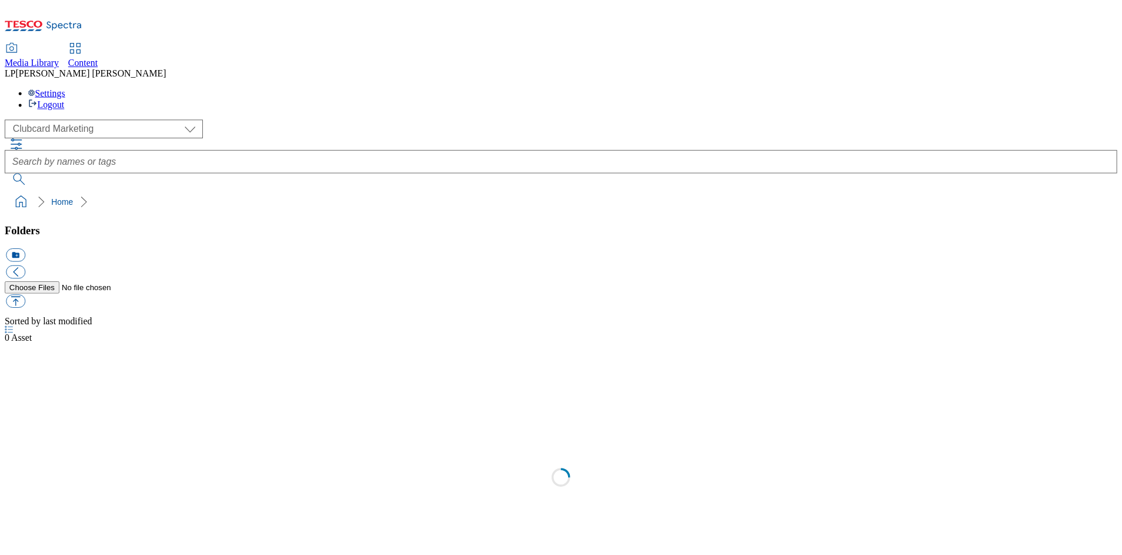
scroll to position [1, 0]
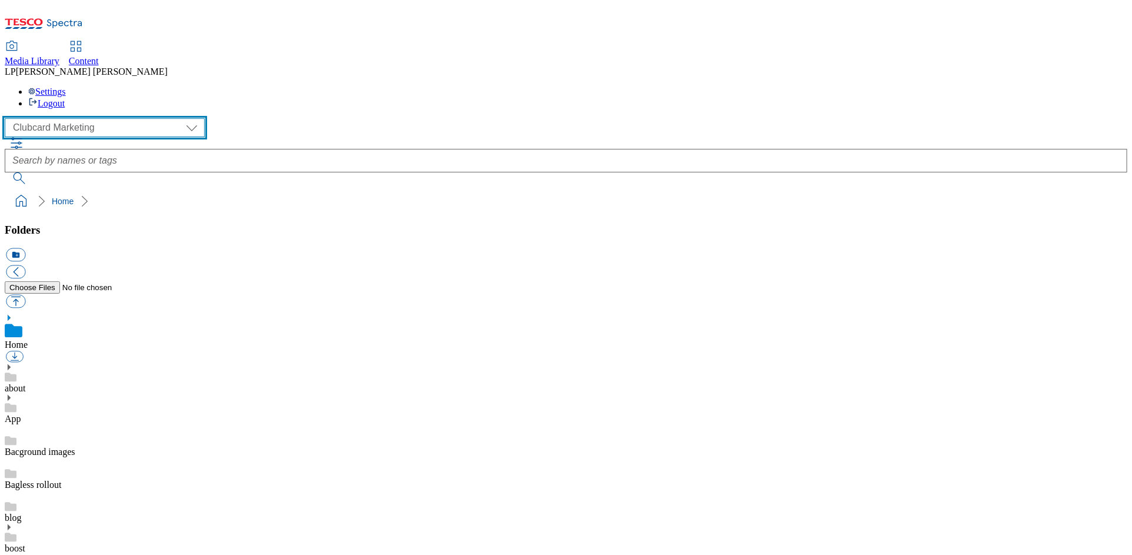
click at [86, 118] on select "Clubcard Marketing Demo Dotcom UK Emails GHS Marketing UK GHS Product UK GHS RO…" at bounding box center [105, 127] width 200 height 19
select select "flare-ghs-roi"
click at [8, 118] on select "Clubcard Marketing Demo Dotcom UK Emails GHS Marketing UK GHS Product UK GHS RO…" at bounding box center [105, 127] width 200 height 19
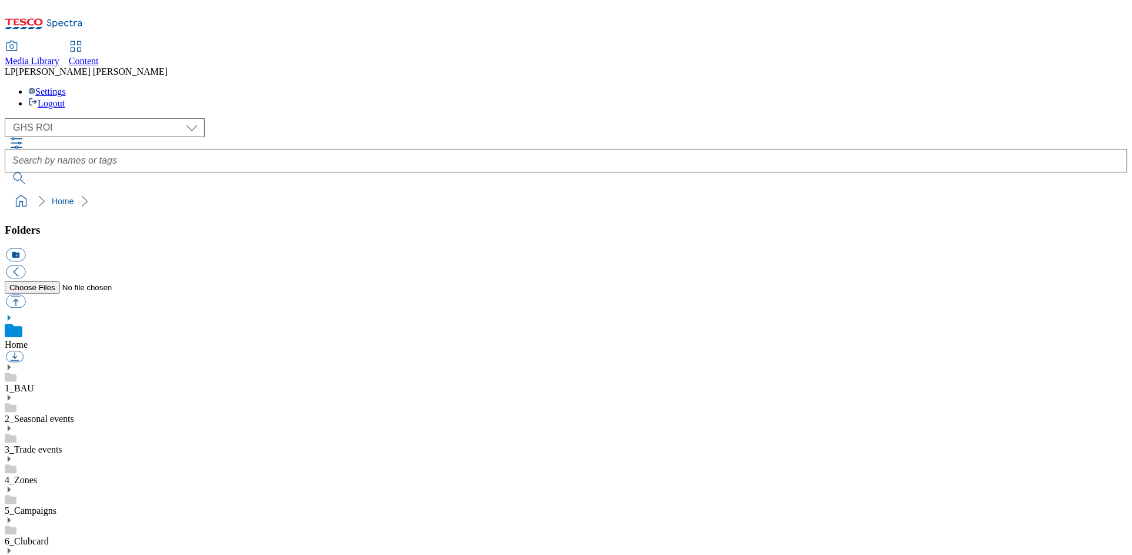
click at [11, 456] on use at bounding box center [9, 459] width 3 height 6
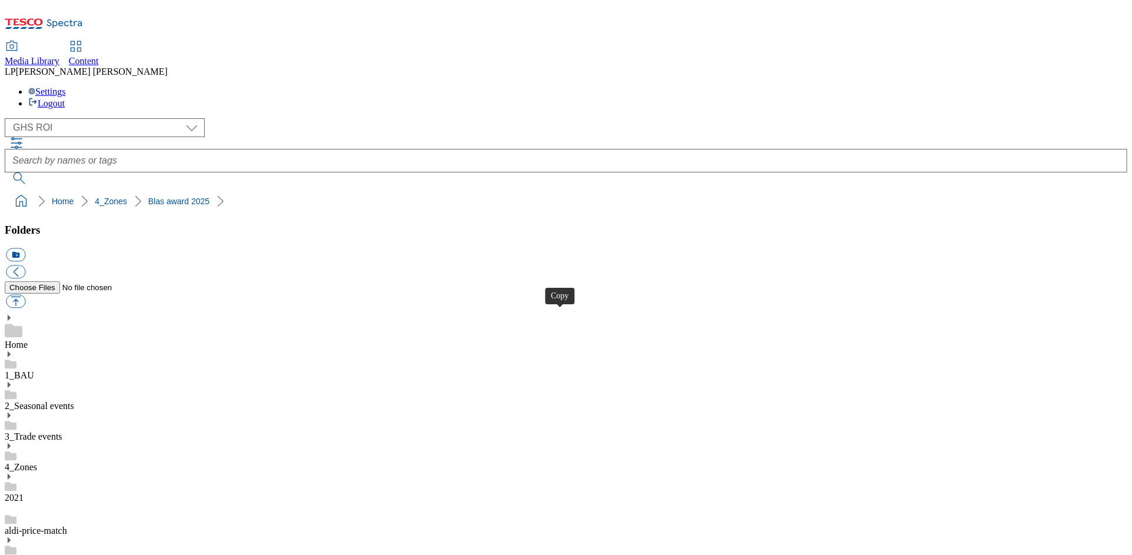
click at [99, 56] on span "Content" at bounding box center [84, 61] width 30 height 10
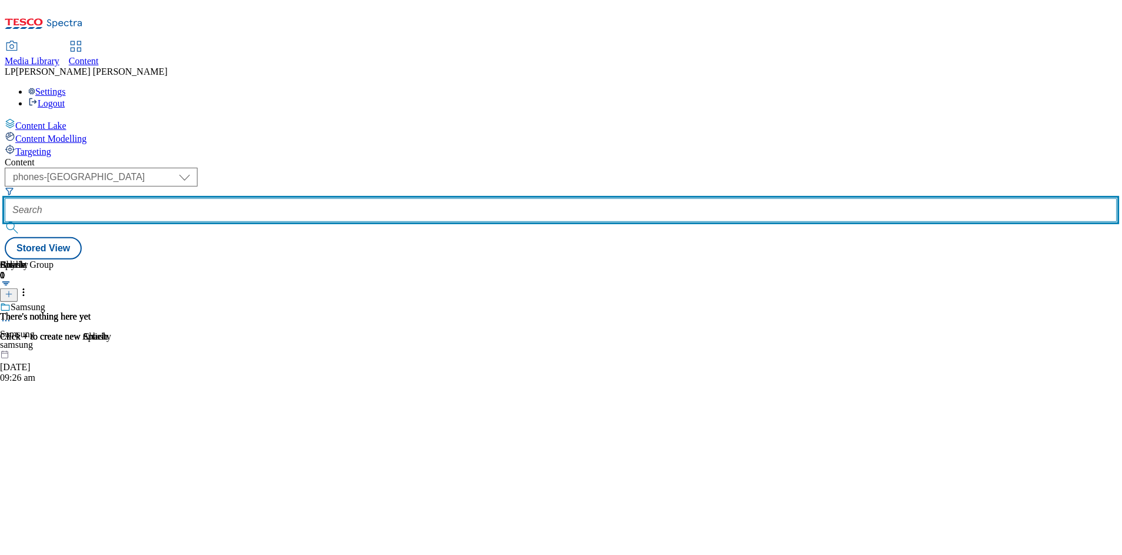
click at [329, 198] on input "text" at bounding box center [561, 210] width 1113 height 24
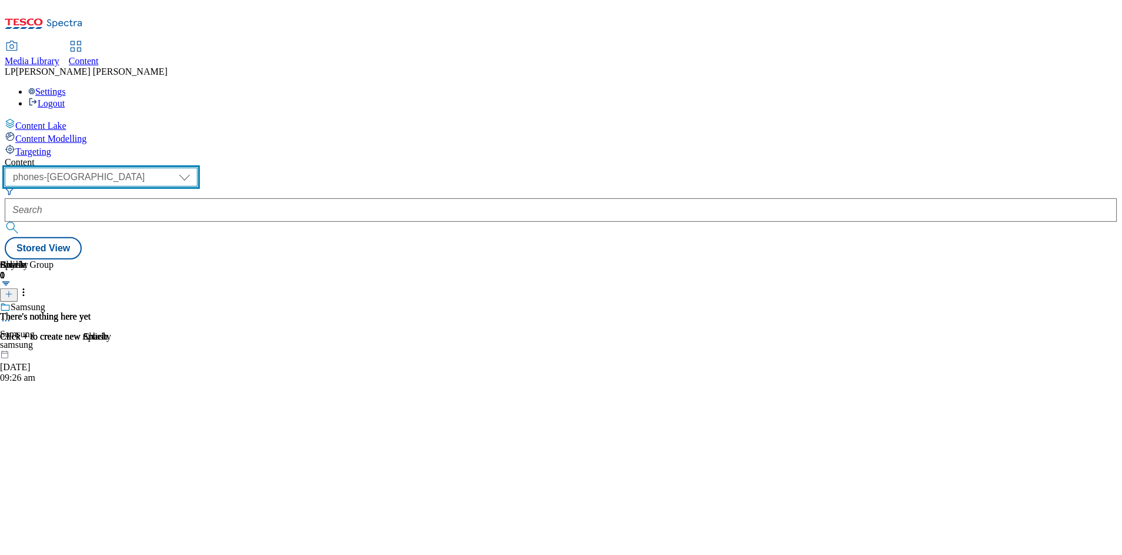
click at [198, 168] on select "dotcom-cz dotcom-hu dotcom-sk fnf-uk ghs-roi ghs-uk group-comms ighs-cz ighs-hu…" at bounding box center [101, 177] width 193 height 19
select select "ghs-uk"
click at [153, 168] on select "dotcom-cz dotcom-hu dotcom-sk fnf-uk ghs-roi ghs-uk group-comms ighs-cz ighs-hu…" at bounding box center [101, 177] width 193 height 19
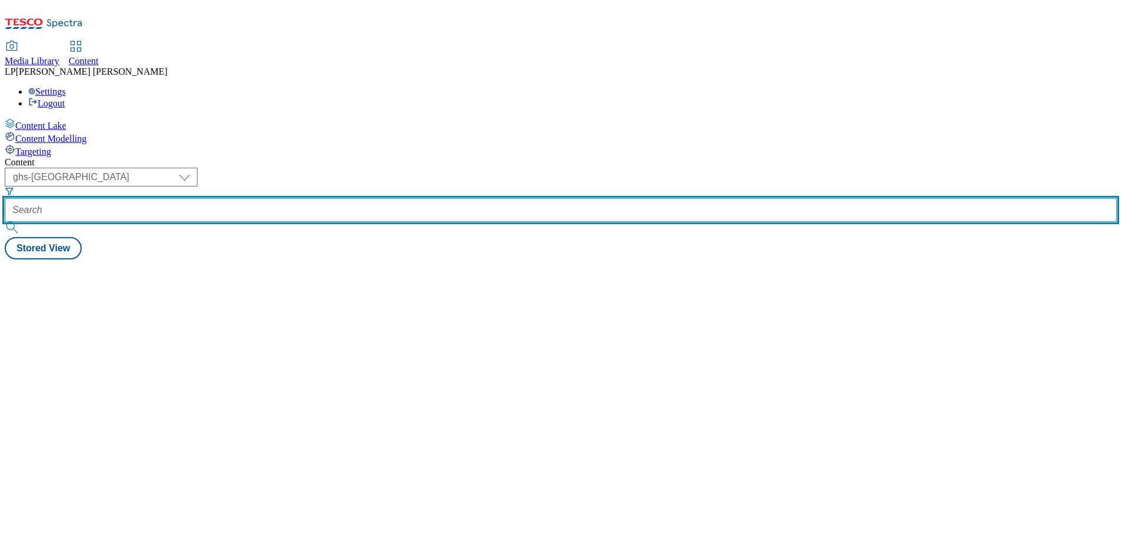
click at [354, 198] on input "text" at bounding box center [561, 210] width 1113 height 24
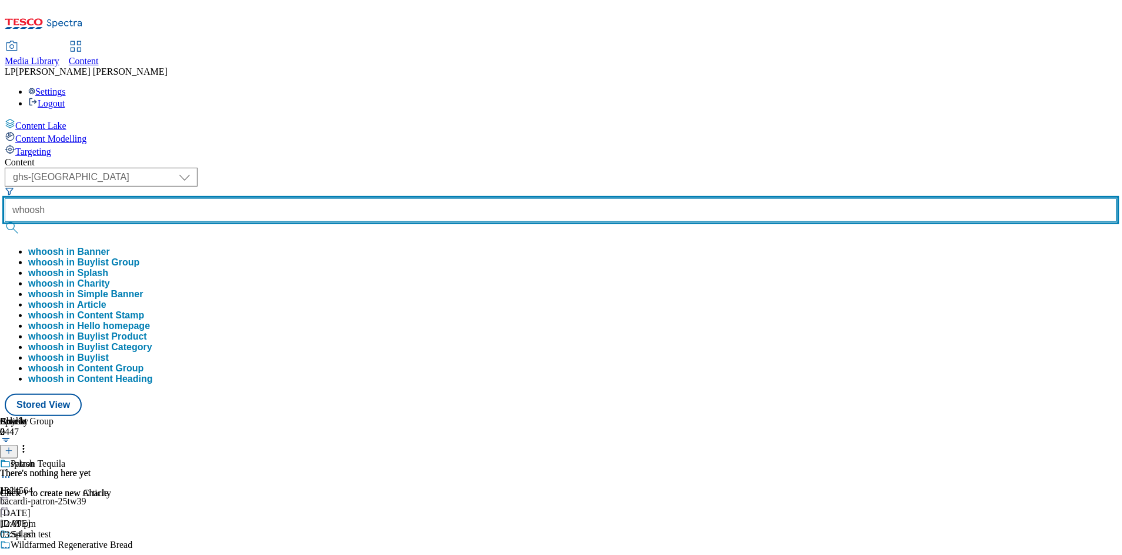
type input "whoosh"
click at [5, 222] on button "submit" at bounding box center [13, 228] width 16 height 12
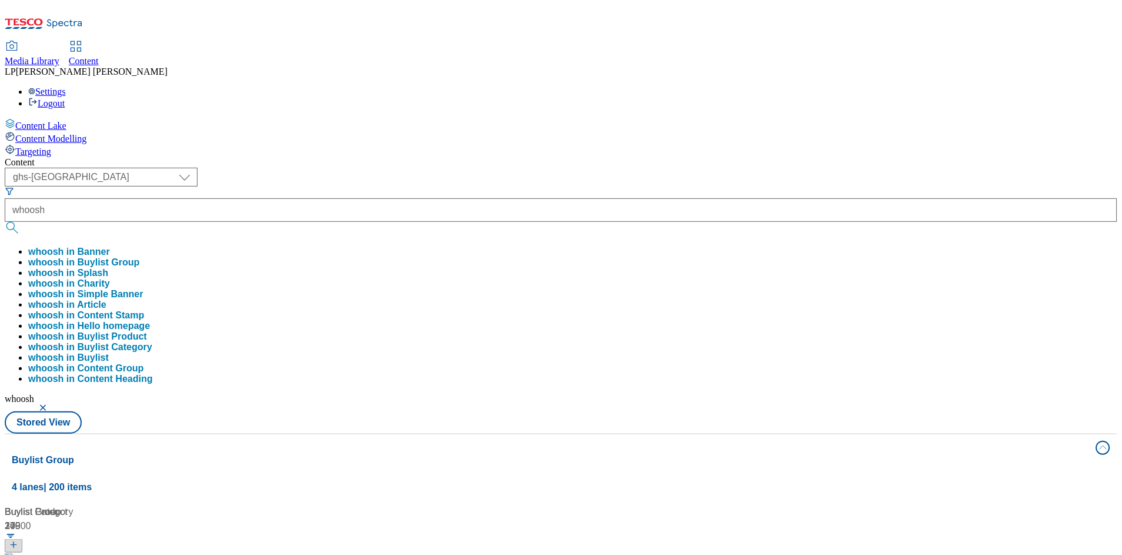
click at [431, 157] on div "Content" at bounding box center [561, 162] width 1113 height 11
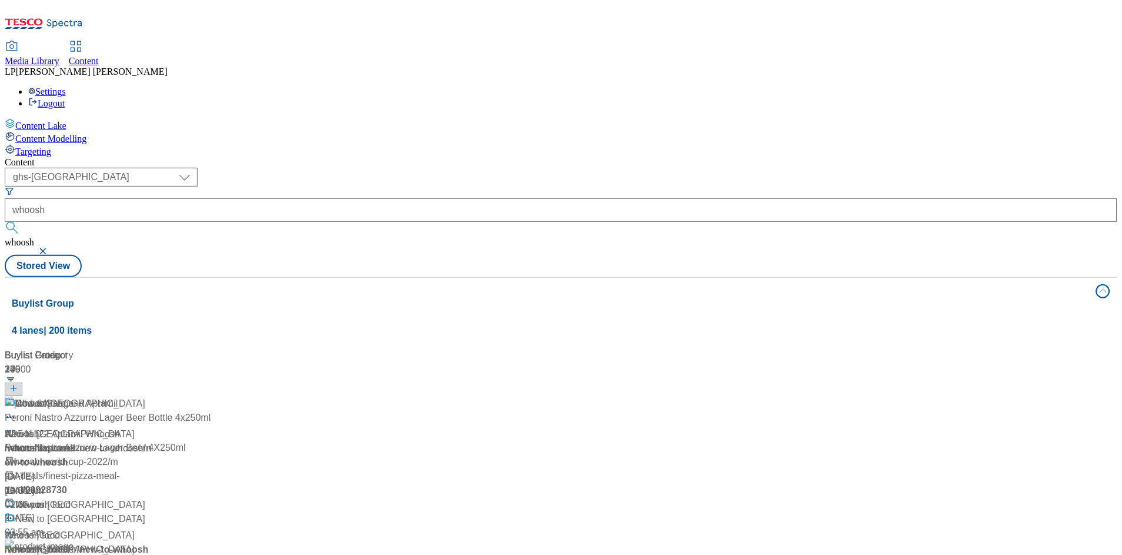
click at [152, 441] on div "/ whoosh" at bounding box center [78, 448] width 147 height 14
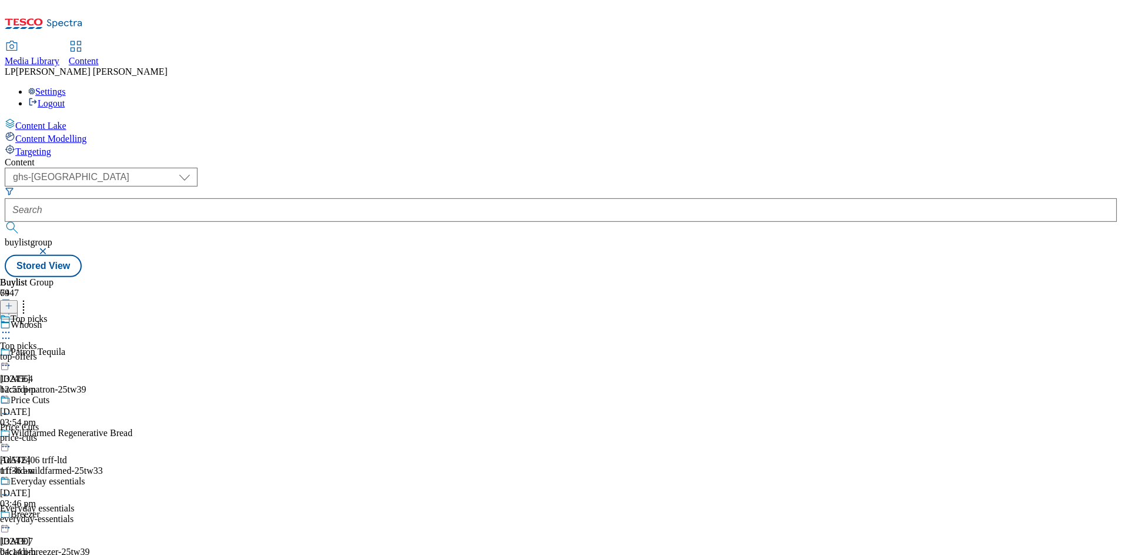
scroll to position [9207, 0]
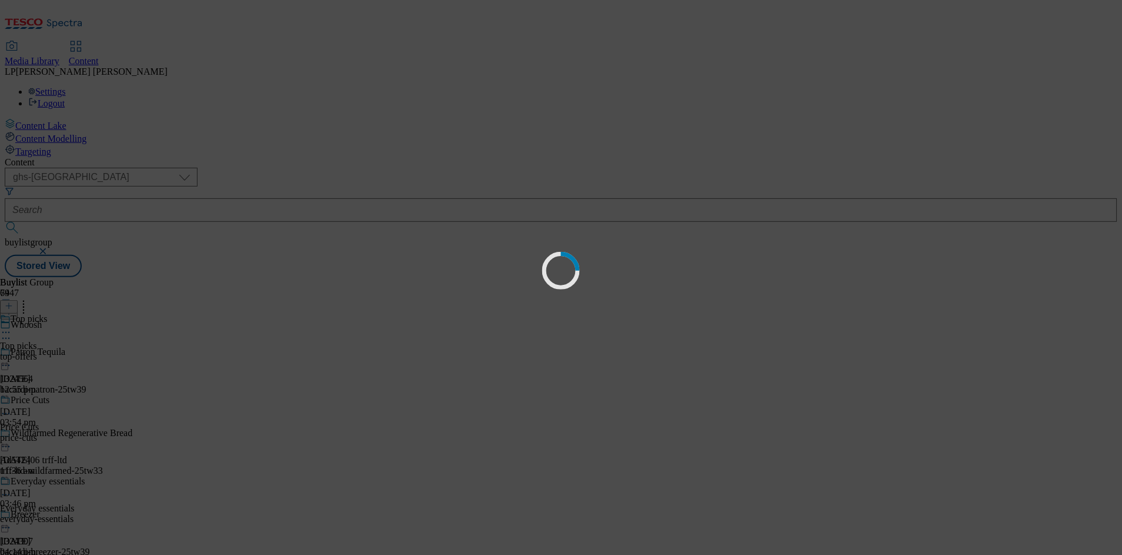
scroll to position [0, 0]
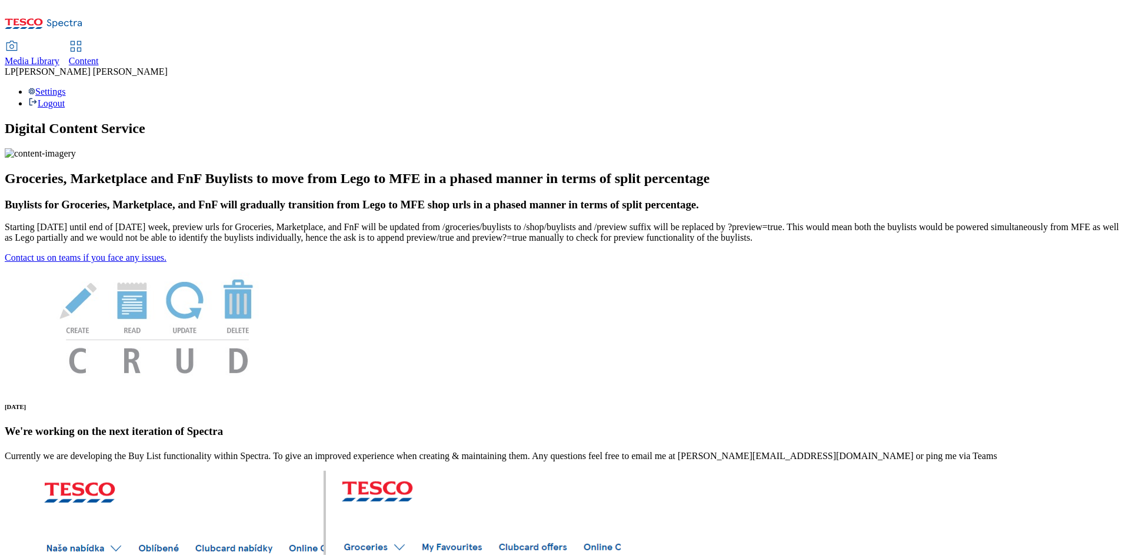
click at [59, 56] on div "Media Library" at bounding box center [32, 61] width 55 height 11
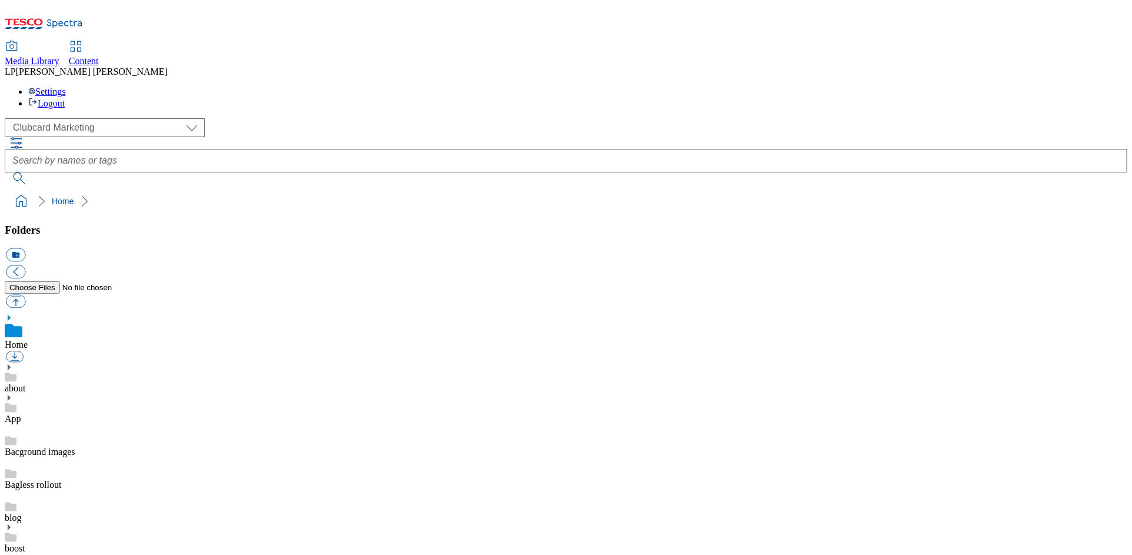
scroll to position [2, 0]
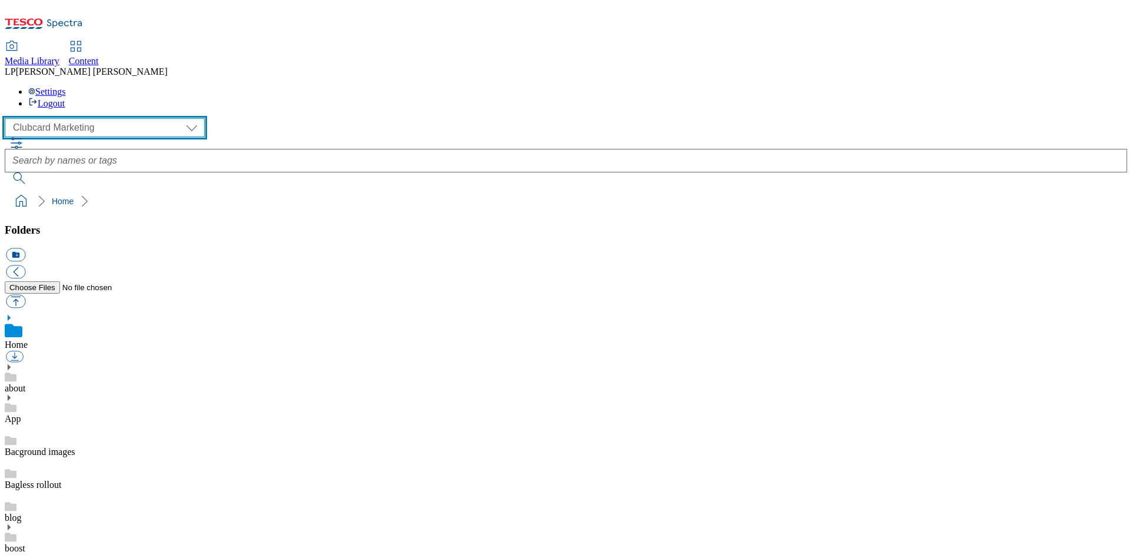
click at [54, 118] on select "Clubcard Marketing Demo Dotcom UK Emails GHS Marketing UK GHS Product UK GHS RO…" at bounding box center [105, 127] width 200 height 19
select select "flare-ghs-roi"
click at [8, 118] on select "Clubcard Marketing Demo Dotcom UK Emails GHS Marketing UK GHS Product UK GHS RO…" at bounding box center [105, 127] width 200 height 19
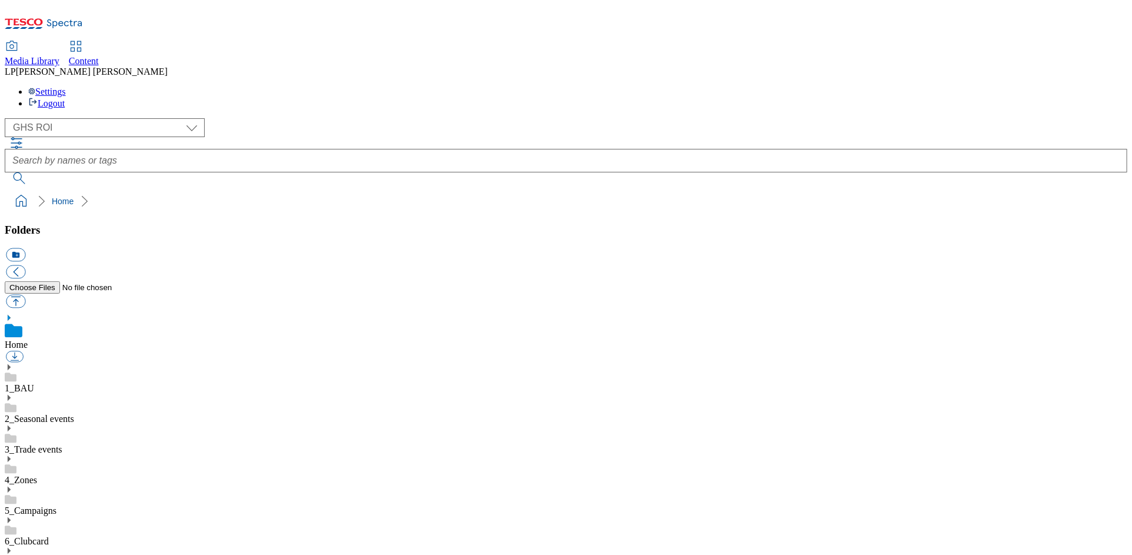
click at [13, 455] on icon at bounding box center [9, 459] width 8 height 8
click at [13, 393] on icon at bounding box center [9, 397] width 8 height 8
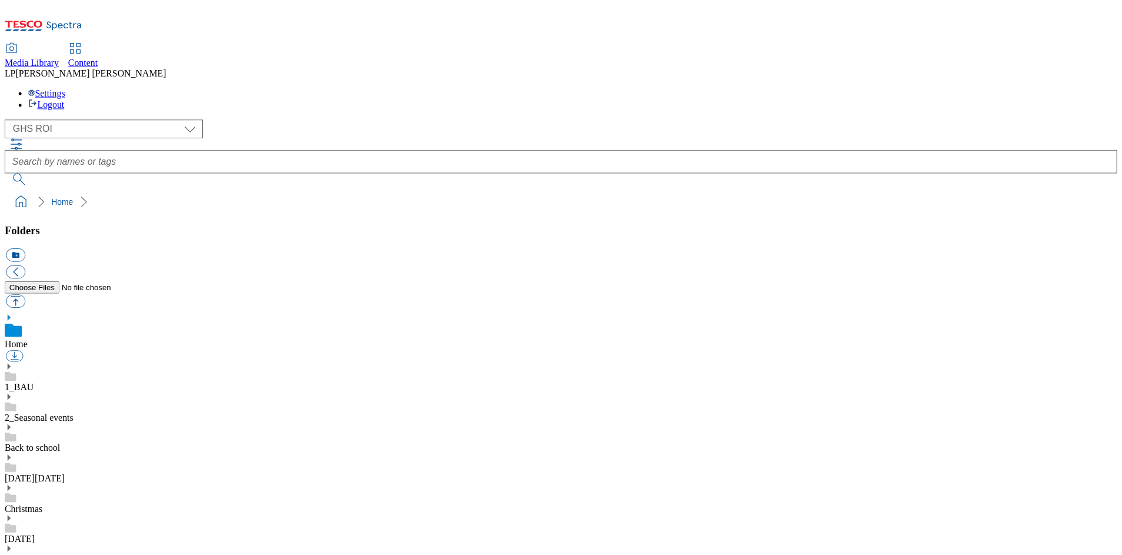
scroll to position [90, 0]
